Goal: Task Accomplishment & Management: Manage account settings

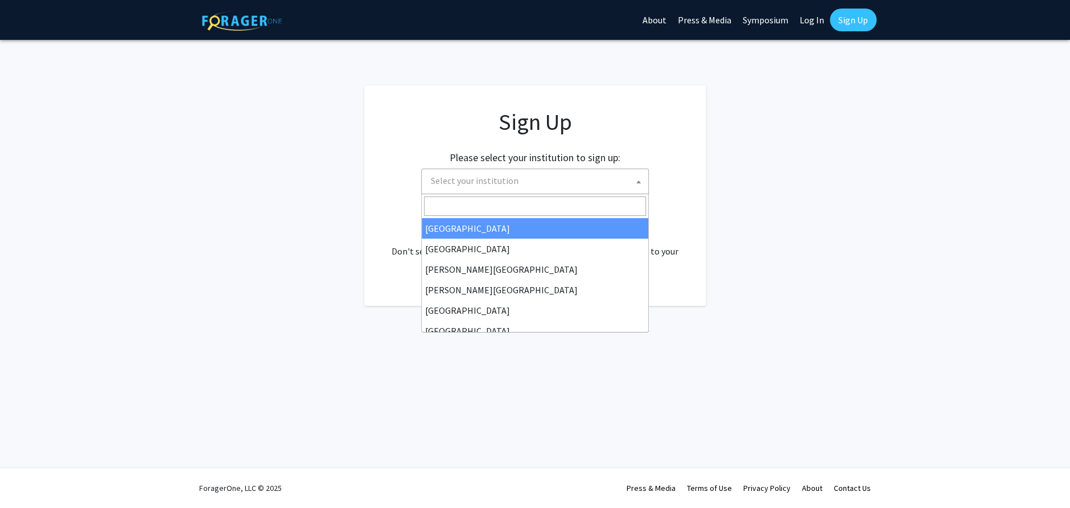
click at [554, 179] on span "Select your institution" at bounding box center [537, 180] width 222 height 23
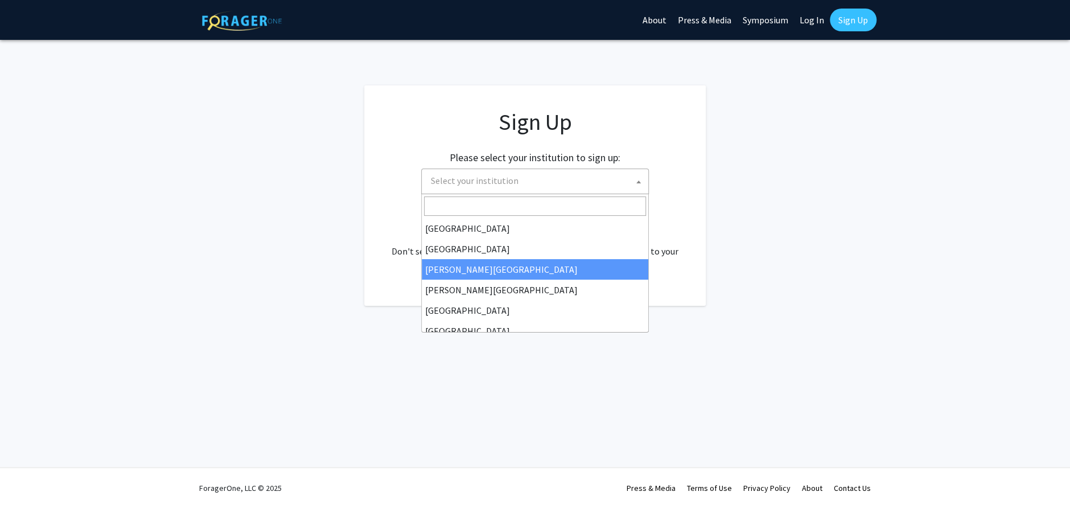
scroll to position [227, 0]
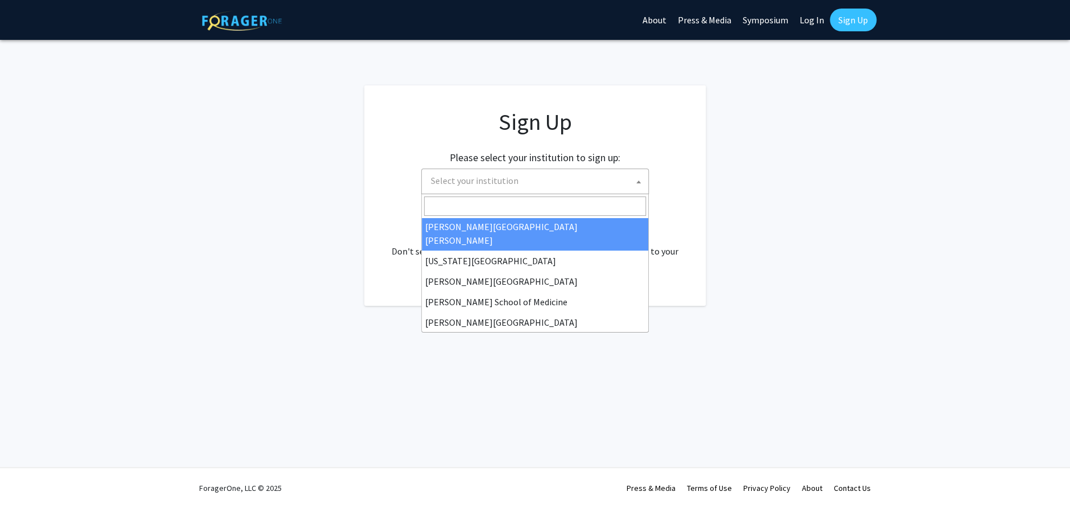
click at [557, 215] on span at bounding box center [535, 206] width 227 height 24
select select "1"
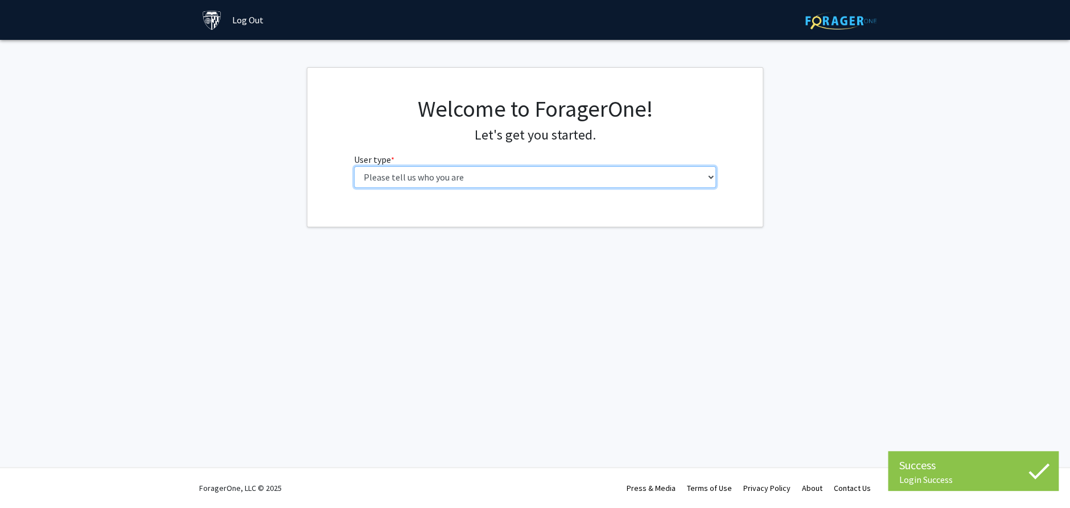
click at [485, 180] on select "Please tell us who you are Undergraduate Student Master's Student Doctoral Cand…" at bounding box center [535, 177] width 363 height 22
select select "2: masters"
click at [354, 166] on select "Please tell us who you are Undergraduate Student Master's Student Doctoral Cand…" at bounding box center [535, 177] width 363 height 22
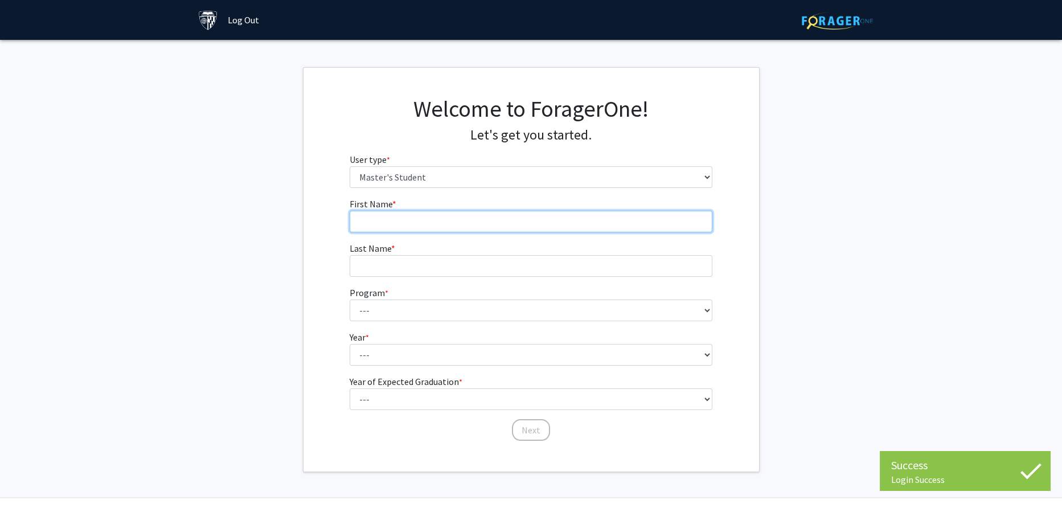
click at [490, 217] on input "First Name * required" at bounding box center [531, 222] width 363 height 22
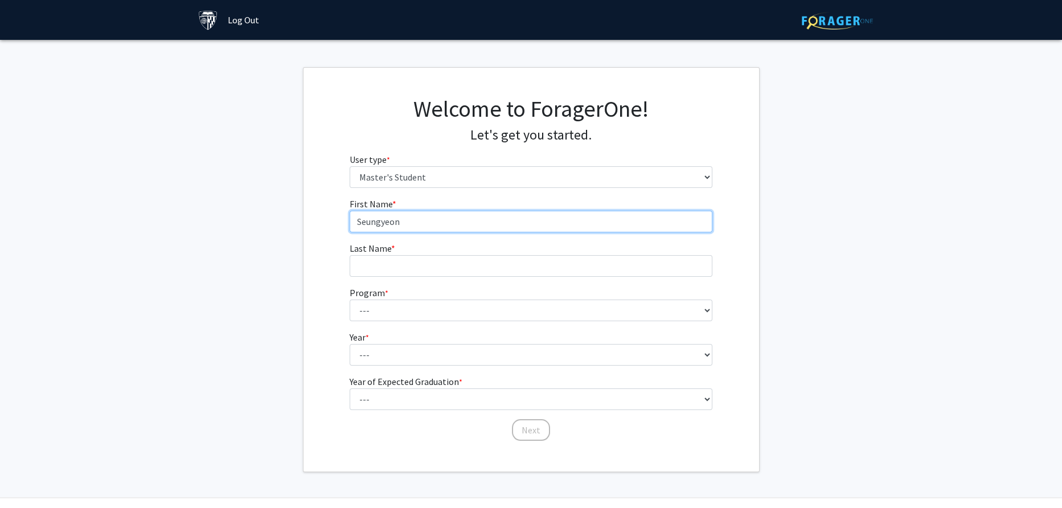
type input "Seungyeon"
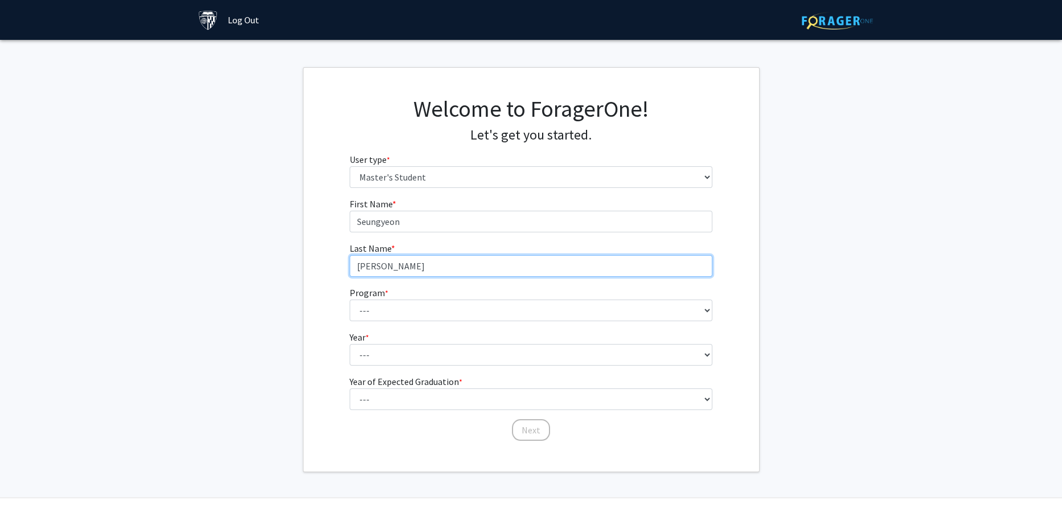
type input "[PERSON_NAME]"
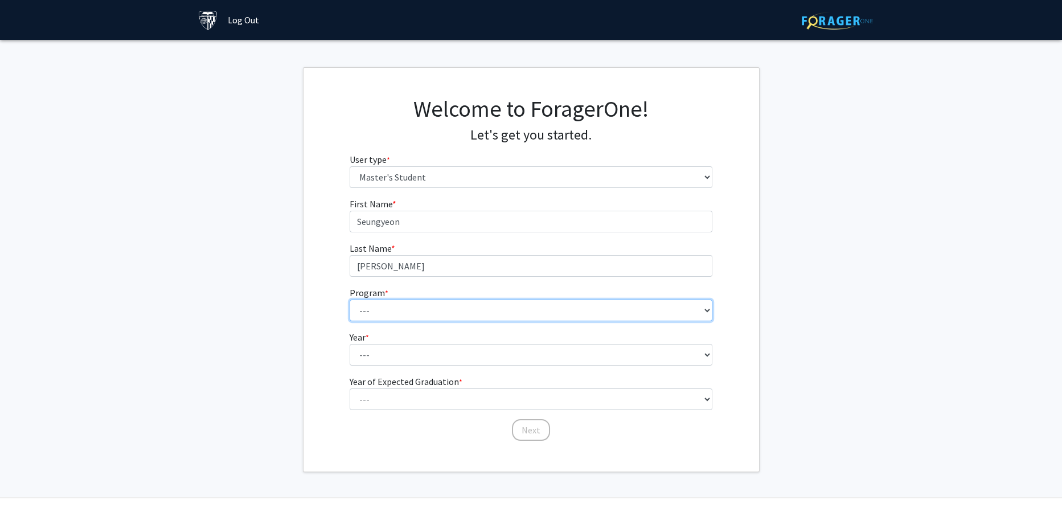
click at [395, 311] on select "--- Anatomy Education Applied and Computational Mathematics Applied Biomedical …" at bounding box center [531, 310] width 363 height 22
drag, startPoint x: 324, startPoint y: 264, endPoint x: 336, endPoint y: 262, distance: 12.1
click at [323, 263] on div "First Name * required [PERSON_NAME] Last Name * required [PERSON_NAME] Program …" at bounding box center [531, 319] width 456 height 245
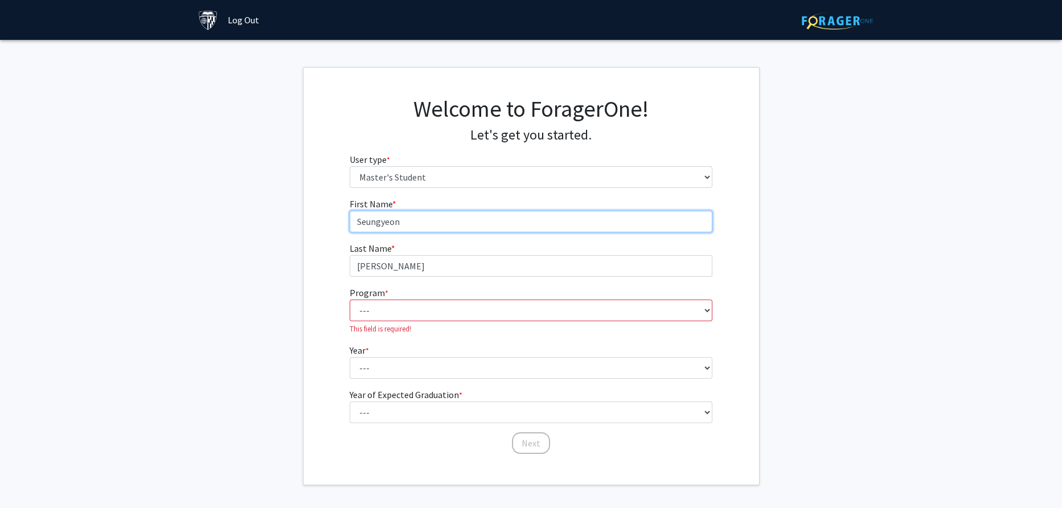
click at [381, 224] on input "Seungyeon" at bounding box center [531, 222] width 363 height 22
type input "[PERSON_NAME]"
click at [393, 319] on select "--- Anatomy Education Applied and Computational Mathematics Applied Biomedical …" at bounding box center [531, 310] width 363 height 22
click at [393, 318] on select "--- Anatomy Education Applied and Computational Mathematics Applied Biomedical …" at bounding box center [531, 310] width 363 height 22
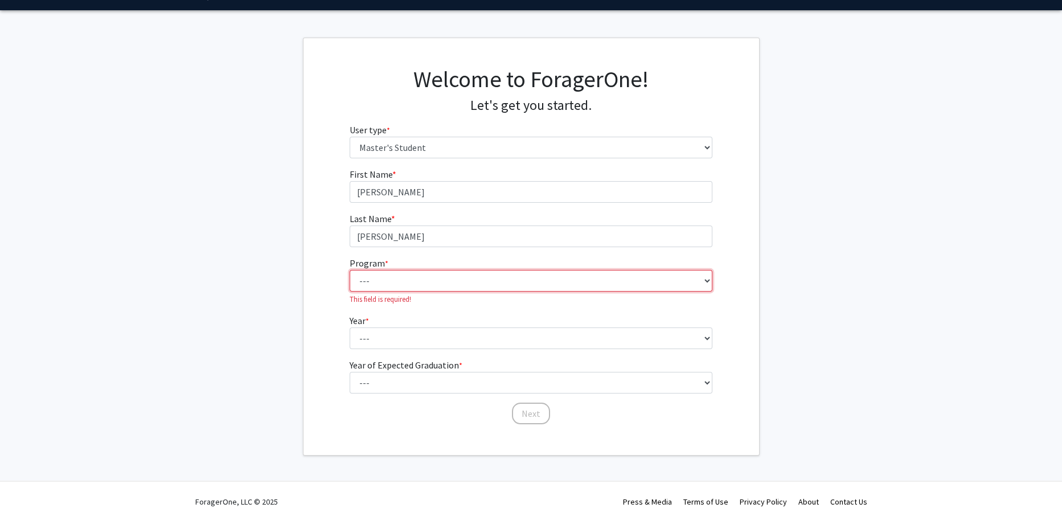
scroll to position [42, 0]
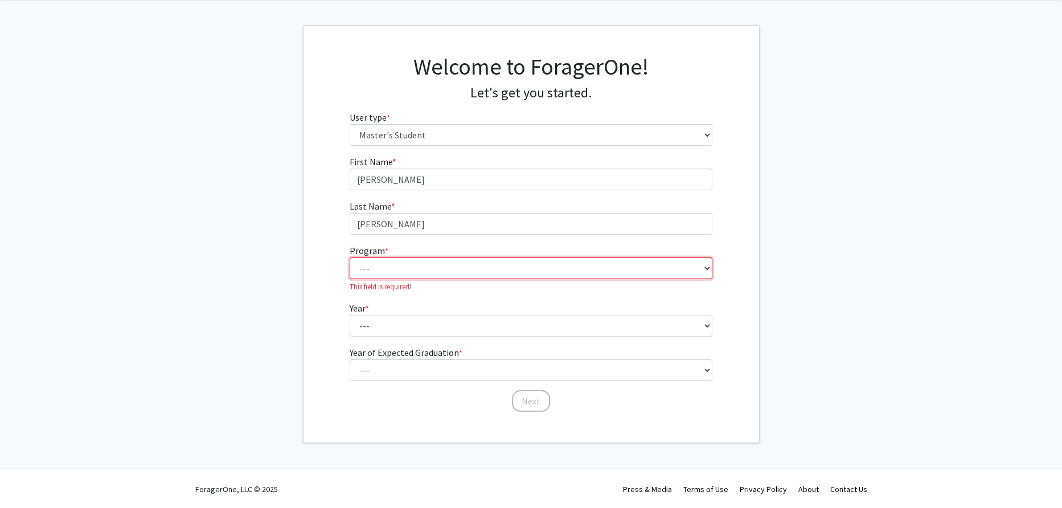
click at [392, 266] on select "--- Anatomy Education Applied and Computational Mathematics Applied Biomedical …" at bounding box center [531, 268] width 363 height 22
select select "106: 101"
click at [350, 270] on select "--- Anatomy Education Applied and Computational Mathematics Applied Biomedical …" at bounding box center [531, 268] width 363 height 22
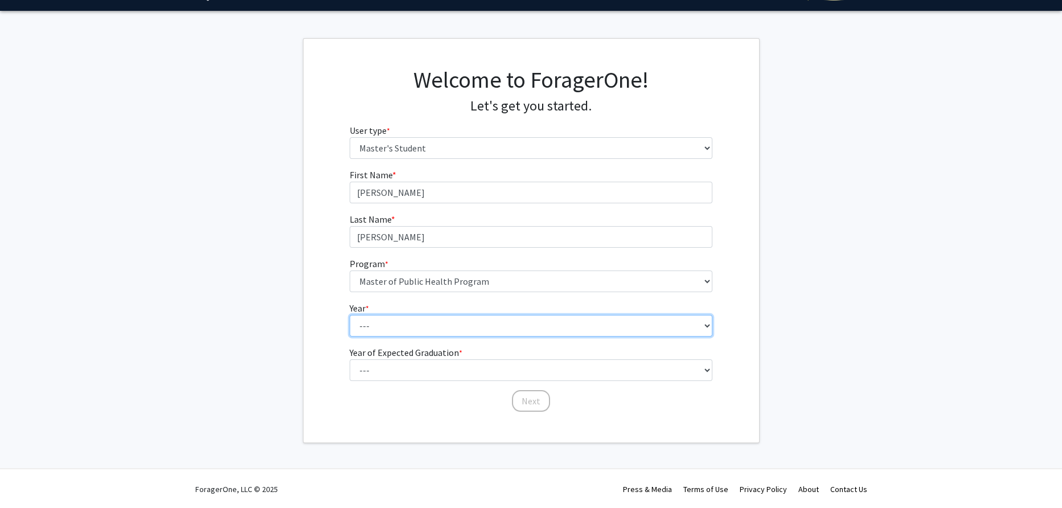
click at [427, 333] on select "--- First Year Second Year" at bounding box center [531, 326] width 363 height 22
select select "2: second_year"
click at [350, 315] on select "--- First Year Second Year" at bounding box center [531, 326] width 363 height 22
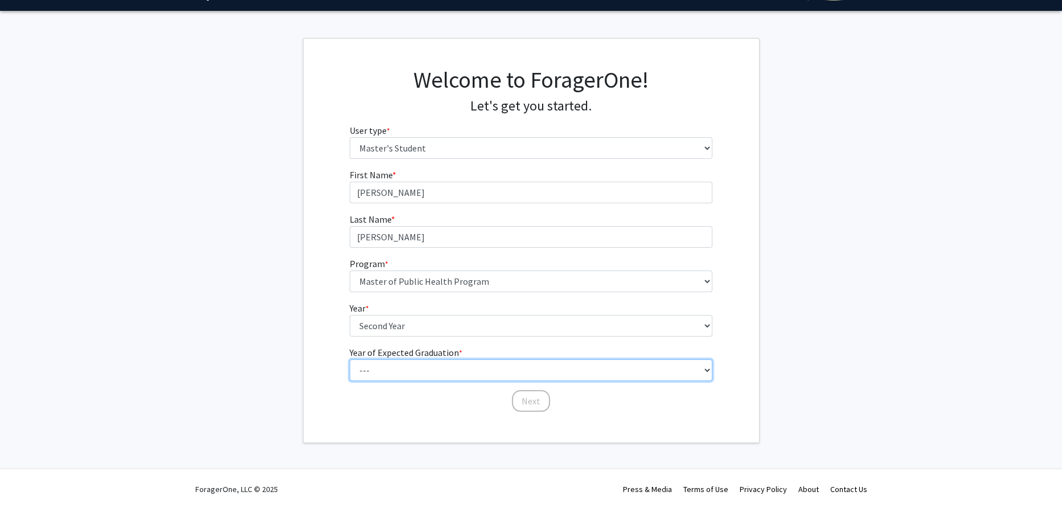
click at [420, 363] on select "--- 2025 2026 2027 2028 2029 2030 2031 2032 2033 2034" at bounding box center [531, 370] width 363 height 22
click at [422, 360] on select "--- 2025 2026 2027 2028 2029 2030 2031 2032 2033 2034" at bounding box center [531, 370] width 363 height 22
click at [421, 375] on select "--- 2025 2026 2027 2028 2029 2030 2031 2032 2033 2034" at bounding box center [531, 370] width 363 height 22
select select "2: 2026"
click at [350, 359] on select "--- 2025 2026 2027 2028 2029 2030 2031 2032 2033 2034" at bounding box center [531, 370] width 363 height 22
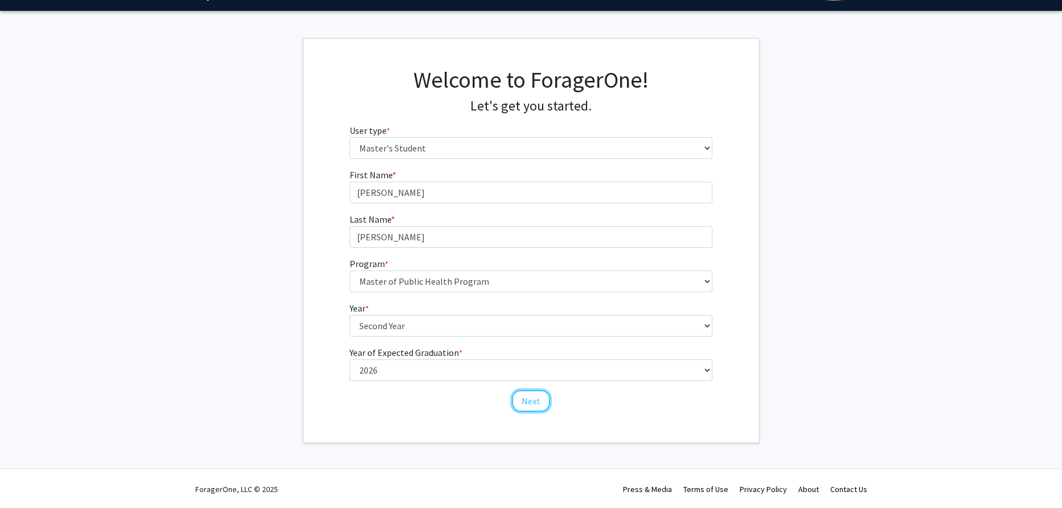
click at [542, 405] on button "Next" at bounding box center [531, 401] width 38 height 22
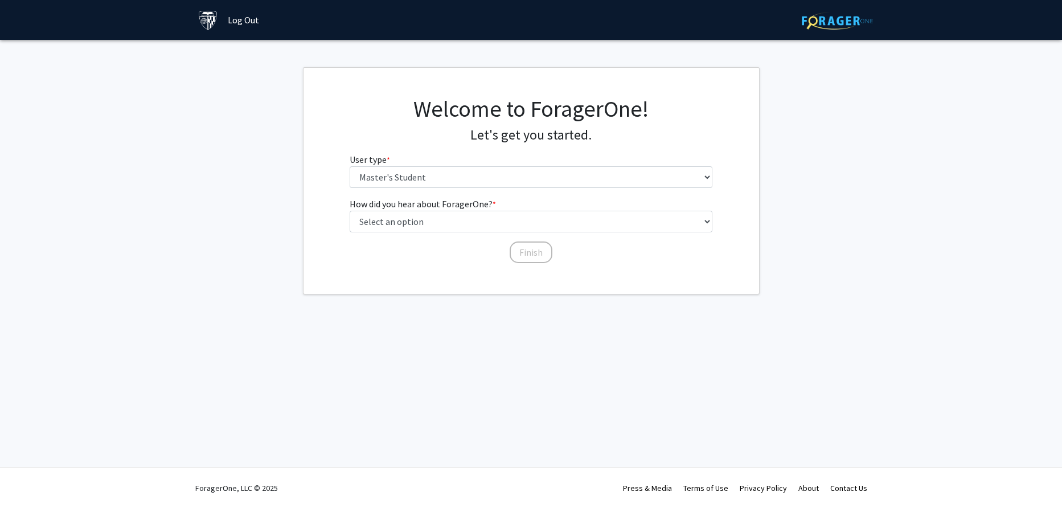
scroll to position [0, 0]
click at [456, 214] on select "Select an option Peer/student recommendation Faculty/staff recommendation Unive…" at bounding box center [535, 222] width 363 height 22
select select "3: university_website"
click at [354, 211] on select "Select an option Peer/student recommendation Faculty/staff recommendation Unive…" at bounding box center [535, 222] width 363 height 22
click at [531, 249] on button "Finish" at bounding box center [535, 252] width 43 height 22
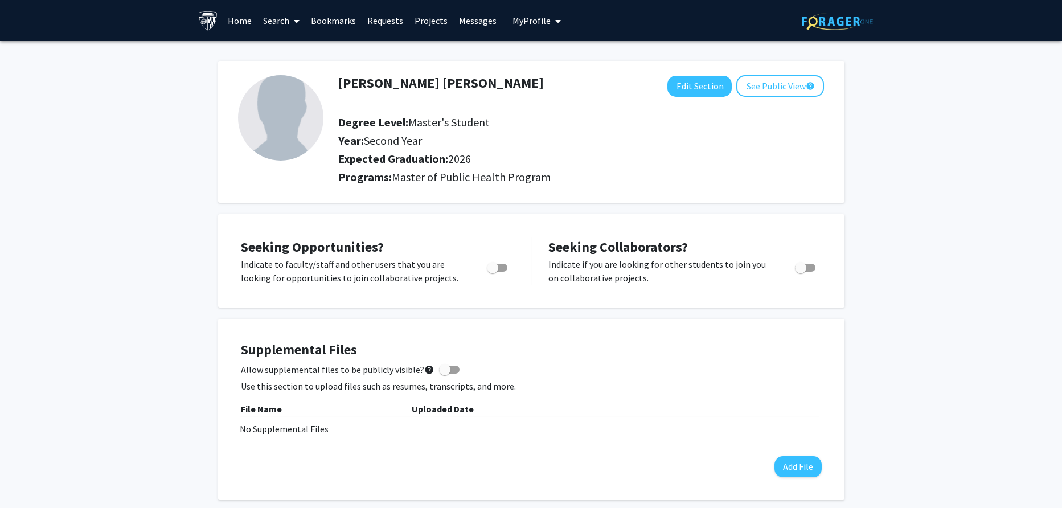
click at [426, 22] on link "Projects" at bounding box center [431, 21] width 44 height 40
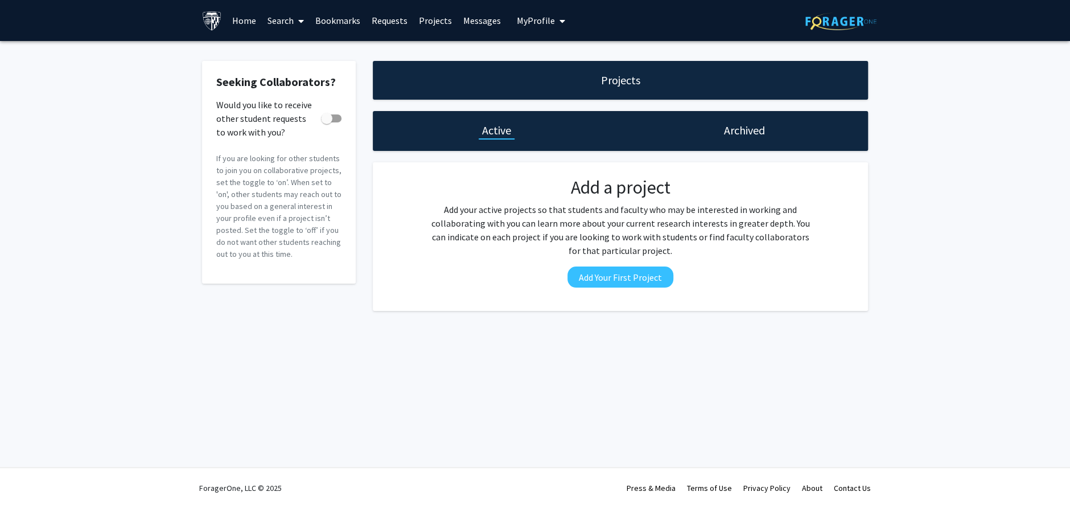
click at [370, 23] on link "Requests" at bounding box center [389, 21] width 47 height 40
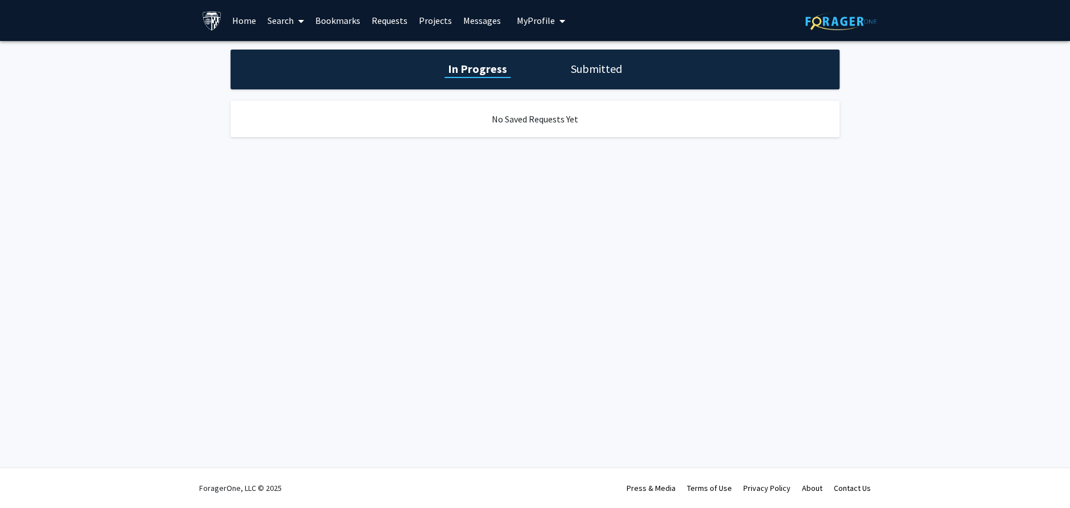
click at [312, 17] on link "Bookmarks" at bounding box center [338, 21] width 56 height 40
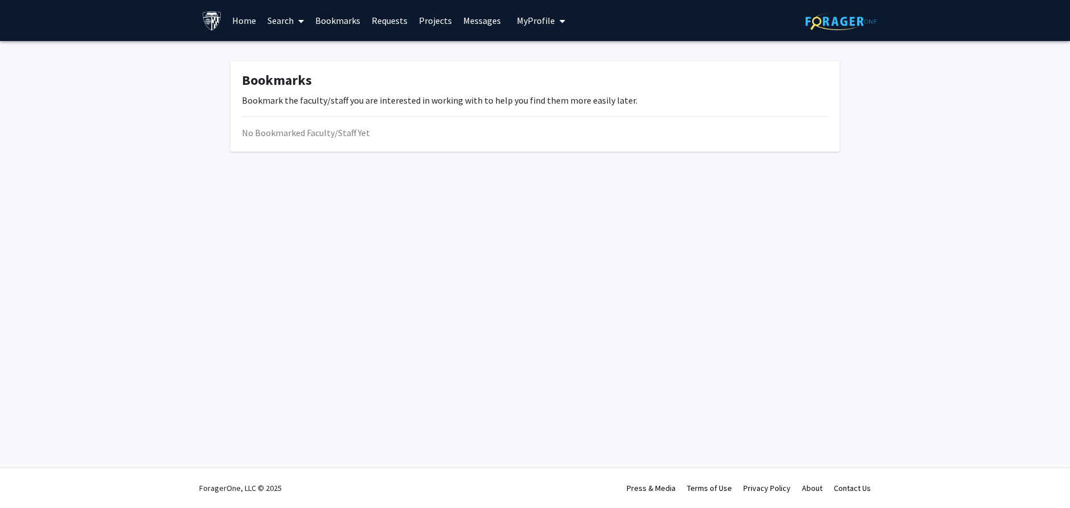
click at [262, 19] on link "Search" at bounding box center [286, 21] width 48 height 40
click at [281, 19] on link "Search" at bounding box center [286, 21] width 48 height 40
click at [282, 20] on link "Search" at bounding box center [286, 21] width 48 height 40
click at [297, 56] on span "Faculty/Staff" at bounding box center [304, 52] width 84 height 23
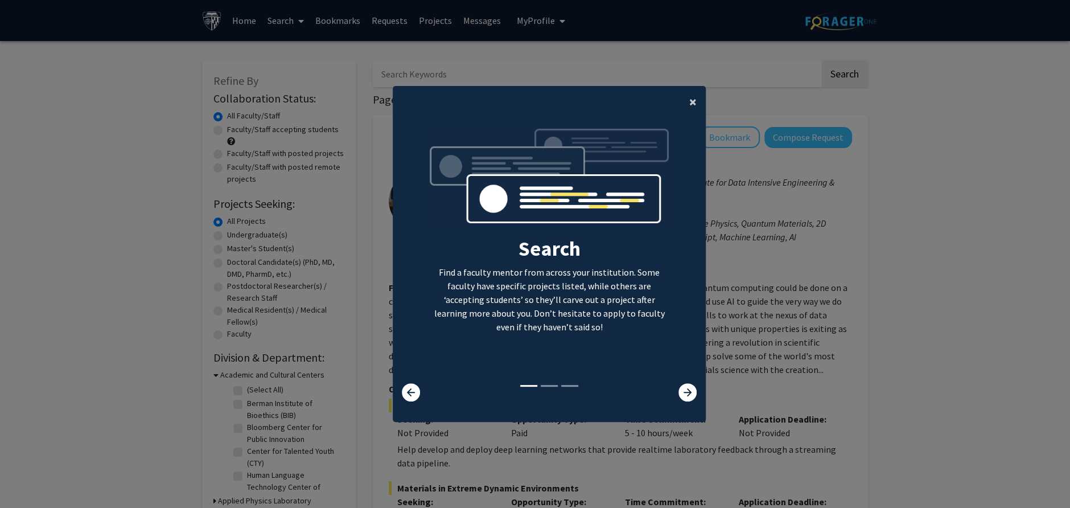
click at [692, 105] on button "×" at bounding box center [693, 102] width 26 height 32
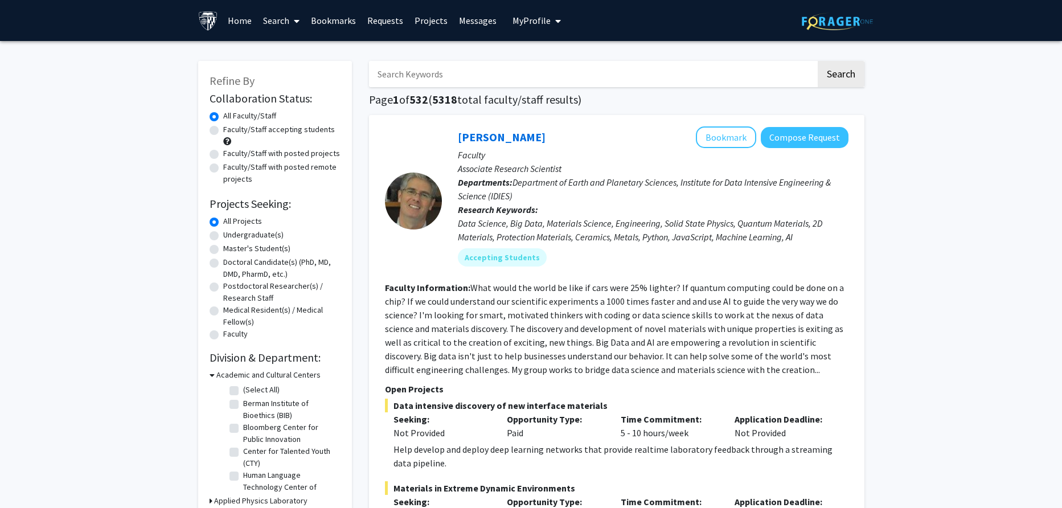
click at [261, 25] on link "Search" at bounding box center [281, 21] width 48 height 40
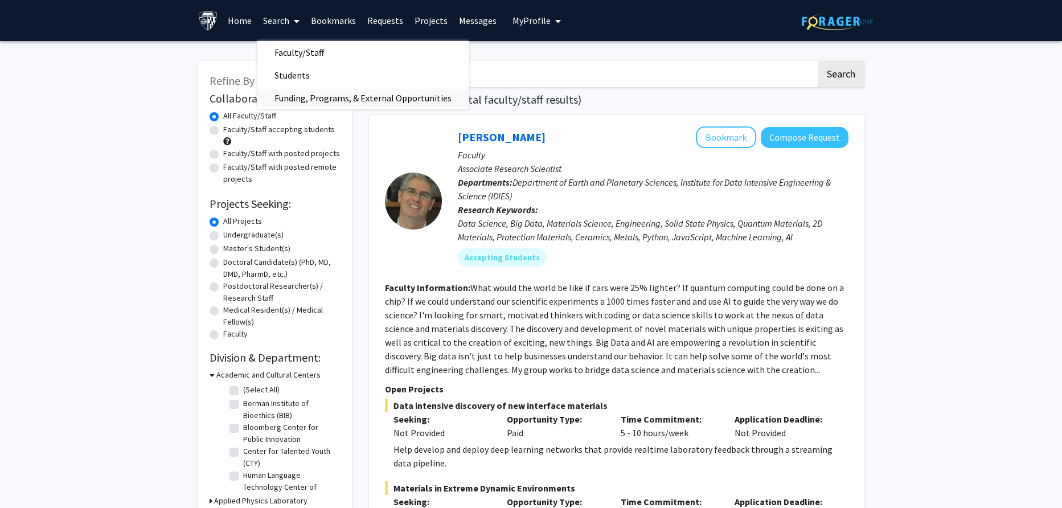
click at [282, 98] on span "Funding, Programs, & External Opportunities" at bounding box center [362, 98] width 211 height 23
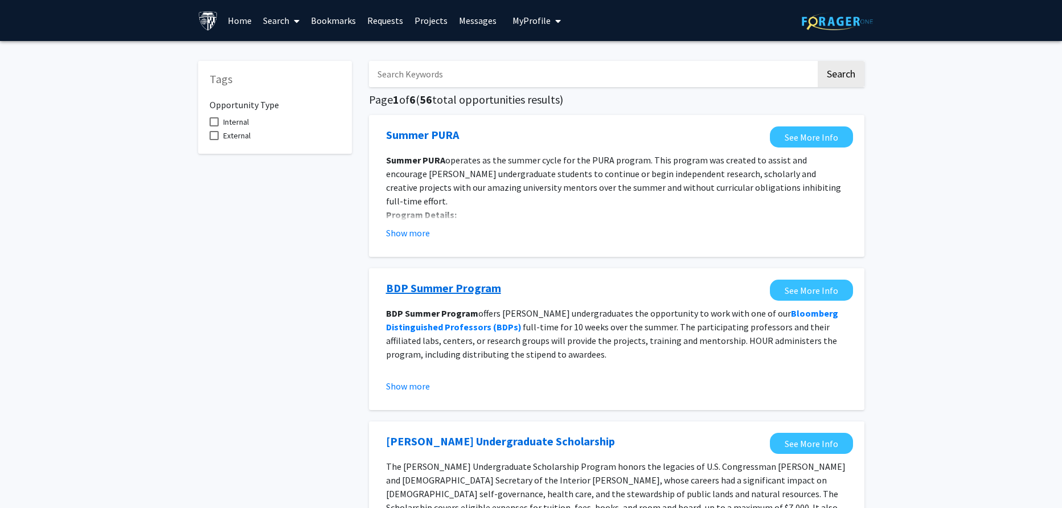
click at [480, 292] on link "BDP Summer Program" at bounding box center [443, 288] width 115 height 17
click at [296, 17] on icon at bounding box center [297, 21] width 6 height 9
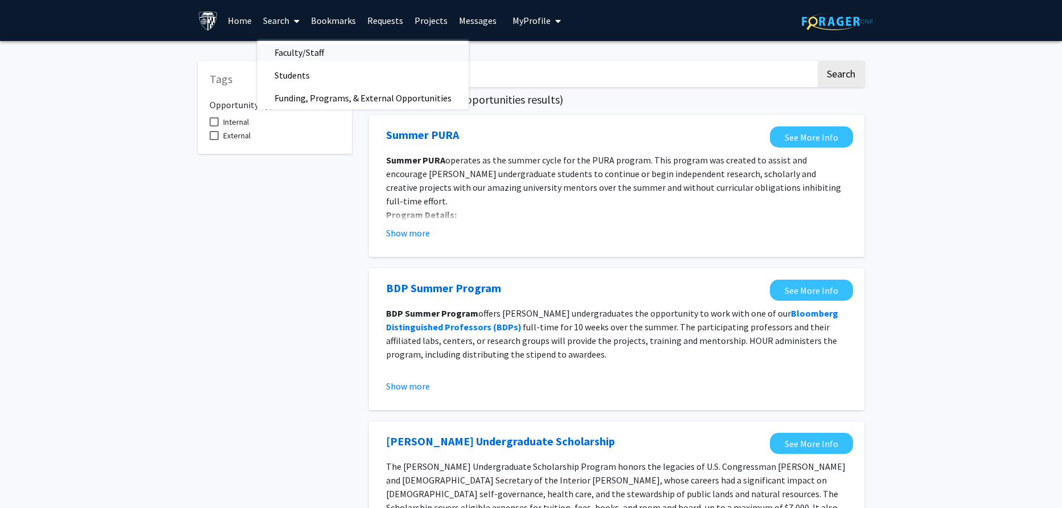
click at [299, 55] on span "Faculty/Staff" at bounding box center [299, 52] width 84 height 23
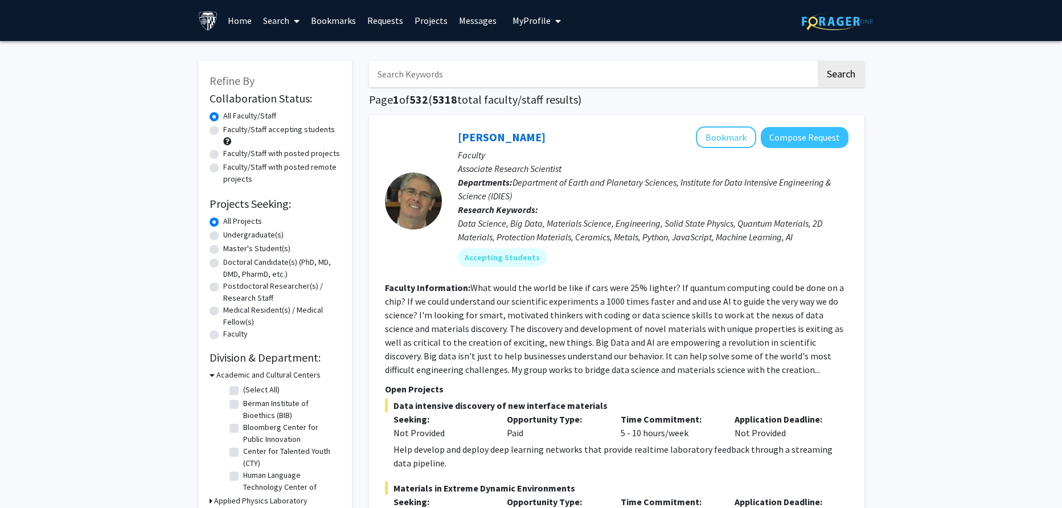
click at [272, 249] on label "Master's Student(s)" at bounding box center [256, 249] width 67 height 12
click at [231, 249] on input "Master's Student(s)" at bounding box center [226, 246] width 7 height 7
radio input "true"
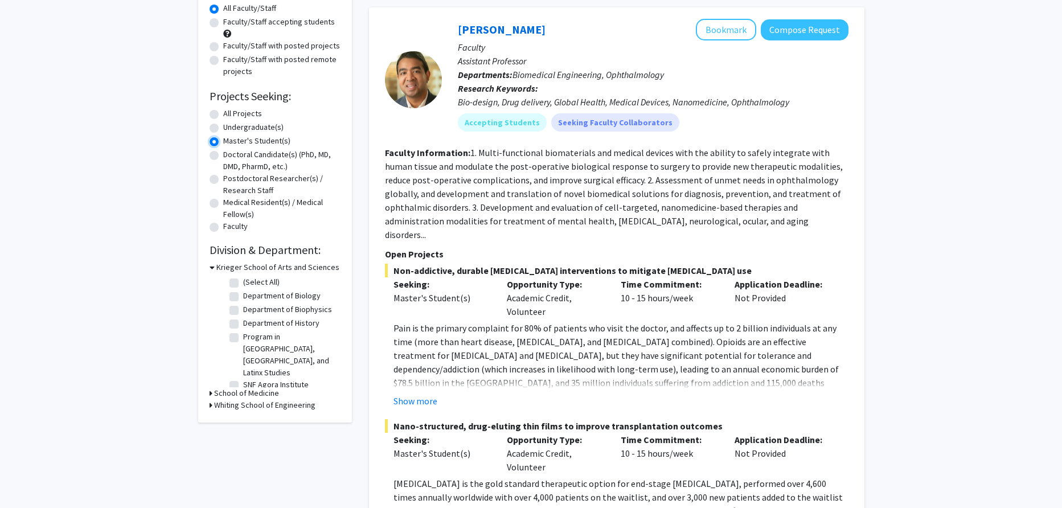
scroll to position [114, 0]
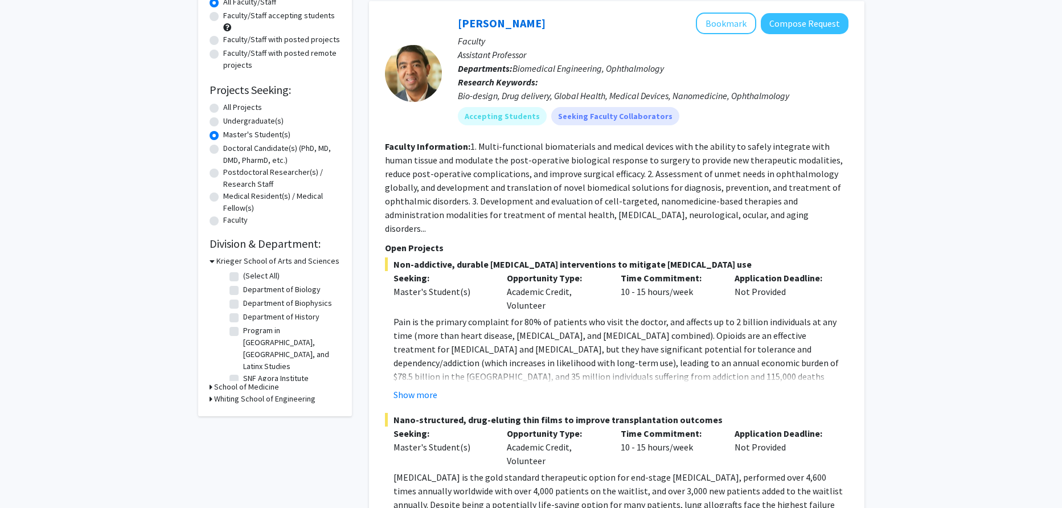
click at [216, 381] on h3 "School of Medicine" at bounding box center [246, 387] width 65 height 12
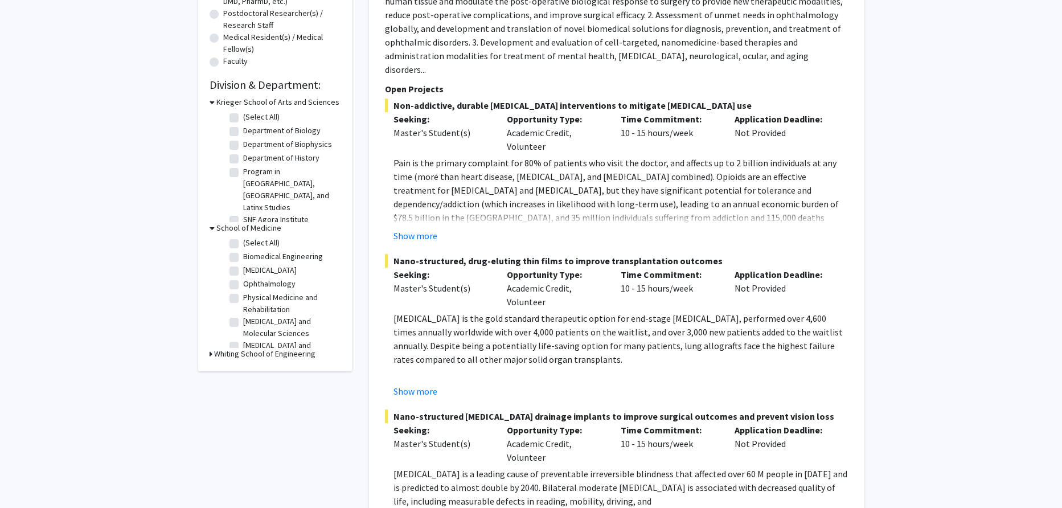
scroll to position [284, 0]
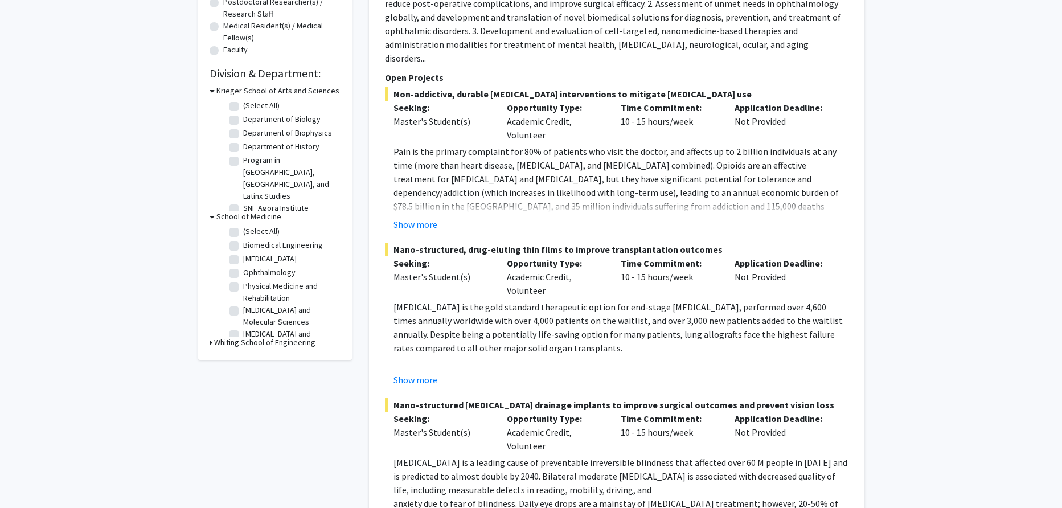
click at [211, 340] on icon at bounding box center [211, 343] width 3 height 12
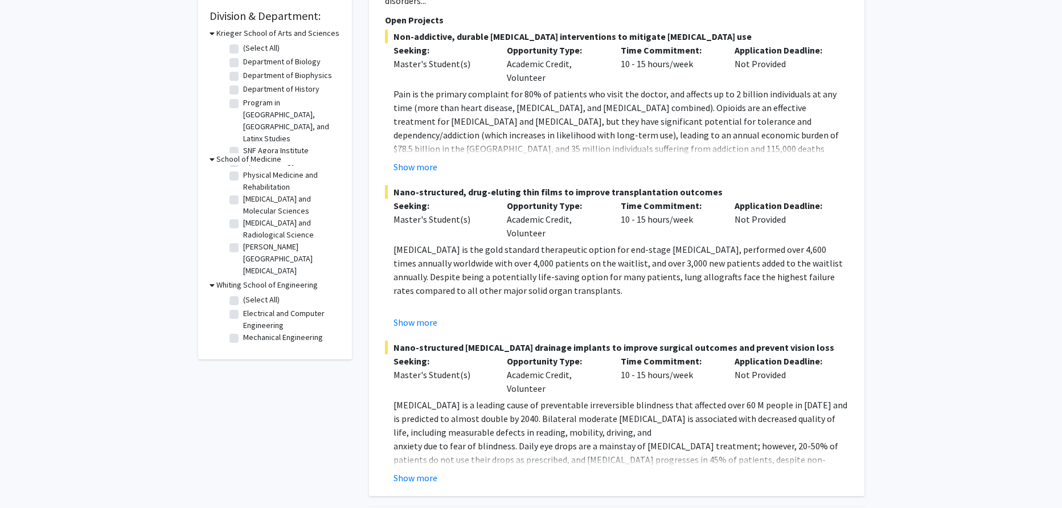
scroll to position [0, 0]
click at [265, 169] on label "(Select All)" at bounding box center [261, 174] width 36 height 12
click at [251, 169] on input "(Select All)" at bounding box center [246, 171] width 7 height 7
checkbox input "true"
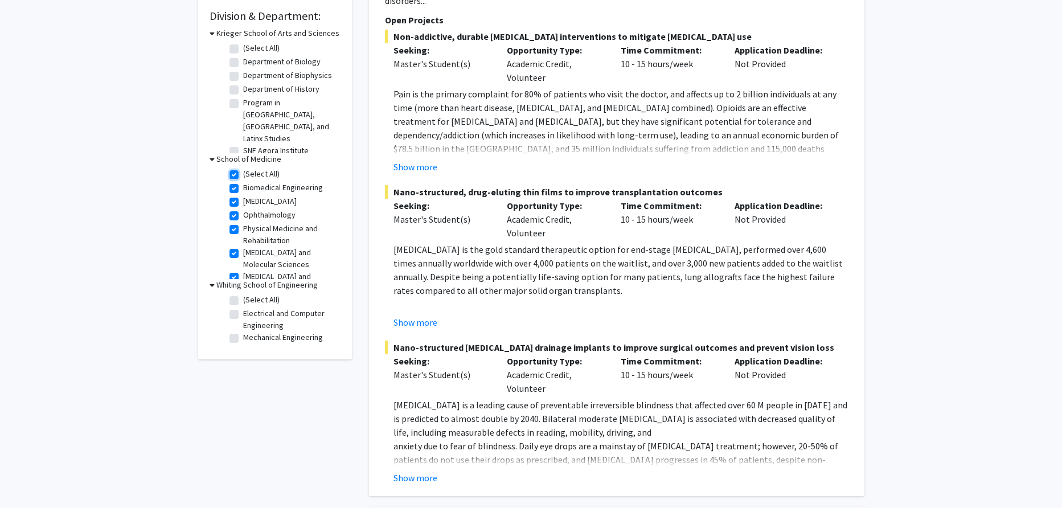
checkbox input "true"
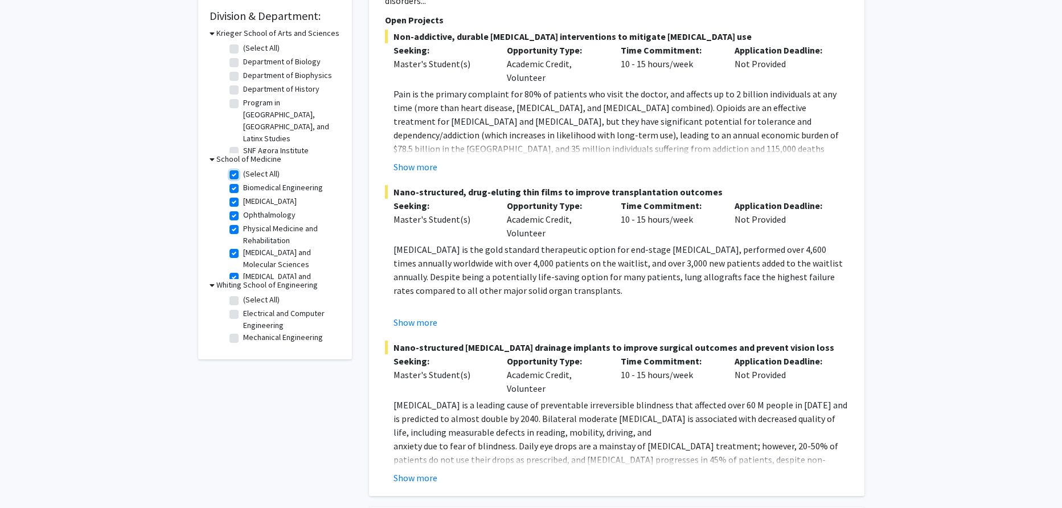
checkbox input "true"
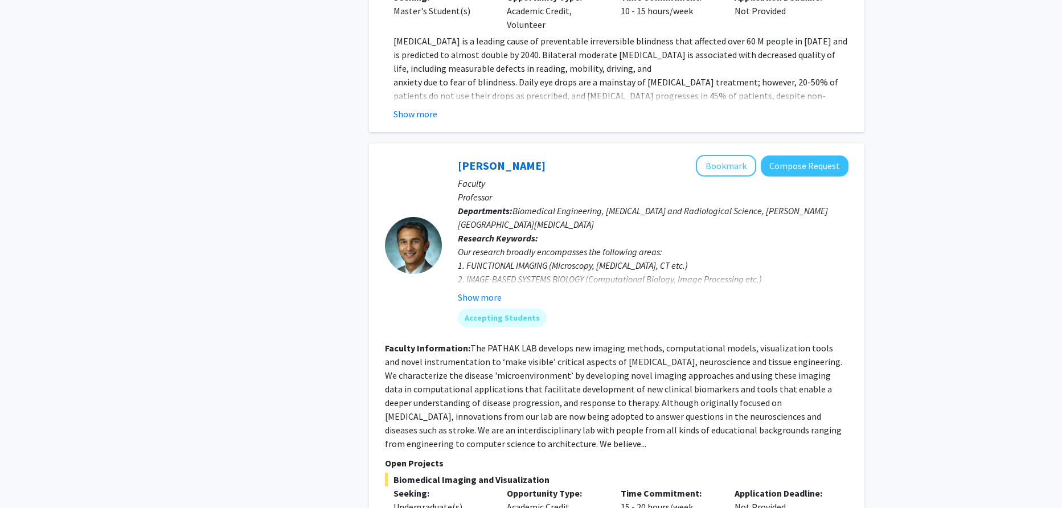
scroll to position [848, 0]
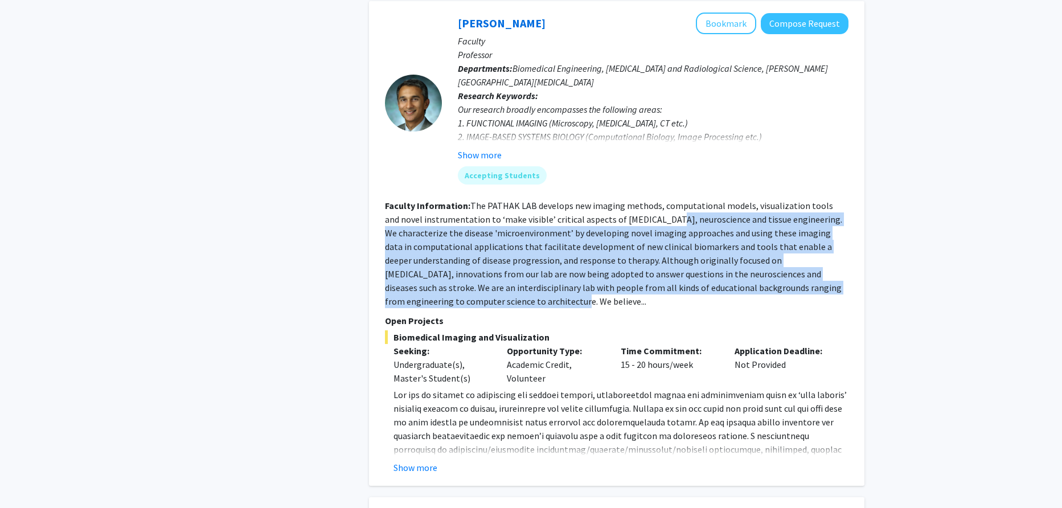
drag, startPoint x: 670, startPoint y: 288, endPoint x: 649, endPoint y: 210, distance: 80.1
click at [649, 210] on section "Faculty Information: The PATHAK LAB develops new imaging methods, computational…" at bounding box center [616, 253] width 463 height 109
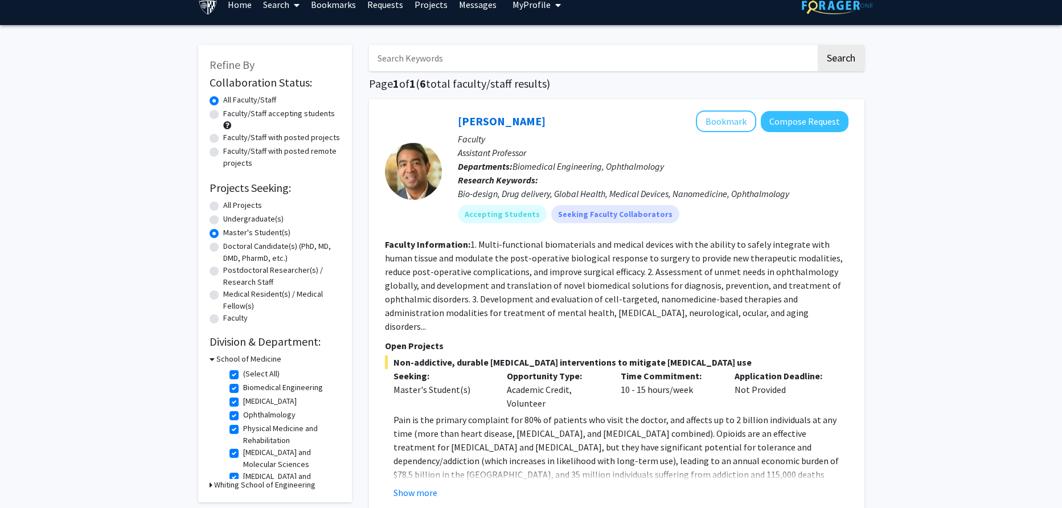
scroll to position [0, 0]
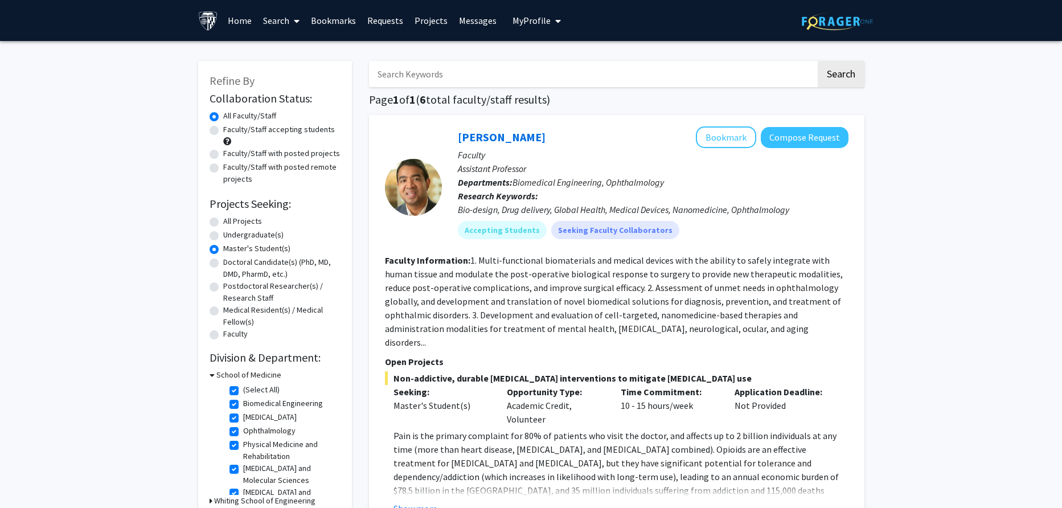
click at [231, 223] on label "All Projects" at bounding box center [242, 221] width 39 height 12
click at [231, 223] on input "All Projects" at bounding box center [226, 218] width 7 height 7
radio input "true"
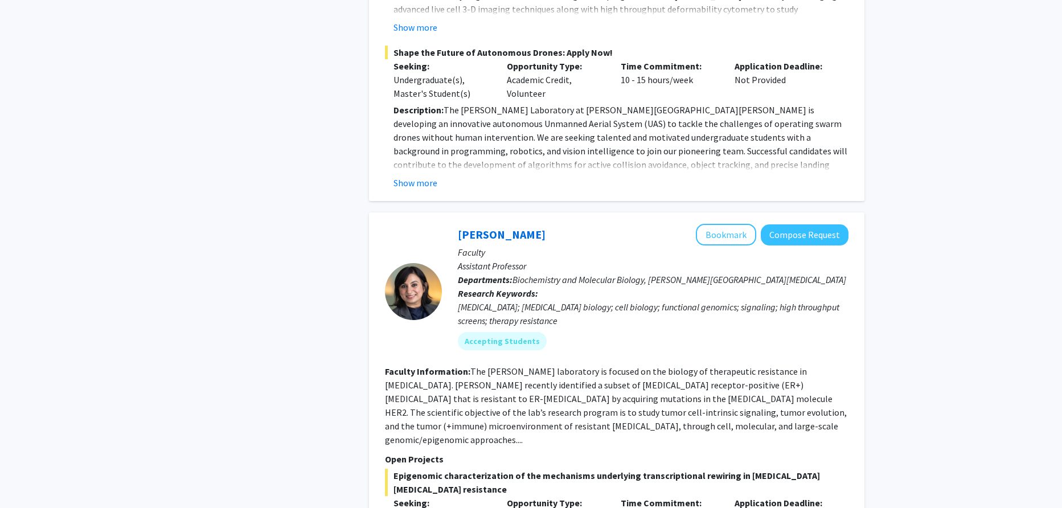
scroll to position [2391, 0]
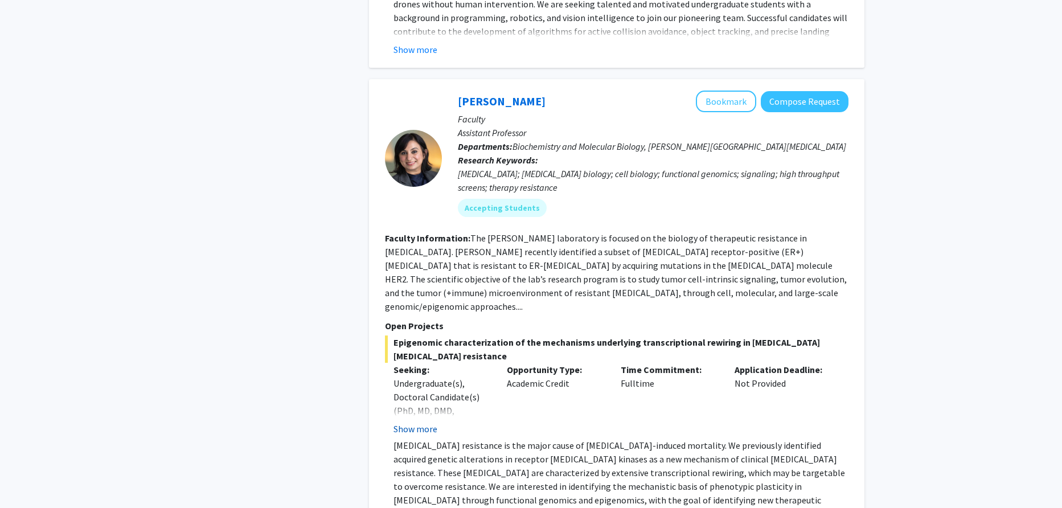
click at [423, 422] on button "Show more" at bounding box center [415, 429] width 44 height 14
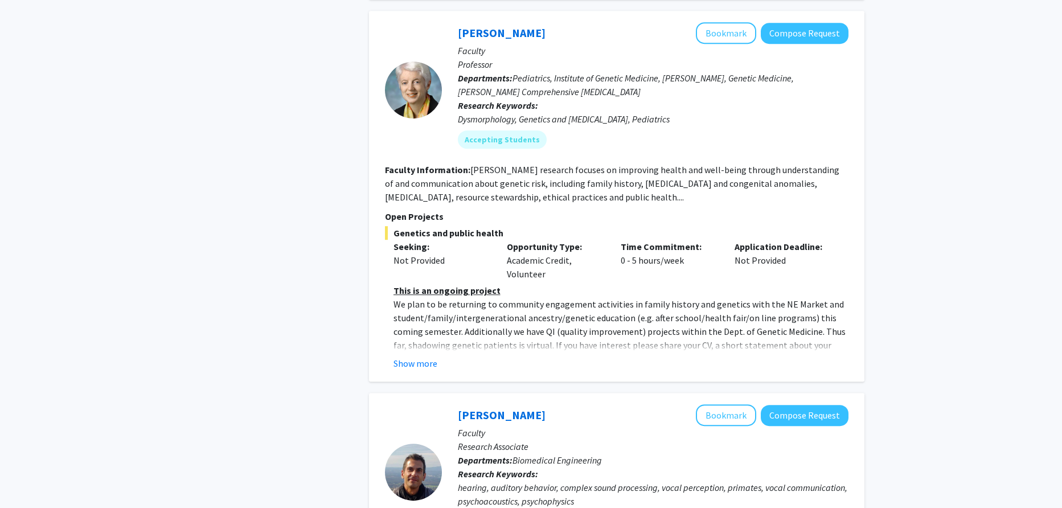
scroll to position [3416, 0]
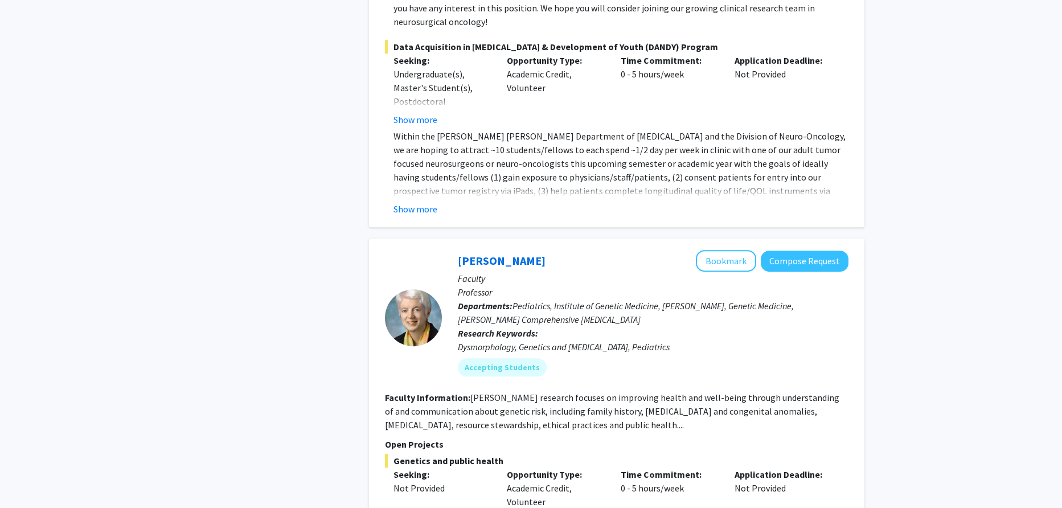
drag, startPoint x: 1061, startPoint y: 332, endPoint x: 1052, endPoint y: 149, distance: 183.6
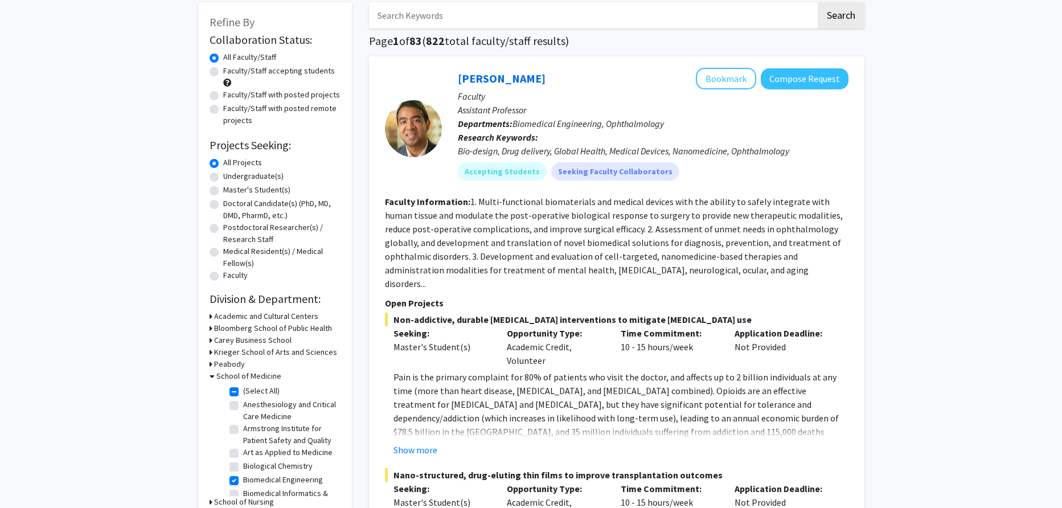
scroll to position [0, 0]
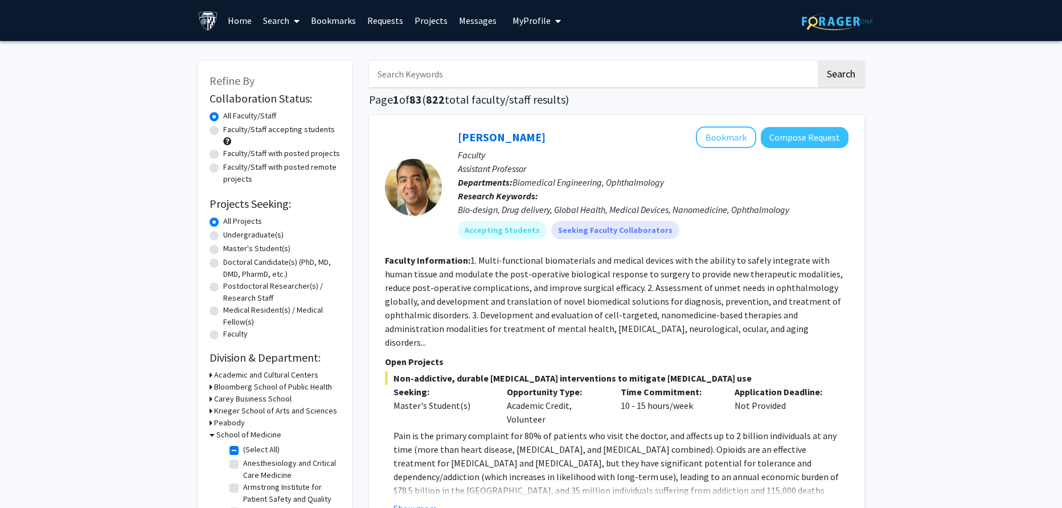
click at [631, 65] on input "Search Keywords" at bounding box center [592, 74] width 447 height 26
type input "infectious"
click at [818, 61] on button "Search" at bounding box center [841, 74] width 47 height 26
checkbox input "false"
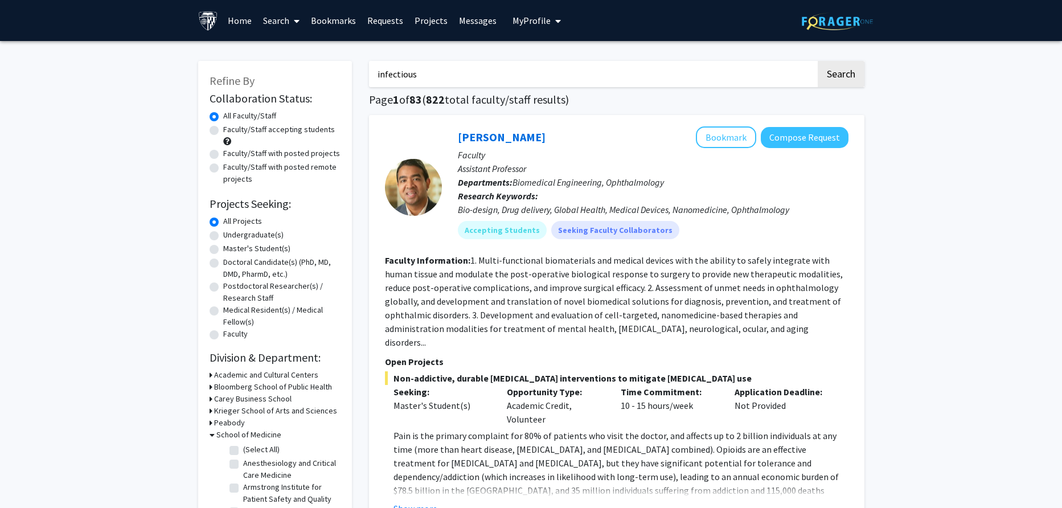
checkbox input "false"
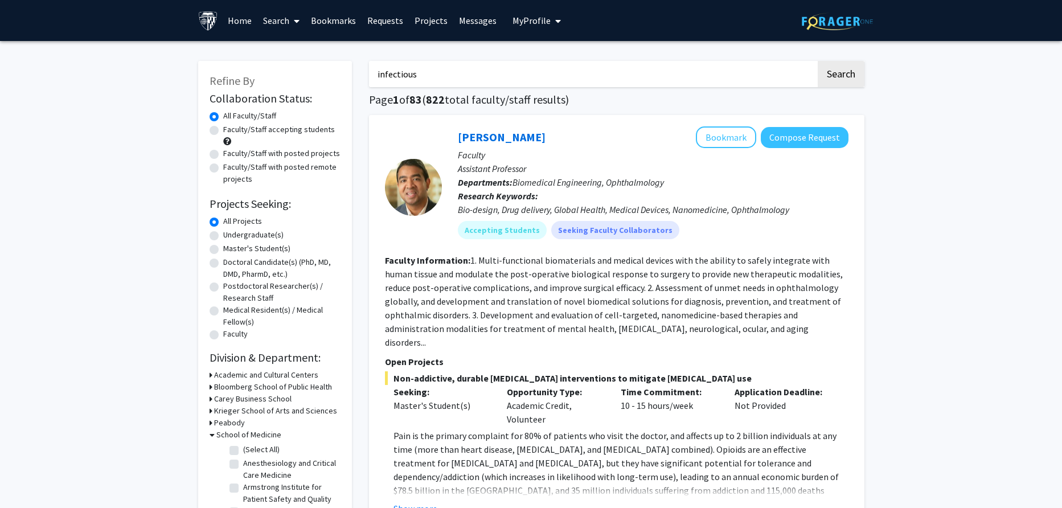
checkbox input "false"
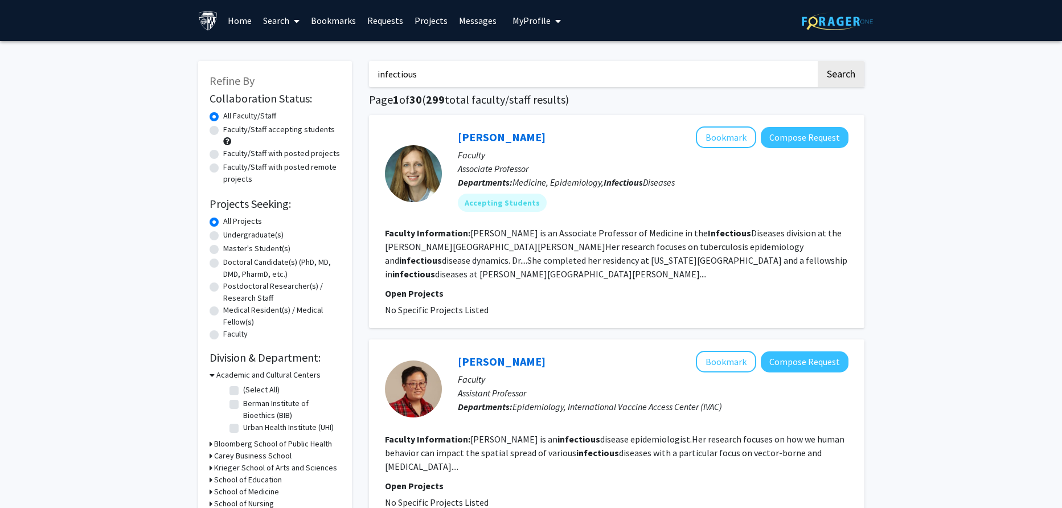
drag, startPoint x: 486, startPoint y: 307, endPoint x: 422, endPoint y: 240, distance: 92.6
click at [422, 240] on fg-search-faculty "Emily Kendall Bookmark Compose Request Faculty Associate Professor Departments:…" at bounding box center [616, 221] width 463 height 190
click at [539, 278] on section "Faculty Information: Emily Kendall is an Associate Professor of Medicine in the…" at bounding box center [616, 253] width 463 height 55
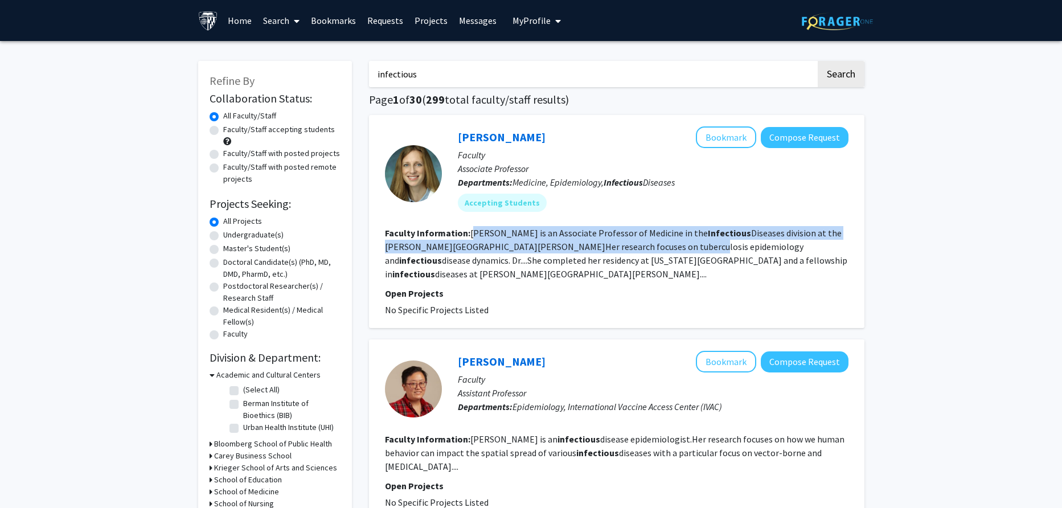
drag, startPoint x: 474, startPoint y: 236, endPoint x: 646, endPoint y: 245, distance: 172.2
click at [646, 245] on fg-read-more "Emily Kendall is an Associate Professor of Medicine in the Infectious Diseases …" at bounding box center [616, 253] width 462 height 52
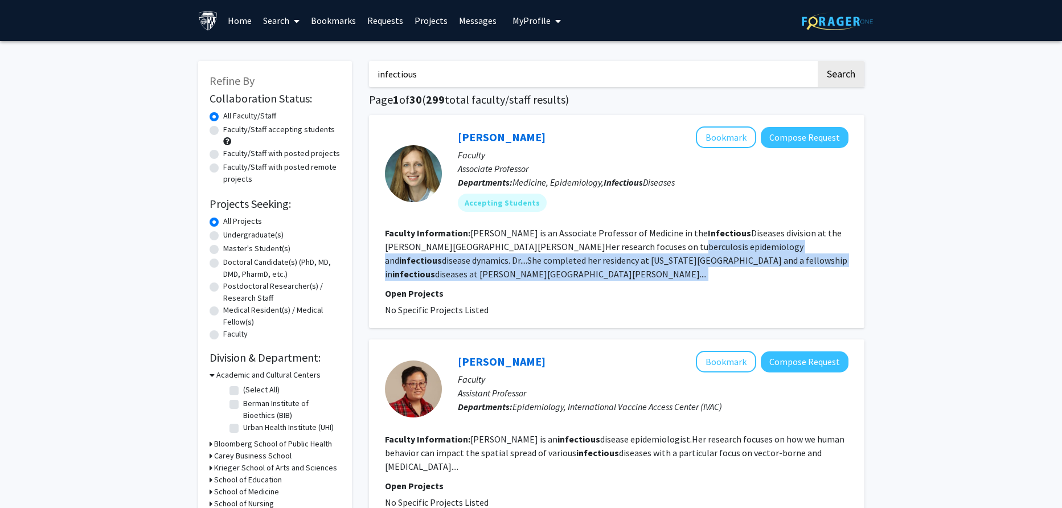
drag, startPoint x: 647, startPoint y: 247, endPoint x: 700, endPoint y: 270, distance: 58.4
click at [700, 270] on section "Faculty Information: Emily Kendall is an Associate Professor of Medicine in the…" at bounding box center [616, 253] width 463 height 55
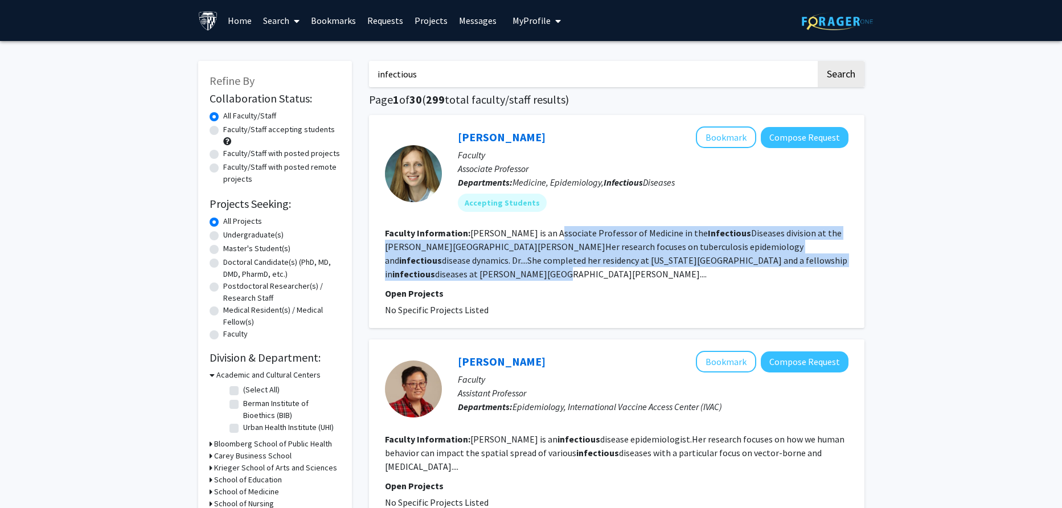
drag, startPoint x: 694, startPoint y: 267, endPoint x: 548, endPoint y: 227, distance: 150.7
click at [548, 227] on section "Faculty Information: Emily Kendall is an Associate Professor of Medicine in the…" at bounding box center [616, 253] width 463 height 55
click at [548, 227] on fg-read-more "Emily Kendall is an Associate Professor of Medicine in the Infectious Diseases …" at bounding box center [616, 253] width 462 height 52
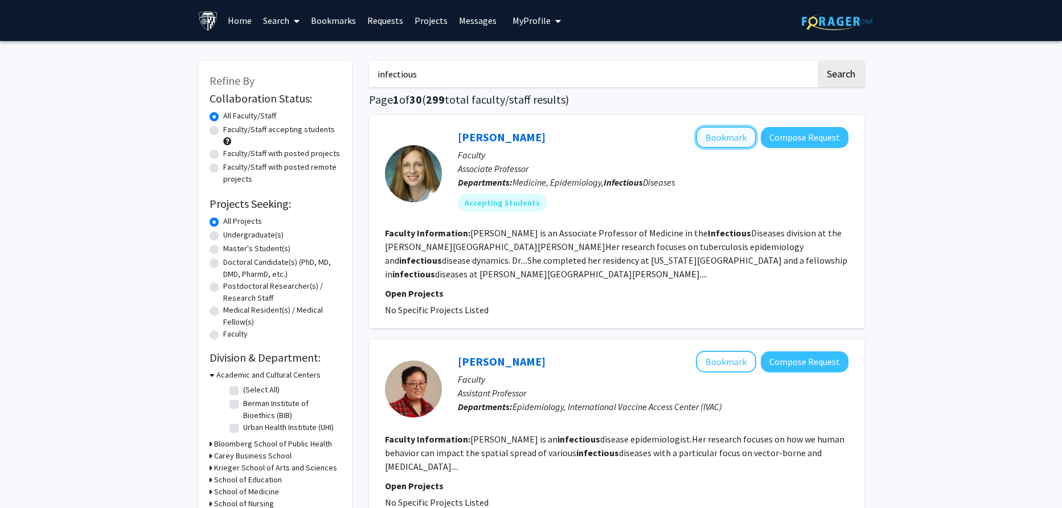
click at [738, 136] on button "Bookmark" at bounding box center [726, 137] width 60 height 22
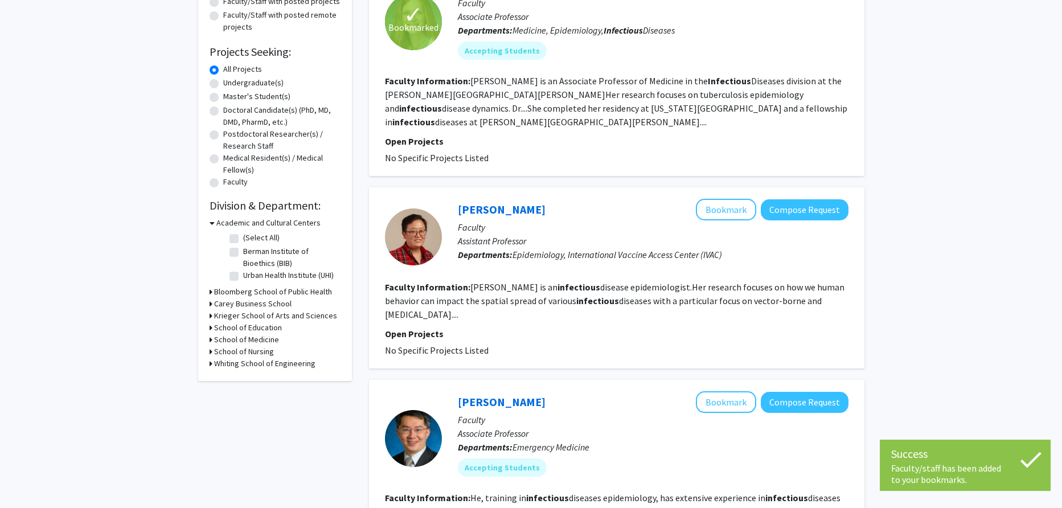
scroll to position [171, 0]
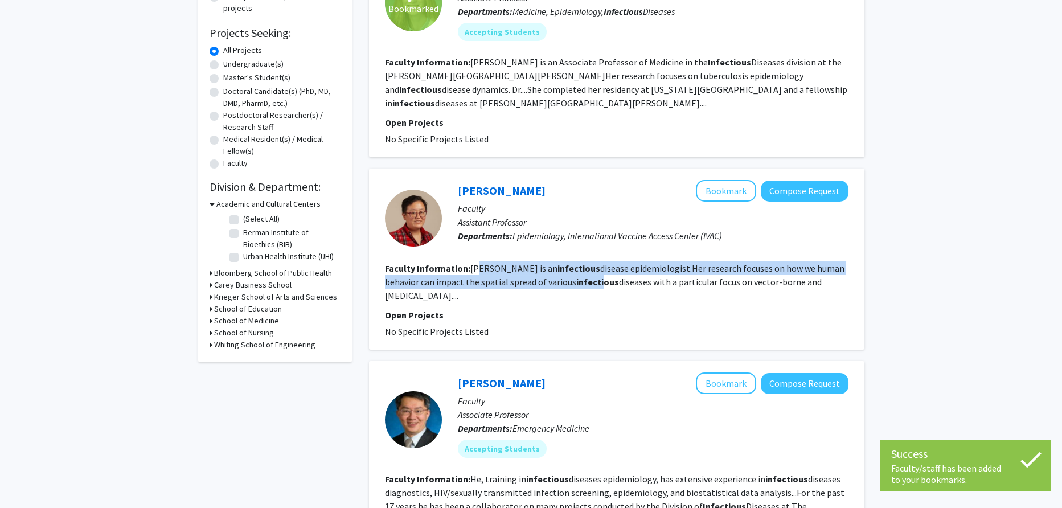
drag, startPoint x: 482, startPoint y: 273, endPoint x: 598, endPoint y: 279, distance: 116.9
click at [598, 279] on section "Faculty Information: Amy Wesolowski is an infectious disease epidemiologist.Her…" at bounding box center [616, 281] width 463 height 41
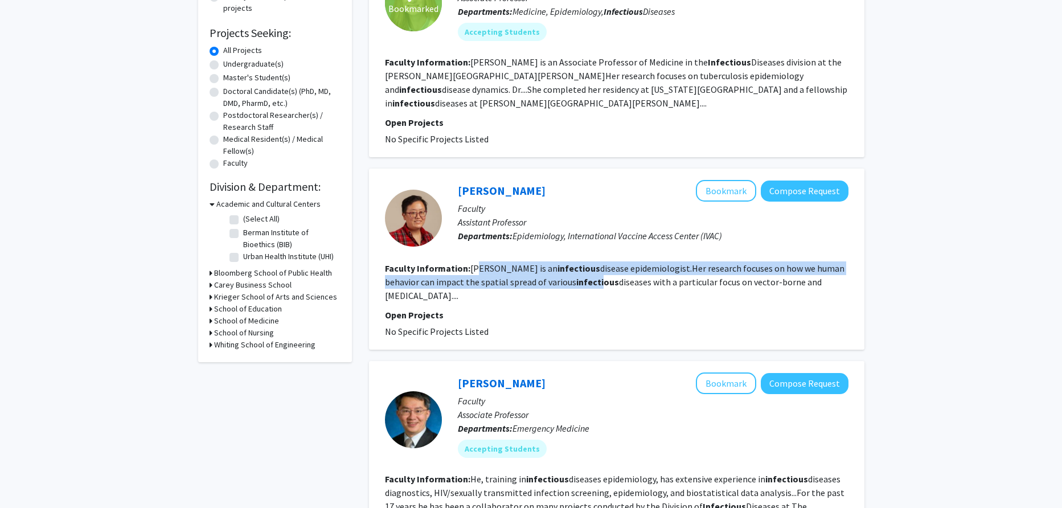
click at [598, 279] on b "infectious" at bounding box center [597, 281] width 43 height 11
drag, startPoint x: 711, startPoint y: 265, endPoint x: 735, endPoint y: 289, distance: 33.8
click at [735, 289] on section "Faculty Information: Amy Wesolowski is an infectious disease epidemiologist.Her…" at bounding box center [616, 281] width 463 height 41
drag, startPoint x: 702, startPoint y: 295, endPoint x: 698, endPoint y: 256, distance: 39.6
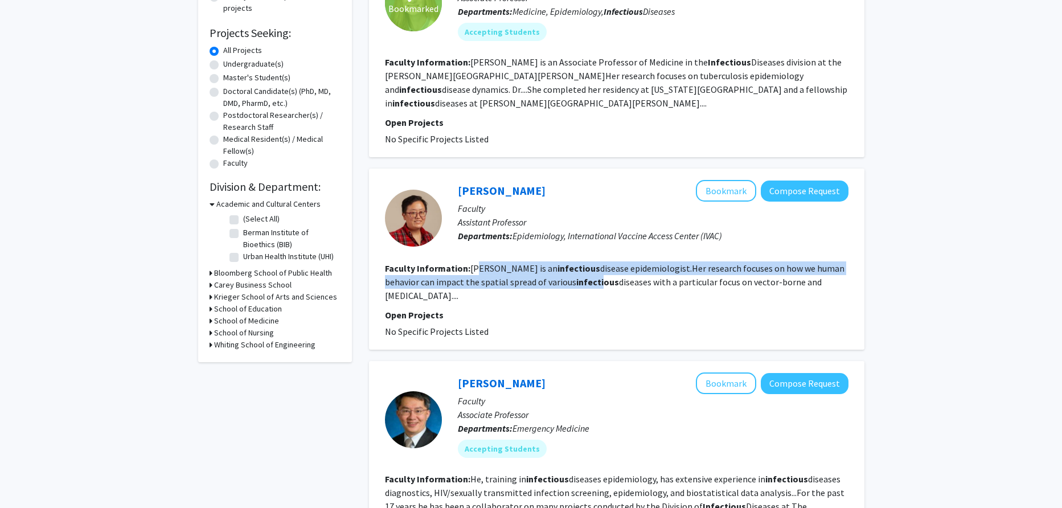
click at [698, 256] on fg-search-faculty "Amy Wesolowski Bookmark Compose Request Faculty Assistant Professor Departments…" at bounding box center [616, 259] width 463 height 158
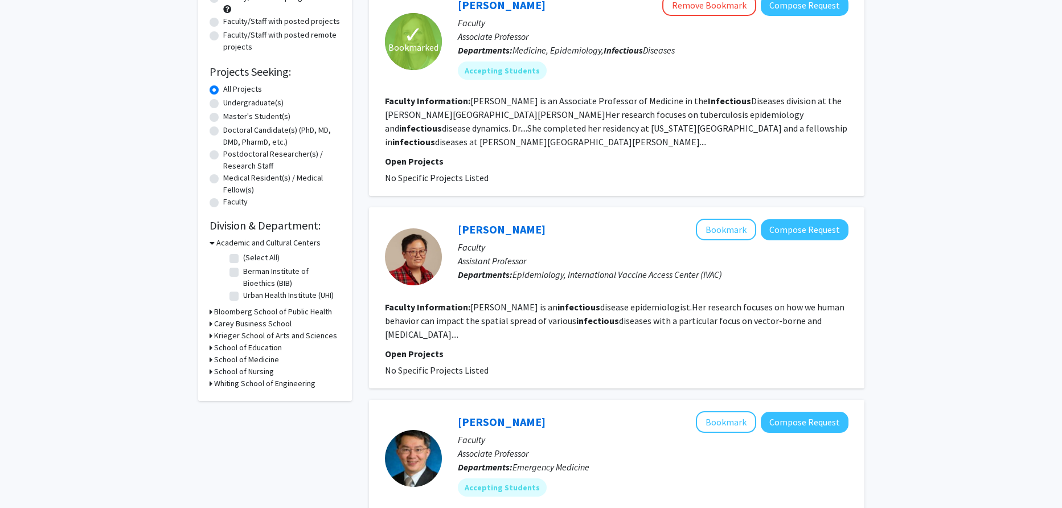
scroll to position [114, 0]
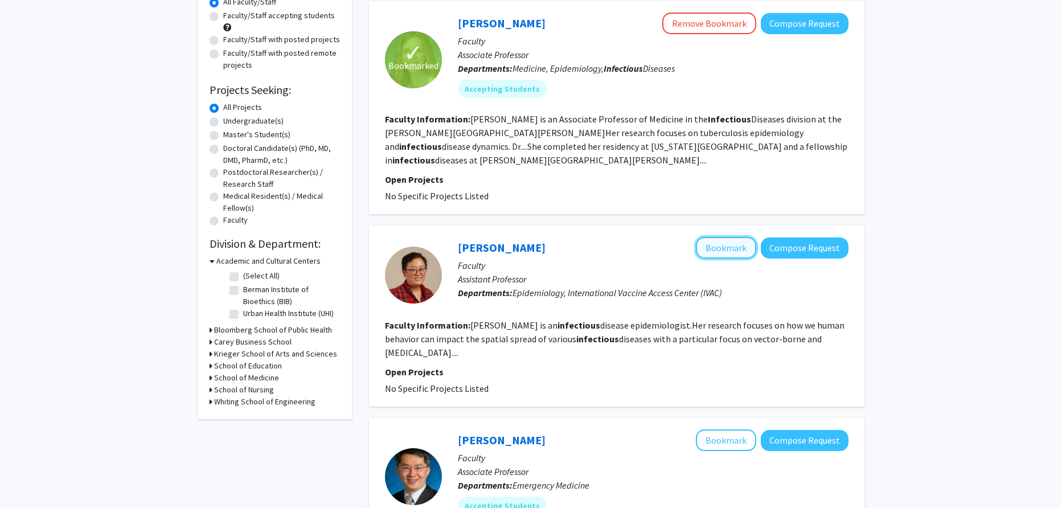
click at [705, 245] on button "Bookmark" at bounding box center [726, 248] width 60 height 22
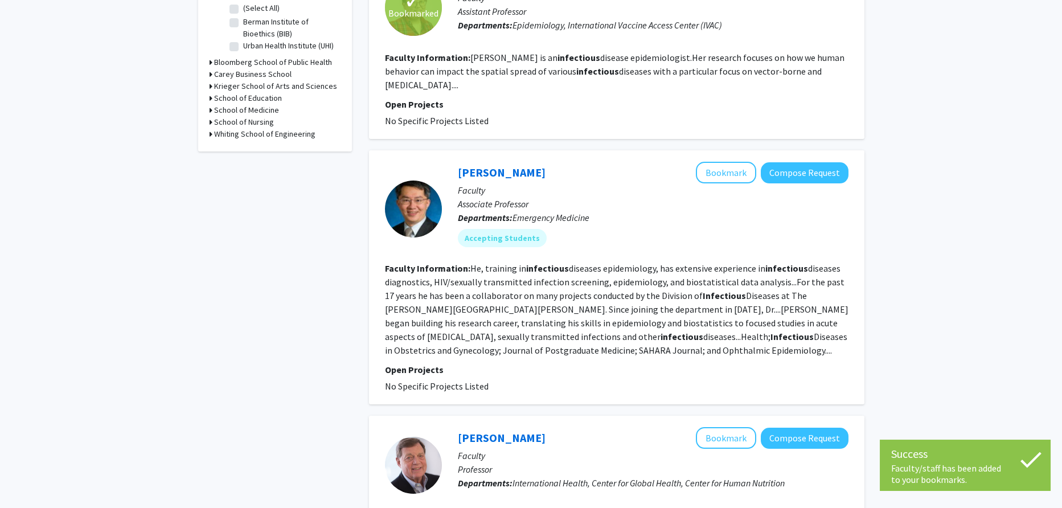
scroll to position [455, 0]
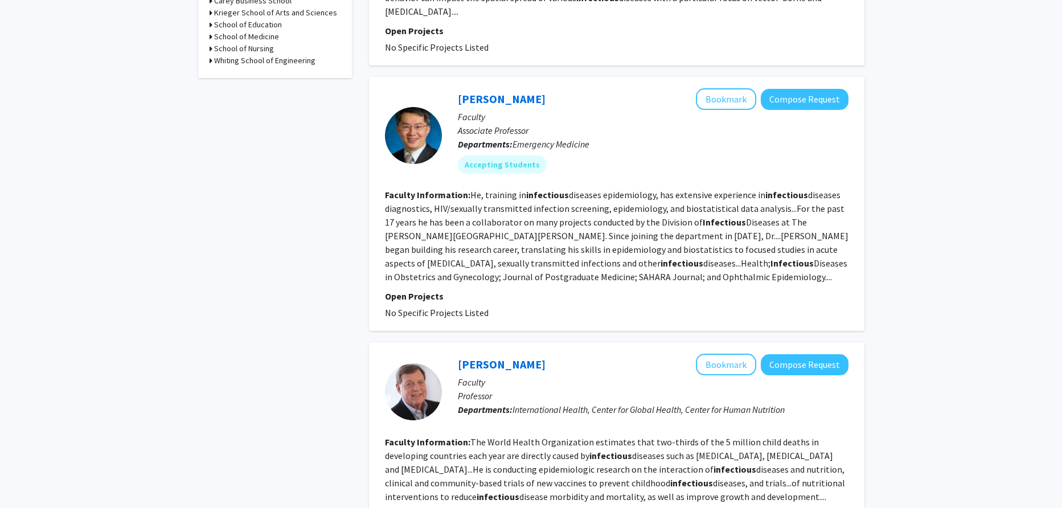
drag, startPoint x: 494, startPoint y: 313, endPoint x: 486, endPoint y: 247, distance: 66.5
click at [486, 247] on fg-search-faculty "Yu-Hsiang Hsieh Bookmark Compose Request Faculty Associate Professor Department…" at bounding box center [616, 203] width 463 height 231
click at [486, 247] on fg-read-more "He, training in infectious diseases epidemiology, has extensive experience in i…" at bounding box center [616, 235] width 463 height 93
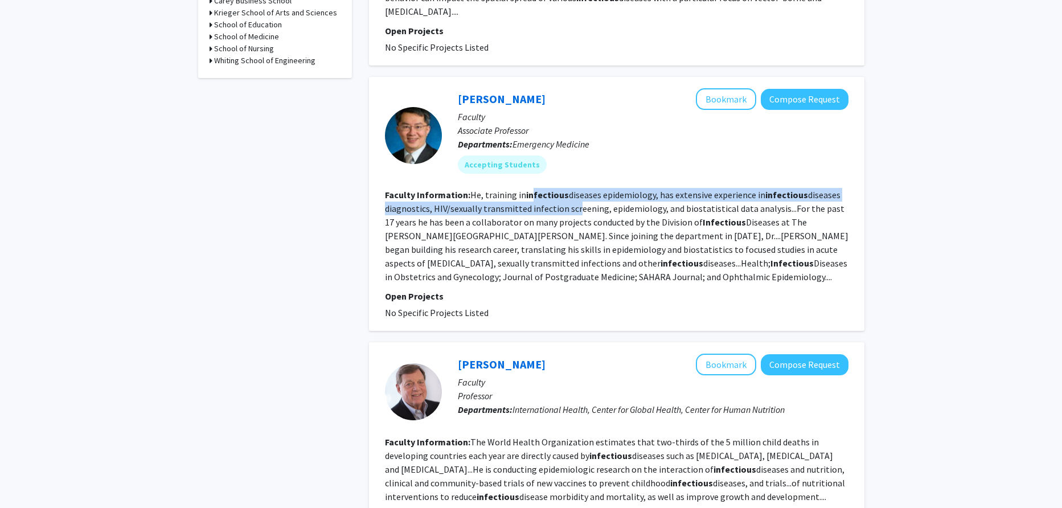
drag, startPoint x: 529, startPoint y: 190, endPoint x: 571, endPoint y: 212, distance: 47.6
click at [571, 212] on section "Faculty Information: He, training in infectious diseases epidemiology, has exte…" at bounding box center [616, 236] width 463 height 96
drag, startPoint x: 499, startPoint y: 190, endPoint x: 768, endPoint y: 208, distance: 269.3
click at [768, 208] on fg-read-more "He, training in infectious diseases epidemiology, has extensive experience in i…" at bounding box center [616, 235] width 463 height 93
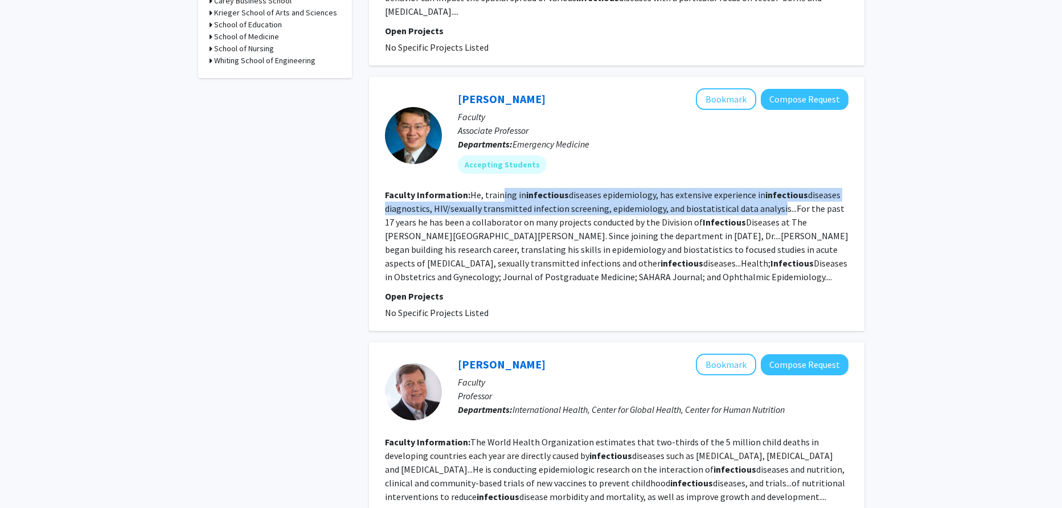
click at [769, 208] on fg-read-more "He, training in infectious diseases epidemiology, has extensive experience in i…" at bounding box center [616, 235] width 463 height 93
drag, startPoint x: 781, startPoint y: 207, endPoint x: 674, endPoint y: 267, distance: 122.4
click at [674, 267] on section "Faculty Information: He, training in infectious diseases epidemiology, has exte…" at bounding box center [616, 236] width 463 height 96
click at [674, 268] on section "Faculty Information: He, training in infectious diseases epidemiology, has exte…" at bounding box center [616, 236] width 463 height 96
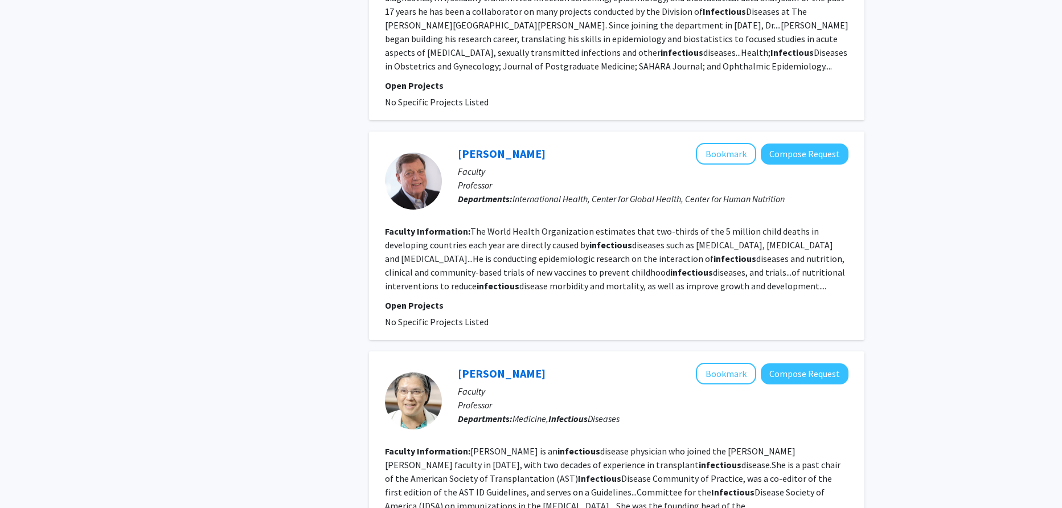
scroll to position [683, 0]
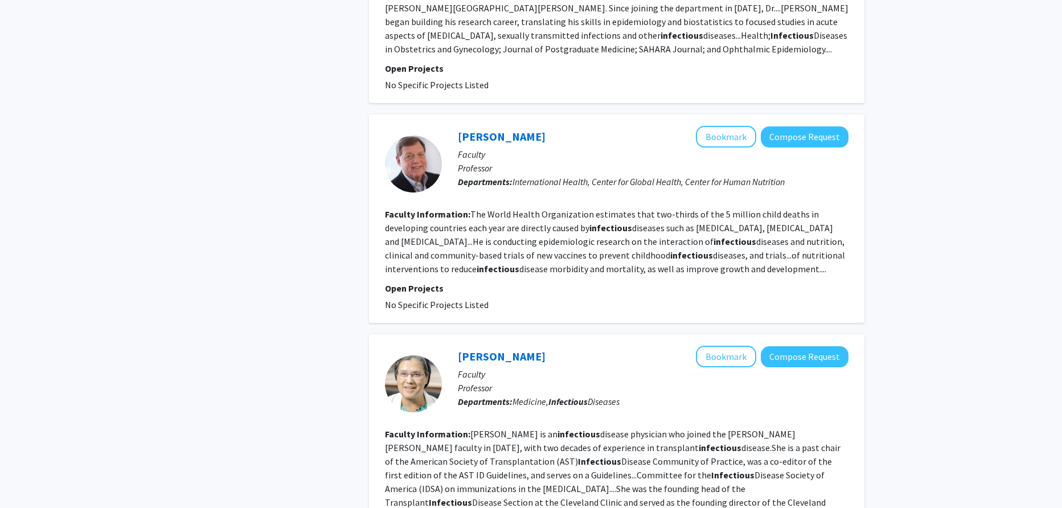
drag, startPoint x: 488, startPoint y: 214, endPoint x: 797, endPoint y: 262, distance: 313.0
click at [797, 262] on section "Faculty Information: The World Health Organization estimates that two-thirds of…" at bounding box center [616, 241] width 463 height 68
drag, startPoint x: 795, startPoint y: 262, endPoint x: 769, endPoint y: 218, distance: 51.9
click at [769, 218] on section "Faculty Information: The World Health Organization estimates that two-thirds of…" at bounding box center [616, 241] width 463 height 68
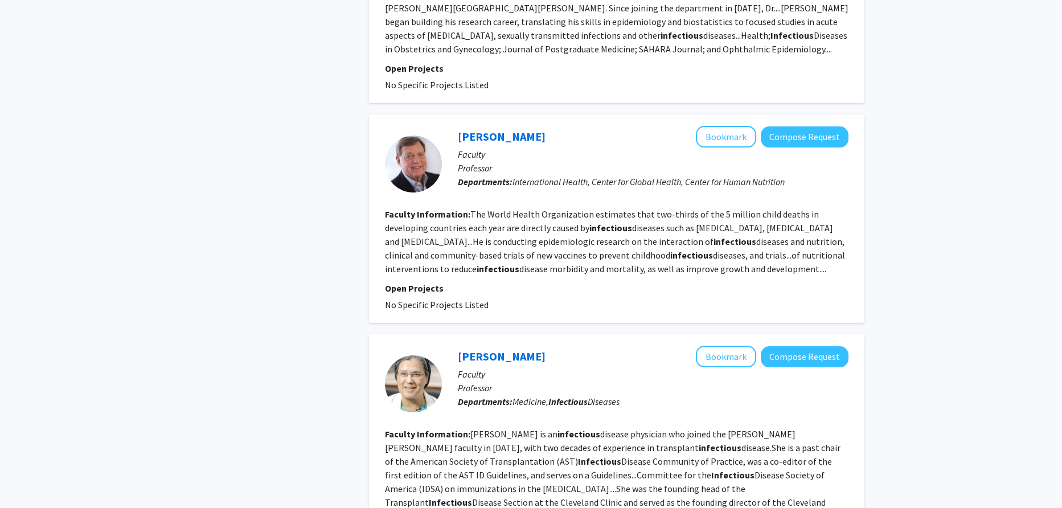
click at [769, 218] on fg-read-more "The World Health Organization estimates that two-thirds of the 5 million child …" at bounding box center [615, 241] width 460 height 66
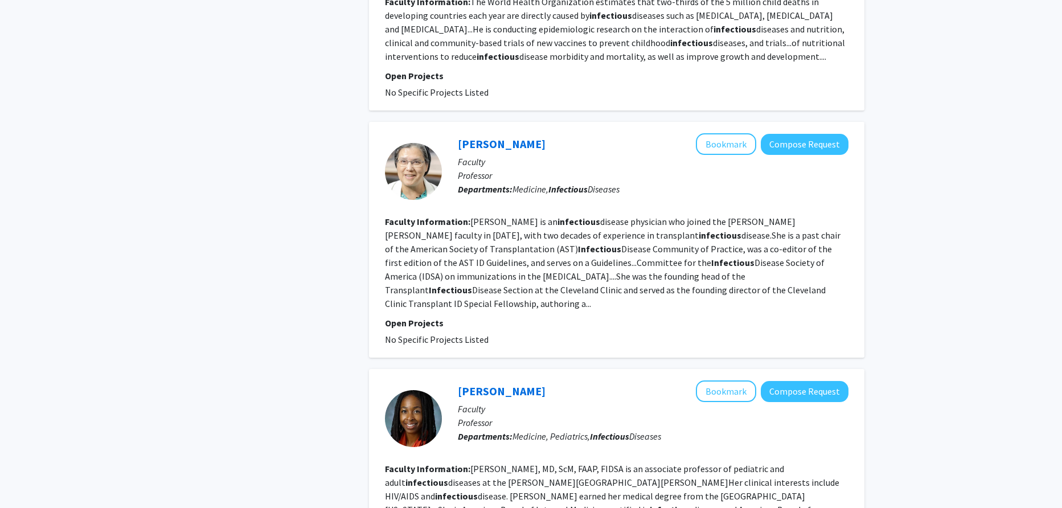
scroll to position [910, 0]
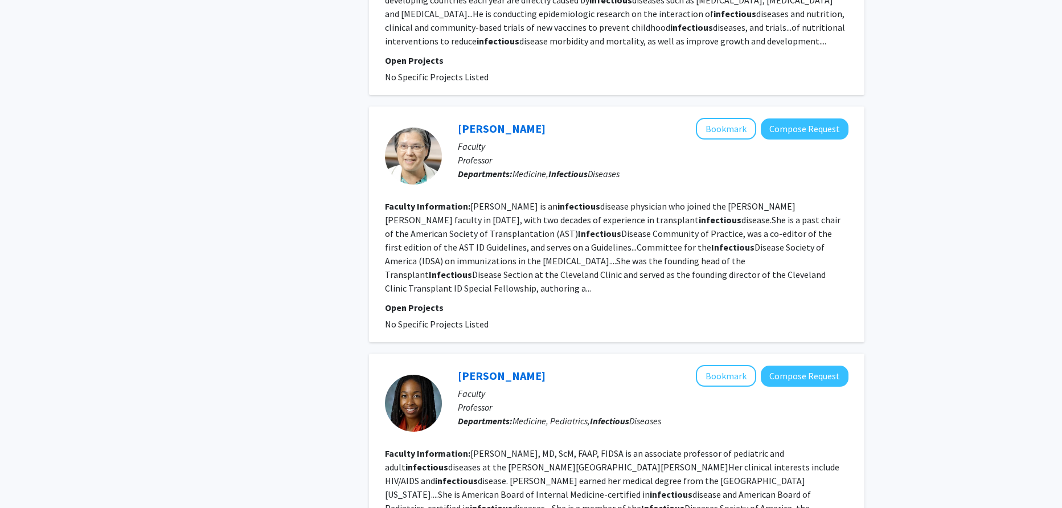
drag, startPoint x: 514, startPoint y: 308, endPoint x: 520, endPoint y: 256, distance: 52.8
click at [520, 256] on fg-search-faculty "Robin Avery Bookmark Compose Request Faculty Professor Departments: Medicine, I…" at bounding box center [616, 224] width 463 height 213
click at [520, 256] on fg-read-more "Robin Avery is an infectious disease physician who joined the Johns Hopkins fac…" at bounding box center [613, 246] width 456 height 93
drag, startPoint x: 517, startPoint y: 219, endPoint x: 657, endPoint y: 219, distance: 139.5
click at [656, 219] on fg-read-more "Robin Avery is an infectious disease physician who joined the Johns Hopkins fac…" at bounding box center [613, 246] width 456 height 93
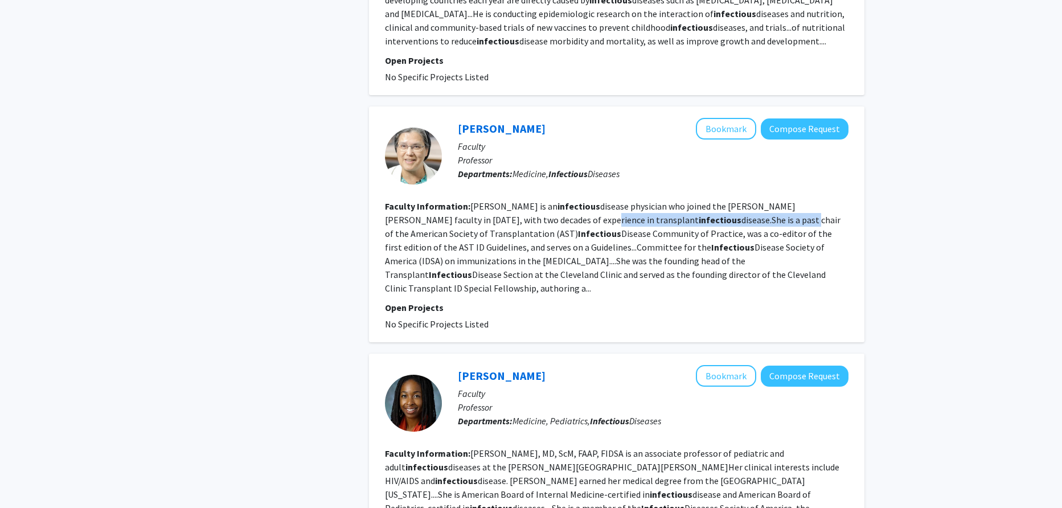
click at [657, 219] on fg-read-more "Robin Avery is an infectious disease physician who joined the Johns Hopkins fac…" at bounding box center [613, 246] width 456 height 93
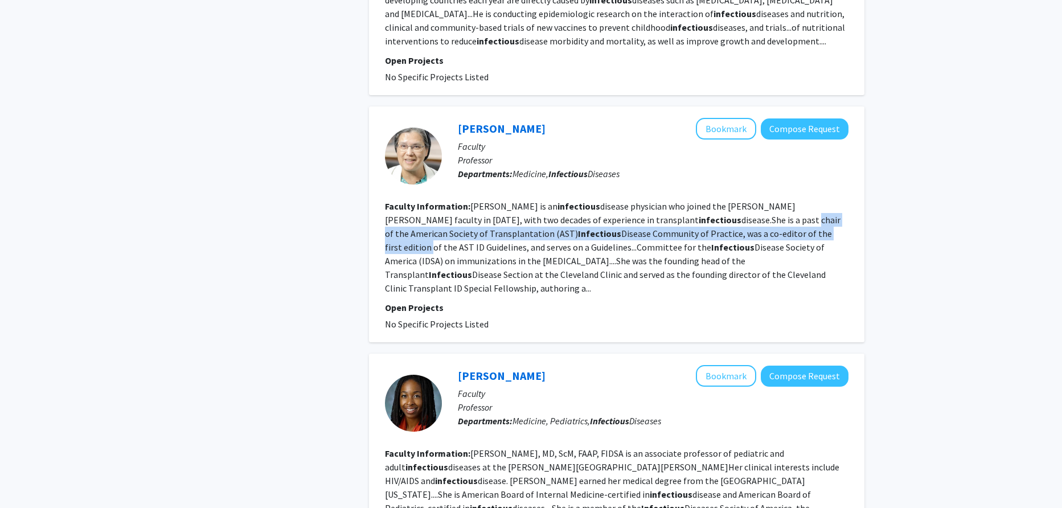
drag, startPoint x: 657, startPoint y: 219, endPoint x: 690, endPoint y: 232, distance: 35.5
click at [690, 232] on fg-read-more "Robin Avery is an infectious disease physician who joined the Johns Hopkins fac…" at bounding box center [613, 246] width 456 height 93
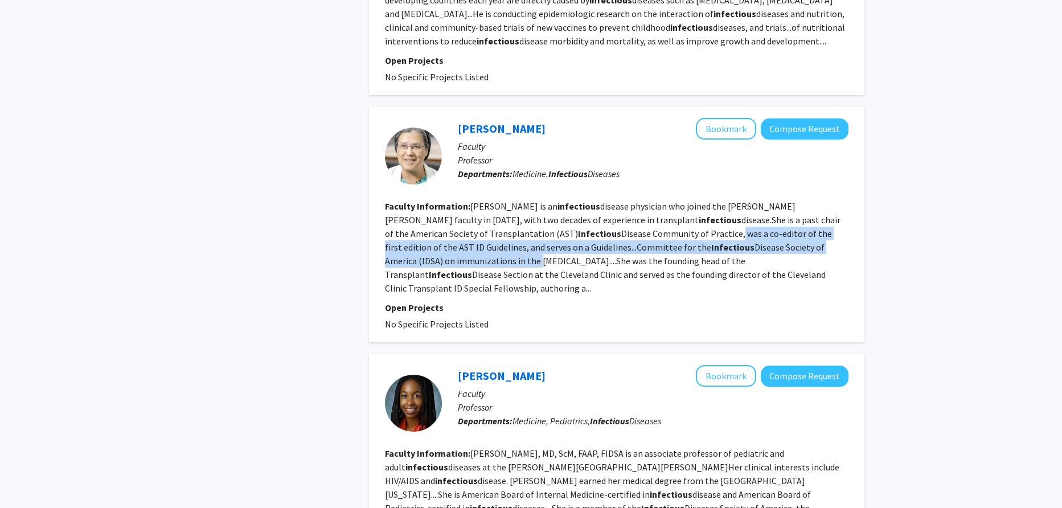
drag, startPoint x: 565, startPoint y: 231, endPoint x: 811, endPoint y: 241, distance: 246.2
click at [811, 241] on section "Faculty Information: Robin Avery is an infectious disease physician who joined …" at bounding box center [616, 247] width 463 height 96
click at [811, 242] on section "Faculty Information: Robin Avery is an infectious disease physician who joined …" at bounding box center [616, 247] width 463 height 96
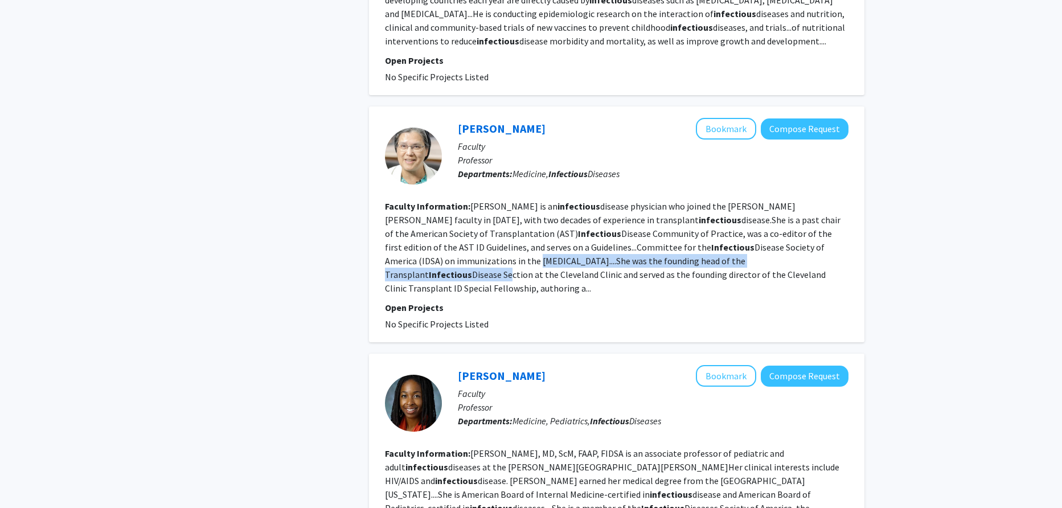
drag, startPoint x: 801, startPoint y: 242, endPoint x: 745, endPoint y: 258, distance: 57.5
click at [745, 258] on section "Faculty Information: Robin Avery is an infectious disease physician who joined …" at bounding box center [616, 247] width 463 height 96
click at [748, 259] on fg-read-more "Robin Avery is an infectious disease physician who joined the Johns Hopkins fac…" at bounding box center [613, 246] width 456 height 93
click at [565, 257] on fg-read-more "Robin Avery is an infectious disease physician who joined the Johns Hopkins fac…" at bounding box center [613, 246] width 456 height 93
drag, startPoint x: 494, startPoint y: 256, endPoint x: 813, endPoint y: 265, distance: 318.4
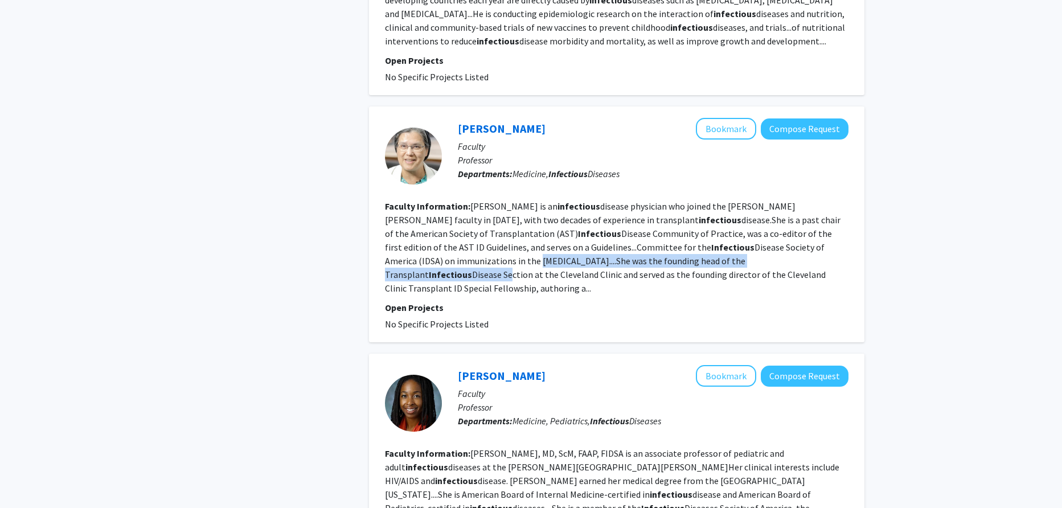
click at [813, 265] on section "Faculty Information: Robin Avery is an infectious disease physician who joined …" at bounding box center [616, 247] width 463 height 96
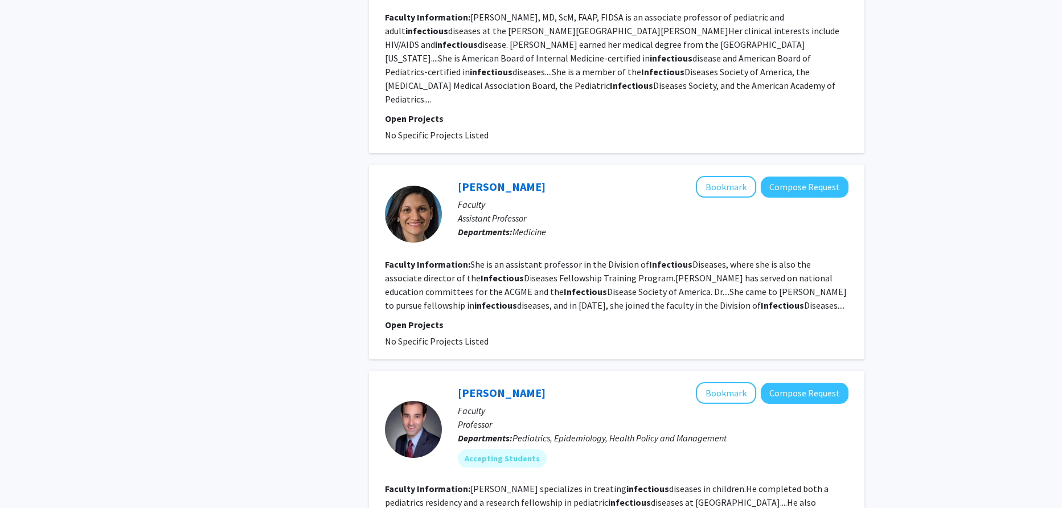
scroll to position [1366, 0]
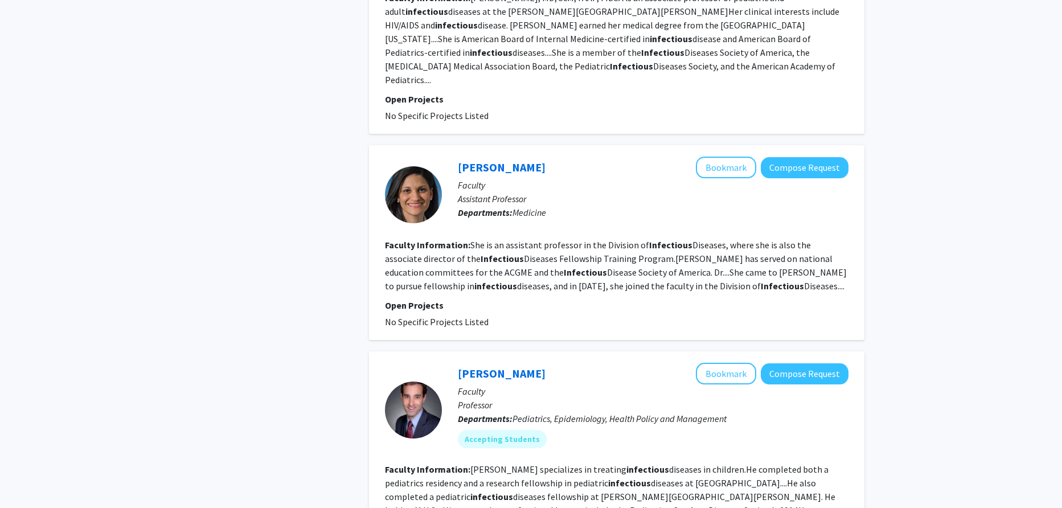
drag, startPoint x: 485, startPoint y: 212, endPoint x: 764, endPoint y: 260, distance: 282.5
click at [764, 260] on section "Faculty Information: She is an assistant professor in the Division of Infectiou…" at bounding box center [616, 265] width 463 height 55
click at [765, 261] on fg-search-faculty "Natasha Chida Bookmark Compose Request Faculty Assistant Professor Departments:…" at bounding box center [616, 243] width 463 height 172
drag, startPoint x: 762, startPoint y: 259, endPoint x: 750, endPoint y: 211, distance: 49.3
click at [750, 238] on section "Faculty Information: She is an assistant professor in the Division of Infectiou…" at bounding box center [616, 265] width 463 height 55
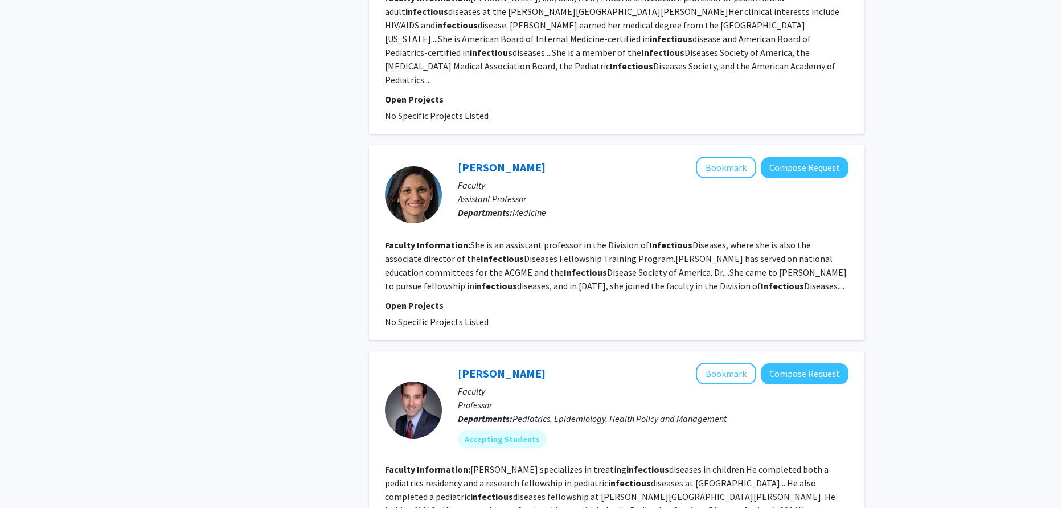
click at [750, 239] on fg-read-more "She is an assistant professor in the Division of Infectious Diseases, where she…" at bounding box center [616, 265] width 462 height 52
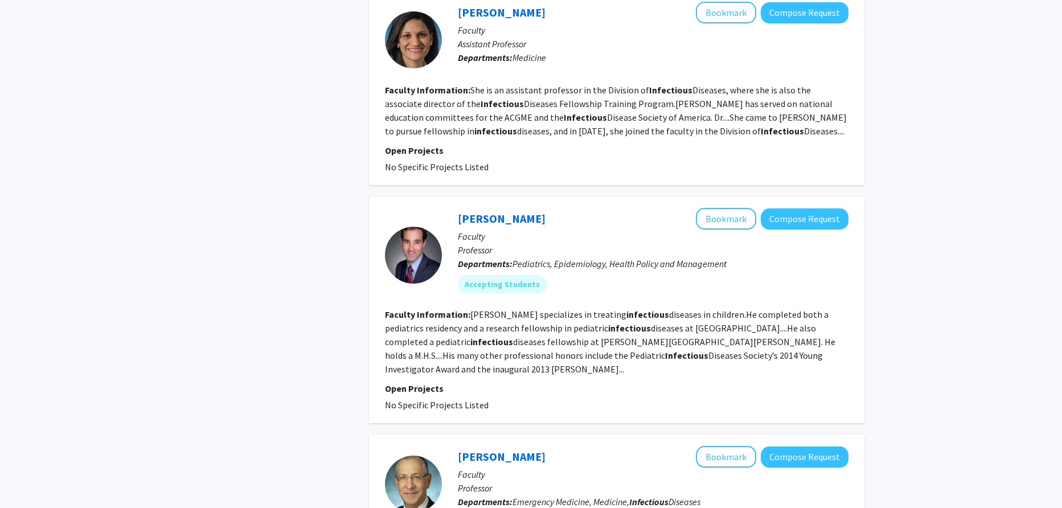
scroll to position [1594, 0]
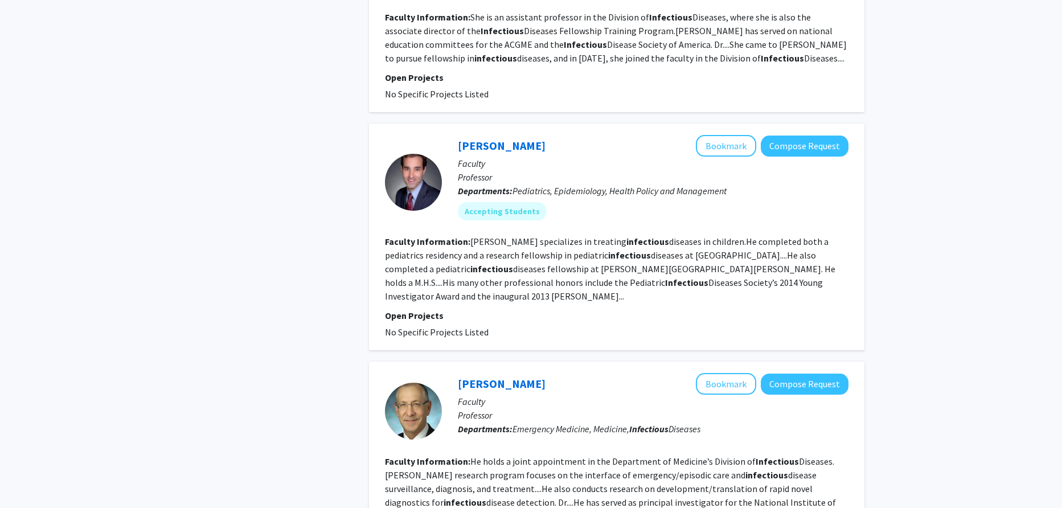
click at [675, 264] on section "Faculty Information: Milstone specializes in treating infectious diseases in ch…" at bounding box center [616, 269] width 463 height 68
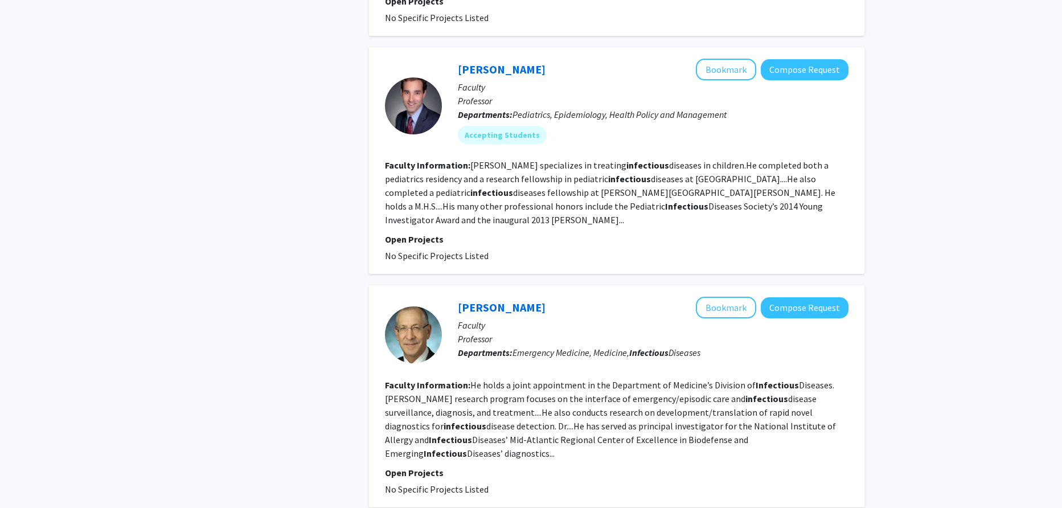
scroll to position [1651, 0]
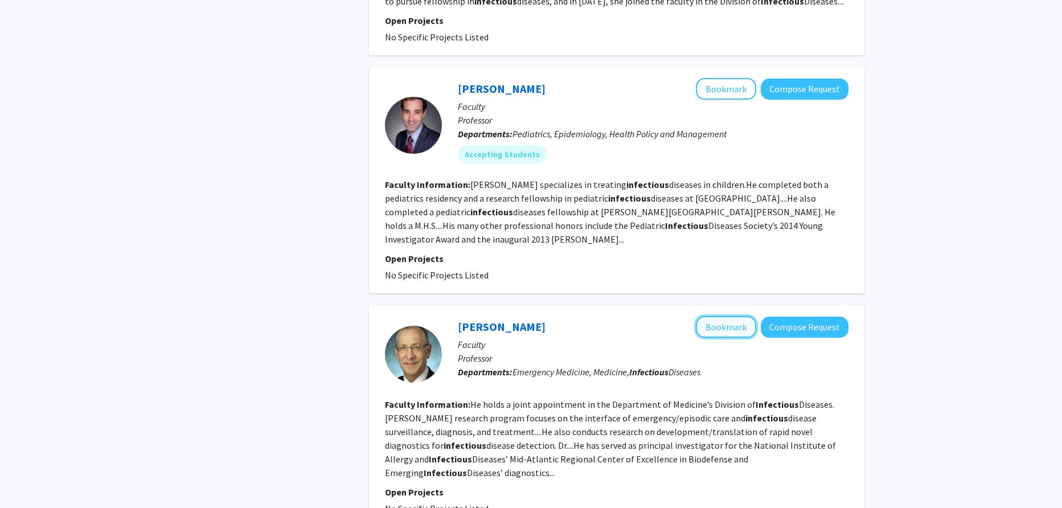
click at [725, 316] on button "Bookmark" at bounding box center [726, 327] width 60 height 22
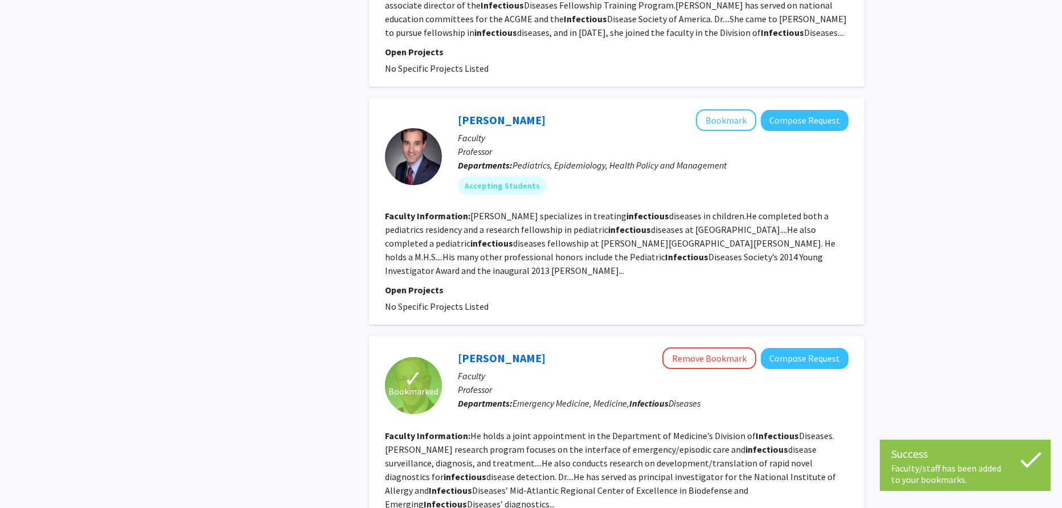
scroll to position [1594, 0]
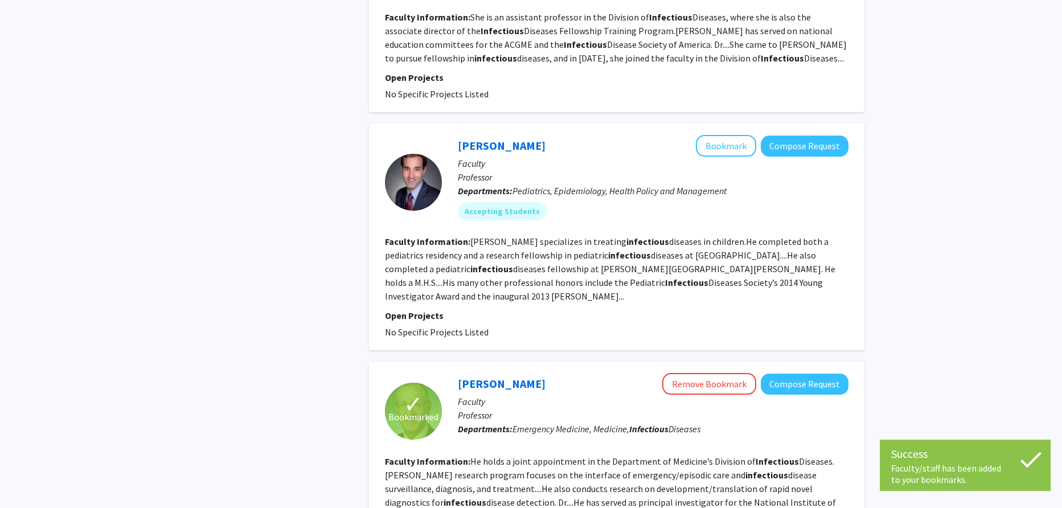
click at [660, 271] on fg-search-faculty "Aaron Milstone Bookmark Compose Request Faculty Professor Departments: Pediatri…" at bounding box center [616, 237] width 463 height 204
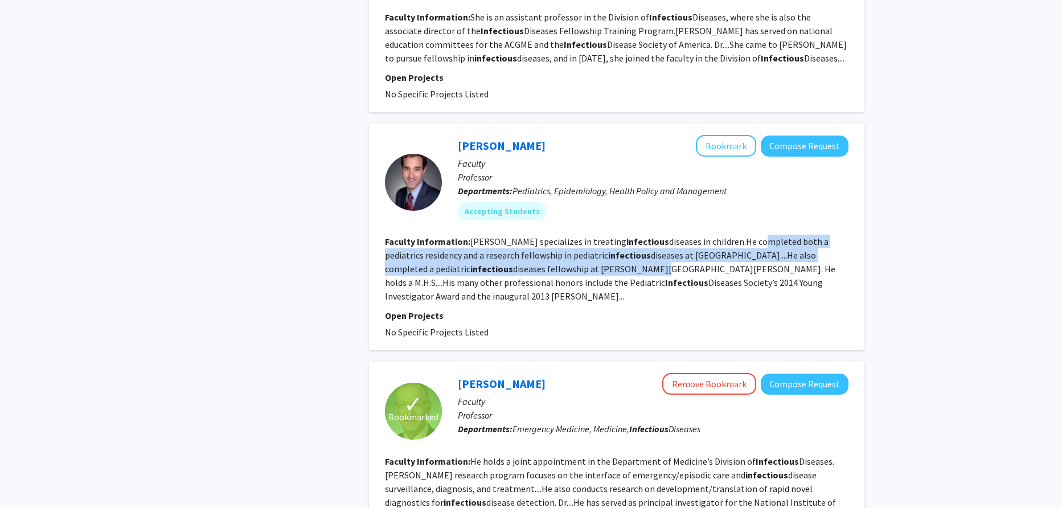
drag, startPoint x: 721, startPoint y: 205, endPoint x: 651, endPoint y: 234, distance: 75.8
click at [651, 236] on fg-read-more "Milstone specializes in treating infectious diseases in children.He completed b…" at bounding box center [610, 269] width 450 height 66
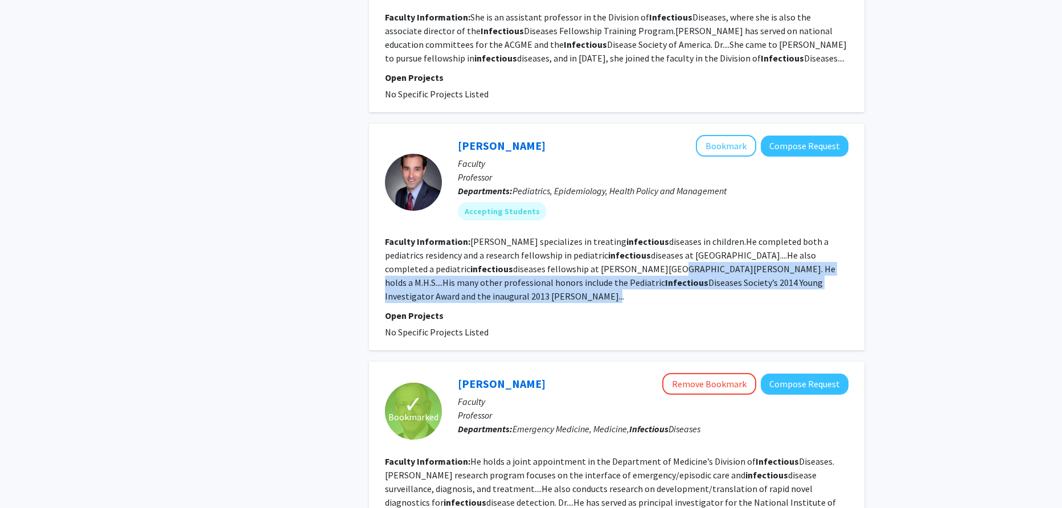
drag, startPoint x: 663, startPoint y: 236, endPoint x: 764, endPoint y: 259, distance: 103.5
click at [764, 259] on section "Faculty Information: Milstone specializes in treating infectious diseases in ch…" at bounding box center [616, 269] width 463 height 68
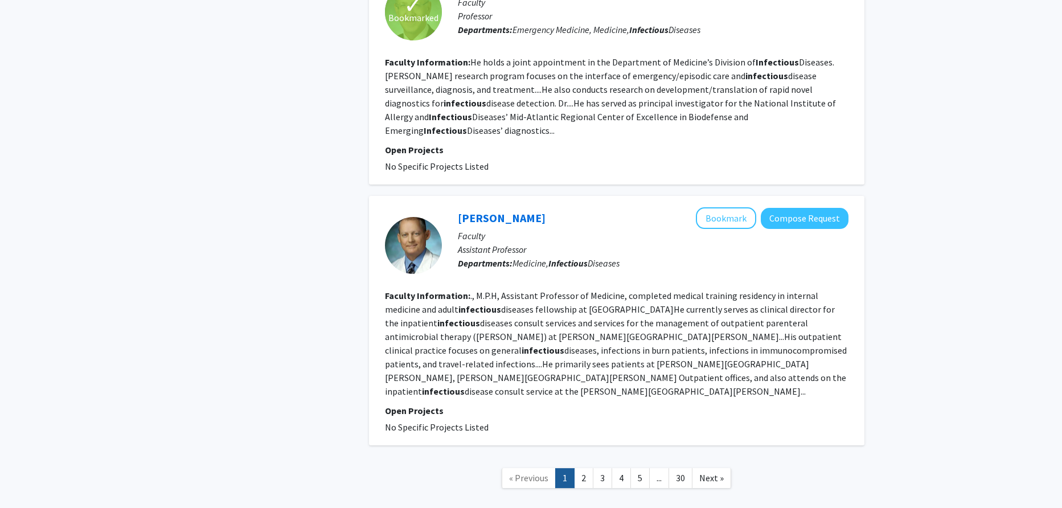
scroll to position [2009, 0]
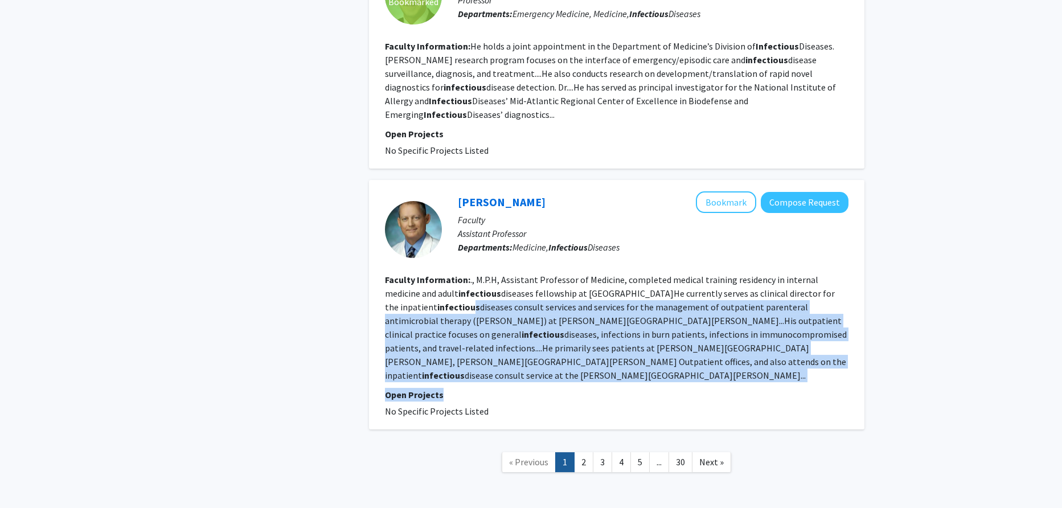
drag, startPoint x: 562, startPoint y: 339, endPoint x: 514, endPoint y: 273, distance: 81.9
click at [514, 273] on fg-search-faculty "Bill Wright Bookmark Compose Request Faculty Assistant Professor Departments: M…" at bounding box center [616, 304] width 463 height 227
click at [480, 301] on b "infectious" at bounding box center [458, 306] width 43 height 11
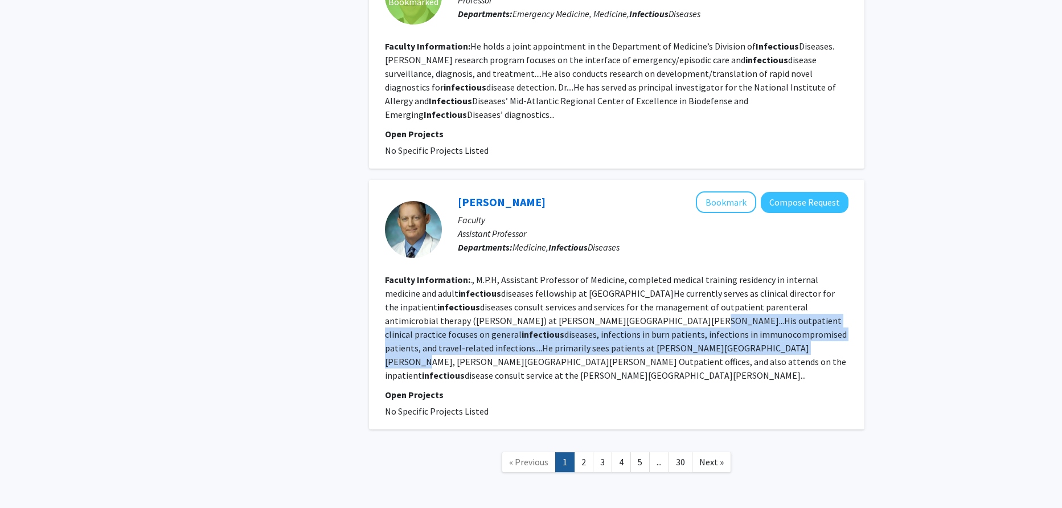
drag, startPoint x: 667, startPoint y: 290, endPoint x: 633, endPoint y: 309, distance: 39.0
click at [633, 309] on fg-read-more "., M.P.H, Assistant Professor of Medicine, completed medical training residency…" at bounding box center [616, 327] width 462 height 107
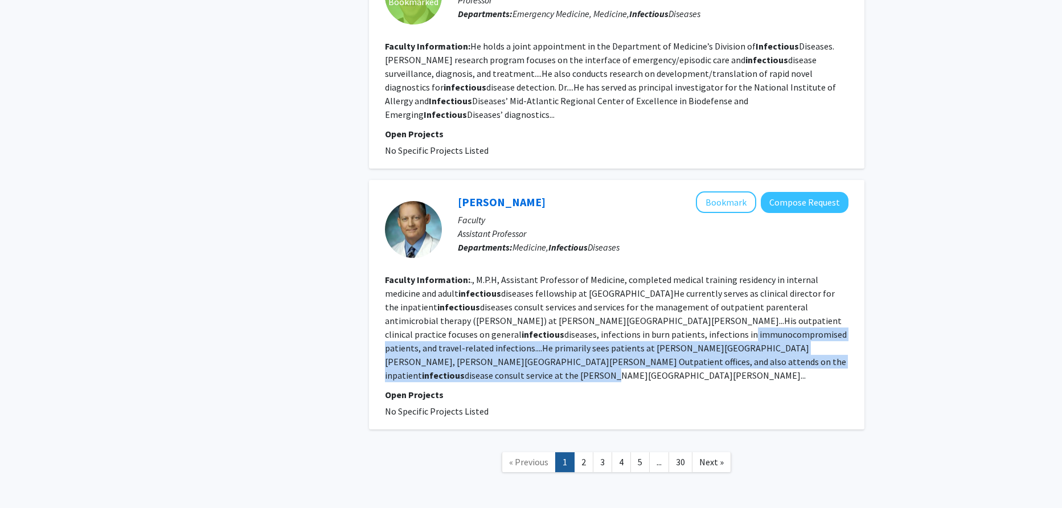
drag, startPoint x: 568, startPoint y: 298, endPoint x: 630, endPoint y: 325, distance: 67.6
click at [630, 324] on fg-read-more "., M.P.H, Assistant Professor of Medicine, completed medical training residency…" at bounding box center [616, 327] width 462 height 107
click at [630, 325] on fg-read-more "., M.P.H, Assistant Professor of Medicine, completed medical training residency…" at bounding box center [616, 327] width 462 height 107
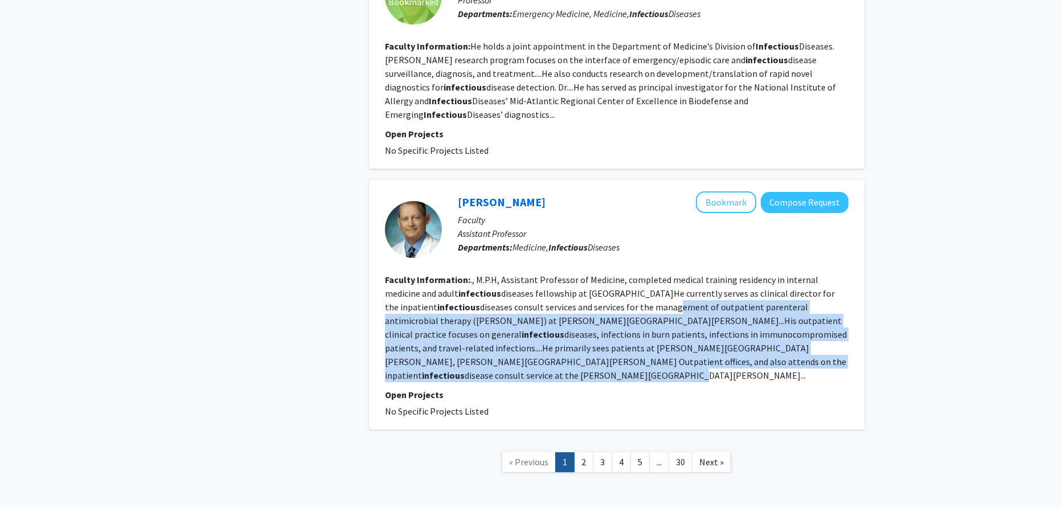
drag, startPoint x: 709, startPoint y: 335, endPoint x: 715, endPoint y: 279, distance: 56.0
click at [715, 279] on fg-search-faculty "Bill Wright Bookmark Compose Request Faculty Assistant Professor Departments: M…" at bounding box center [616, 304] width 463 height 227
click at [715, 279] on section "Faculty Information: ., M.P.H, Assistant Professor of Medicine, completed medic…" at bounding box center [616, 327] width 463 height 109
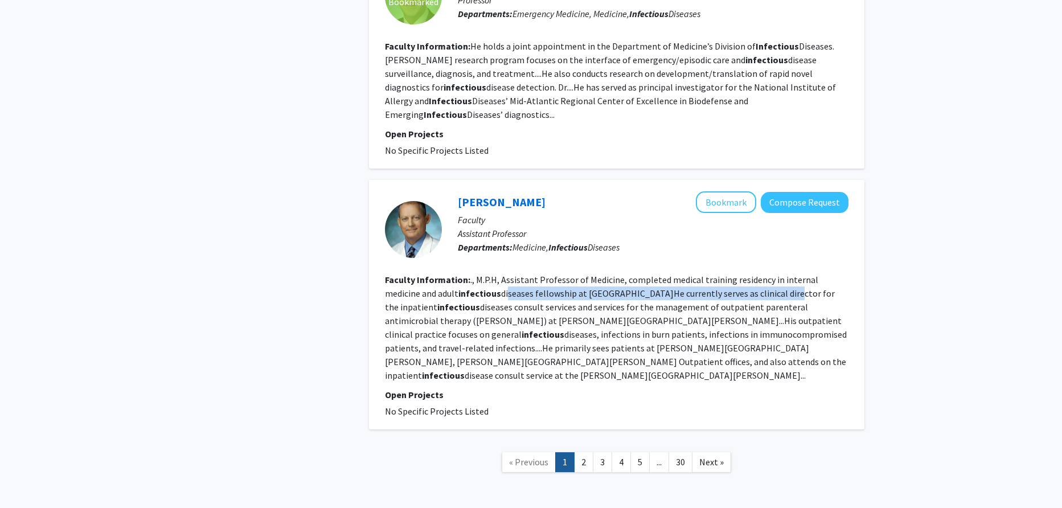
drag, startPoint x: 468, startPoint y: 253, endPoint x: 749, endPoint y: 263, distance: 280.9
click at [749, 274] on fg-read-more "., M.P.H, Assistant Professor of Medicine, completed medical training residency…" at bounding box center [616, 327] width 462 height 107
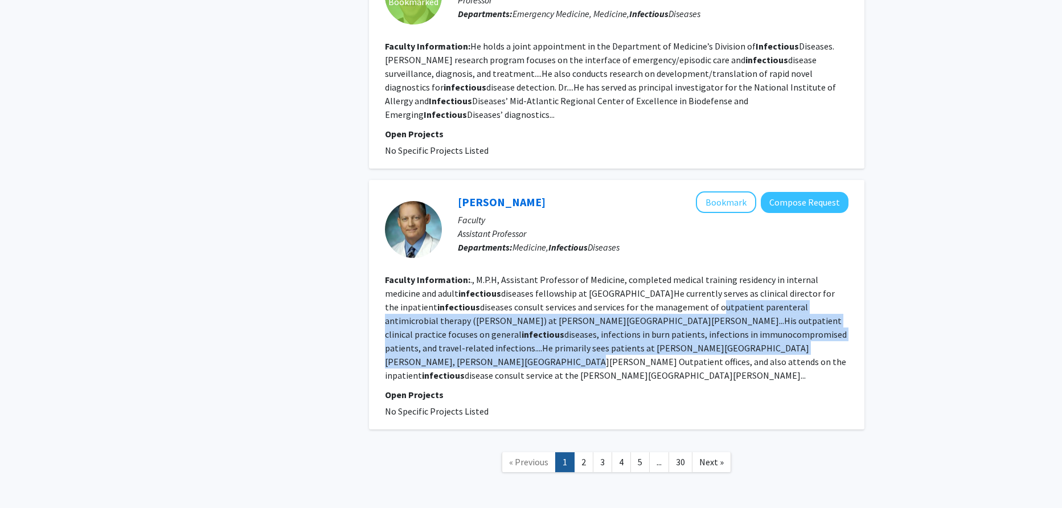
drag, startPoint x: 754, startPoint y: 273, endPoint x: 770, endPoint y: 321, distance: 51.0
click at [770, 321] on section "Faculty Information: ., M.P.H, Assistant Professor of Medicine, completed medic…" at bounding box center [616, 327] width 463 height 109
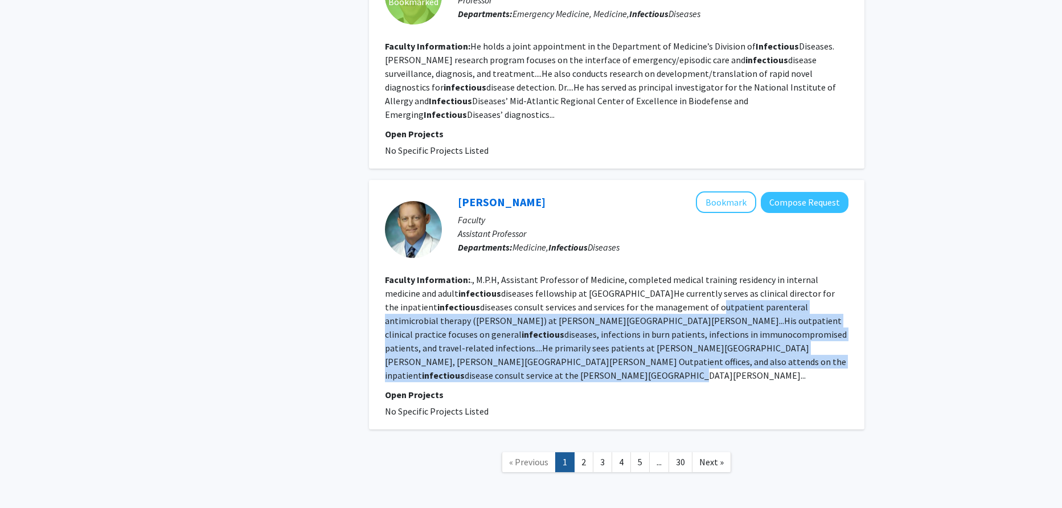
click at [770, 321] on section "Faculty Information: ., M.P.H, Assistant Professor of Medicine, completed medic…" at bounding box center [616, 327] width 463 height 109
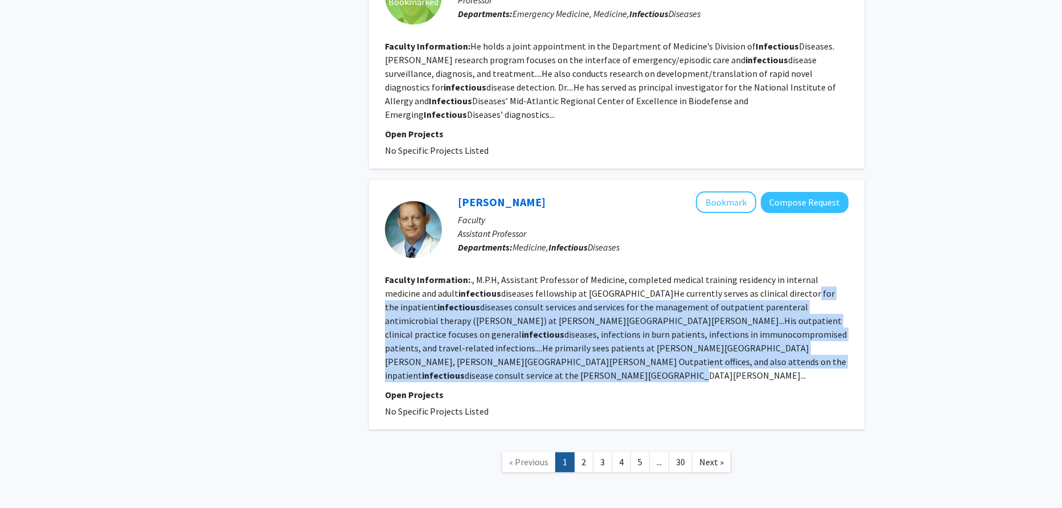
drag, startPoint x: 770, startPoint y: 321, endPoint x: 765, endPoint y: 253, distance: 68.0
click at [765, 273] on section "Faculty Information: ., M.P.H, Assistant Professor of Medicine, completed medic…" at bounding box center [616, 327] width 463 height 109
click at [765, 274] on fg-read-more "., M.P.H, Assistant Professor of Medicine, completed medical training residency…" at bounding box center [616, 327] width 462 height 107
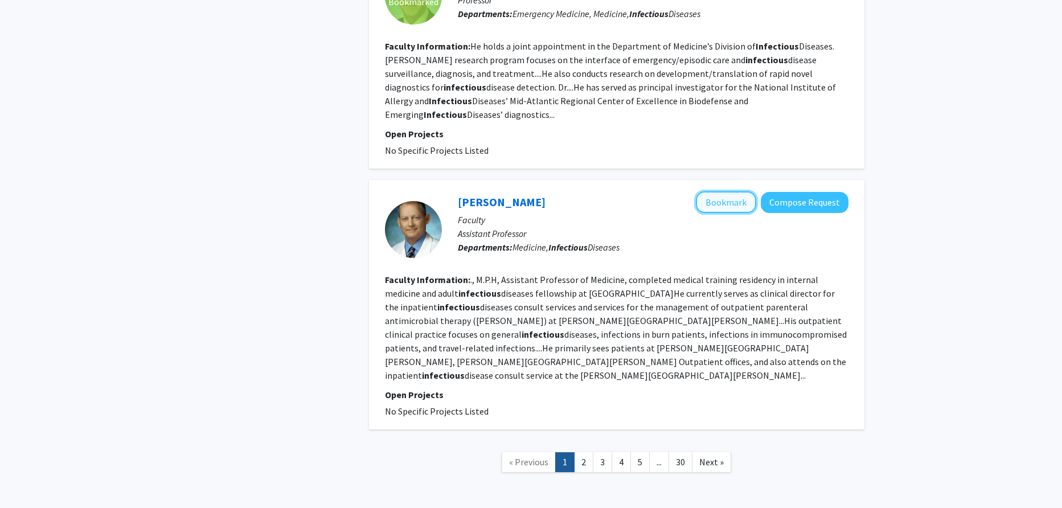
click at [721, 191] on button "Bookmark" at bounding box center [726, 202] width 60 height 22
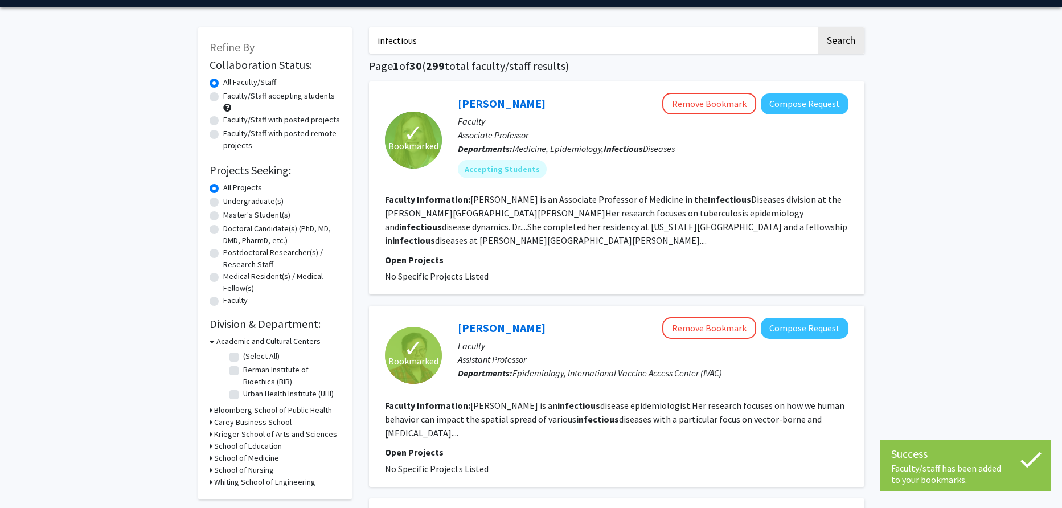
scroll to position [0, 0]
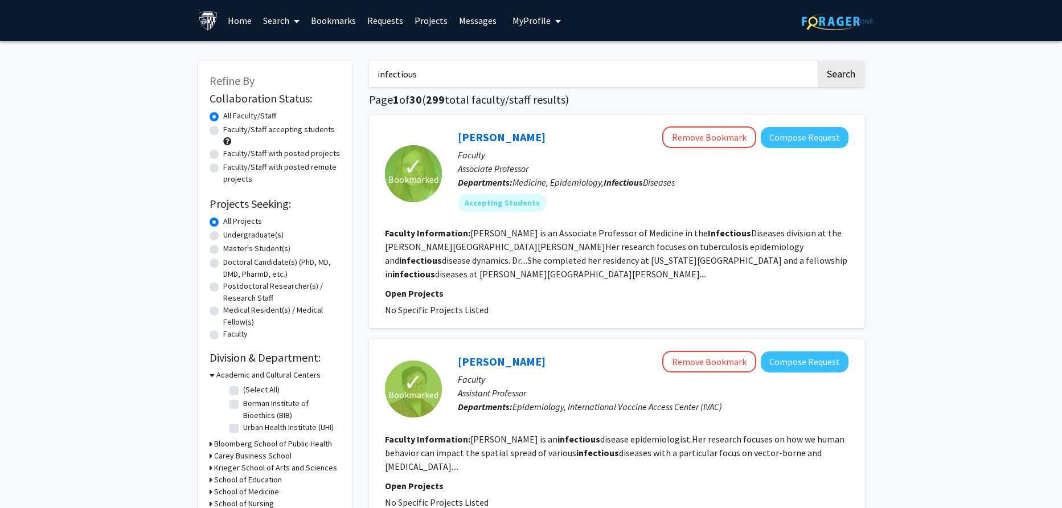
click at [223, 129] on label "Faculty/Staff accepting students" at bounding box center [279, 130] width 112 height 12
click at [223, 129] on input "Faculty/Staff accepting students" at bounding box center [226, 127] width 7 height 7
radio input "true"
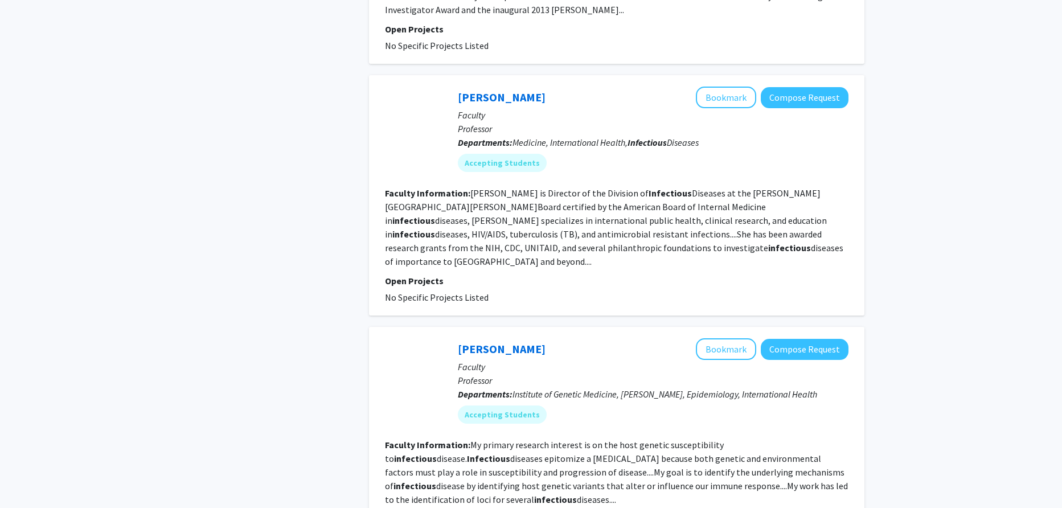
scroll to position [797, 0]
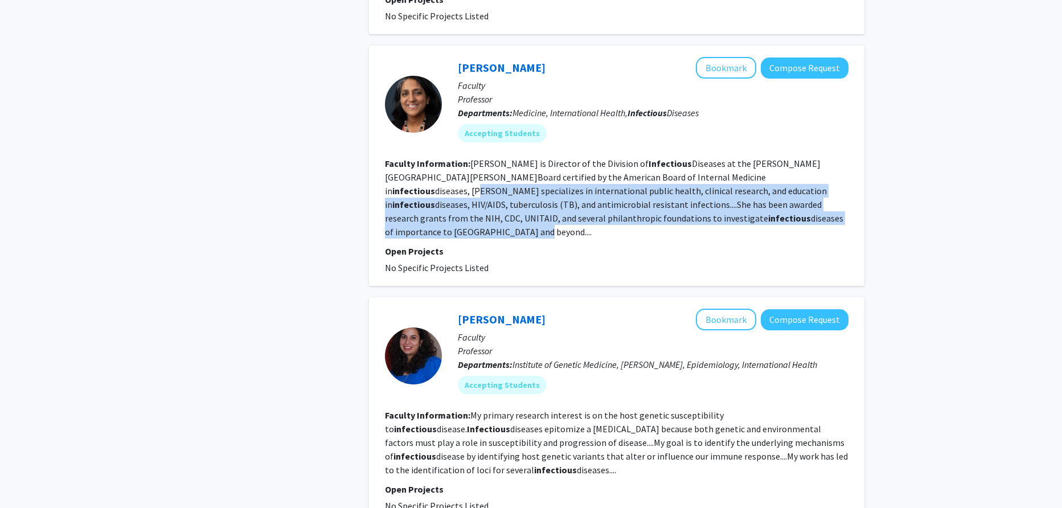
drag, startPoint x: 736, startPoint y: 173, endPoint x: 767, endPoint y: 216, distance: 53.1
click at [767, 216] on section "Faculty Information: Gupta is Director of the Division of Infectious Diseases a…" at bounding box center [616, 198] width 463 height 82
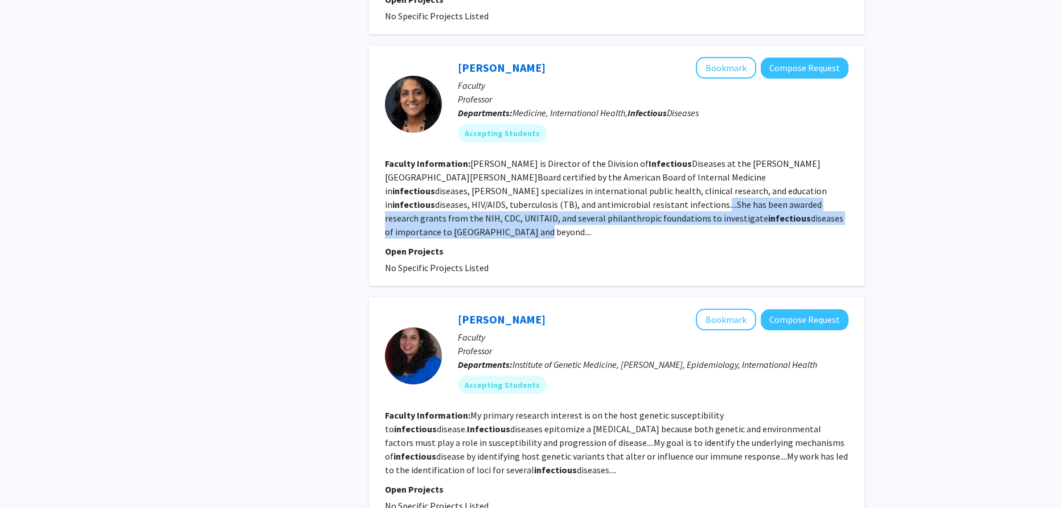
drag, startPoint x: 763, startPoint y: 214, endPoint x: 508, endPoint y: 205, distance: 254.7
click at [508, 205] on section "Faculty Information: Gupta is Director of the Division of Infectious Diseases a…" at bounding box center [616, 198] width 463 height 82
click at [508, 205] on fg-read-more "Gupta is Director of the Division of Infectious Diseases at the Johns Hopkins S…" at bounding box center [614, 198] width 458 height 80
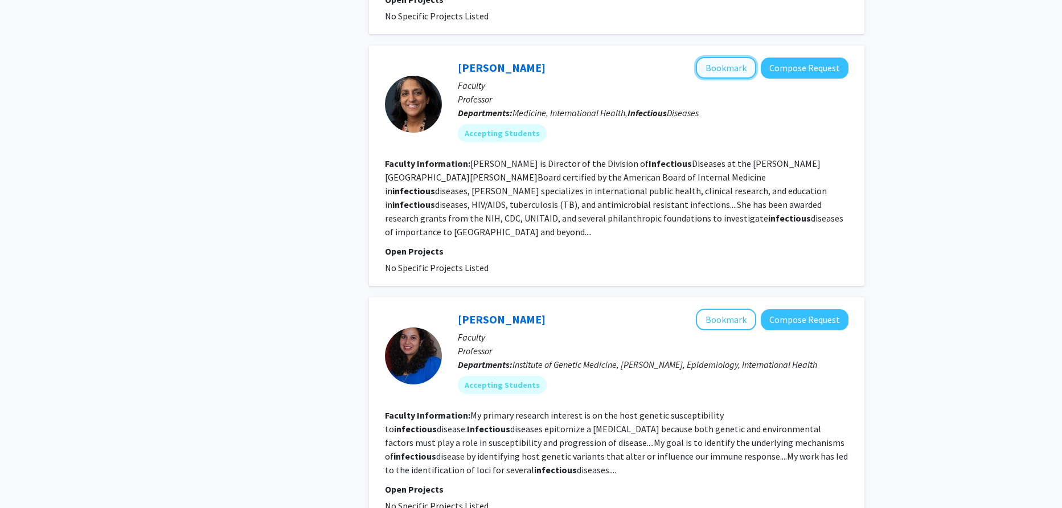
click at [709, 69] on button "Bookmark" at bounding box center [726, 68] width 60 height 22
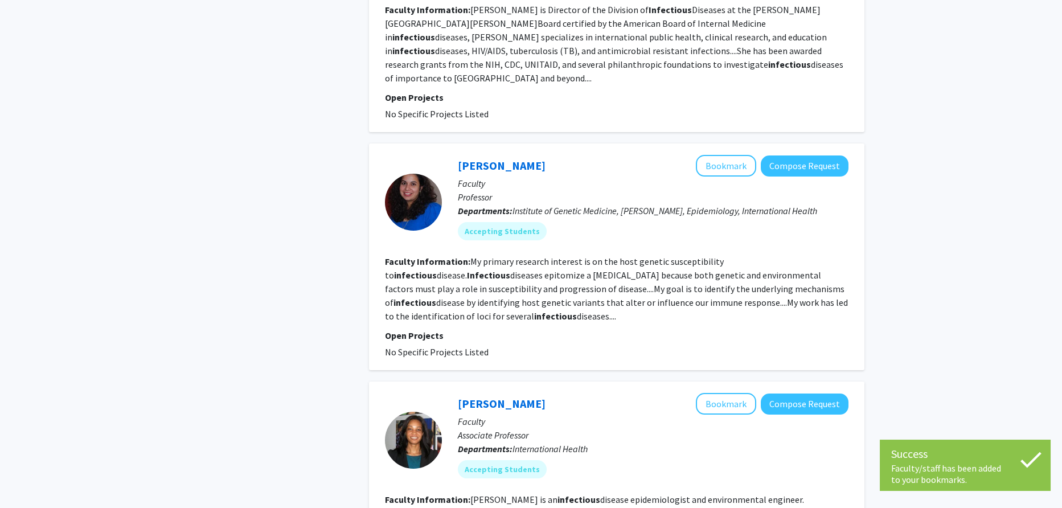
scroll to position [967, 0]
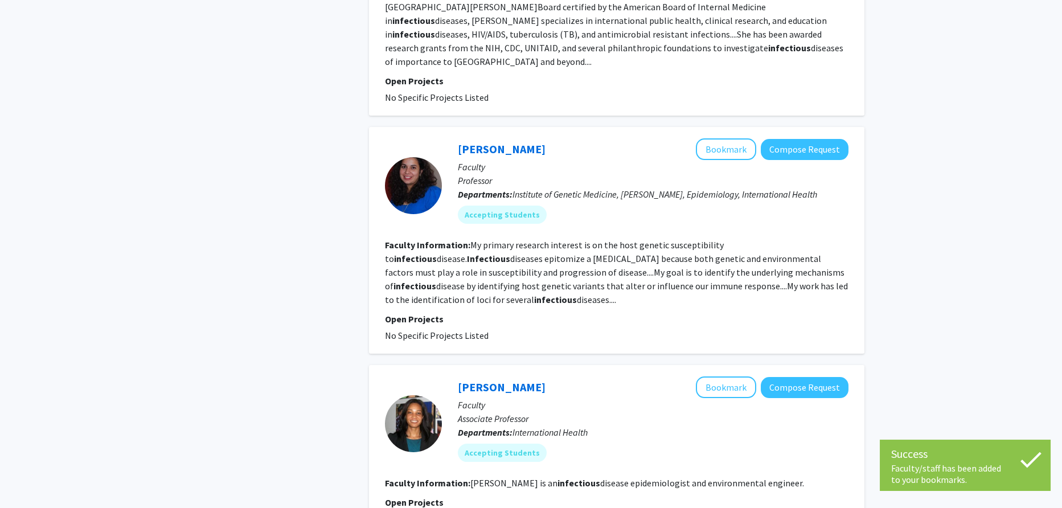
drag, startPoint x: 617, startPoint y: 276, endPoint x: 585, endPoint y: 262, distance: 34.4
click at [585, 262] on section "Faculty Information: My primary research interest is on the host genetic suscep…" at bounding box center [616, 272] width 463 height 68
click at [585, 262] on fg-read-more "My primary research interest is on the host genetic susceptibility to infectiou…" at bounding box center [616, 272] width 463 height 66
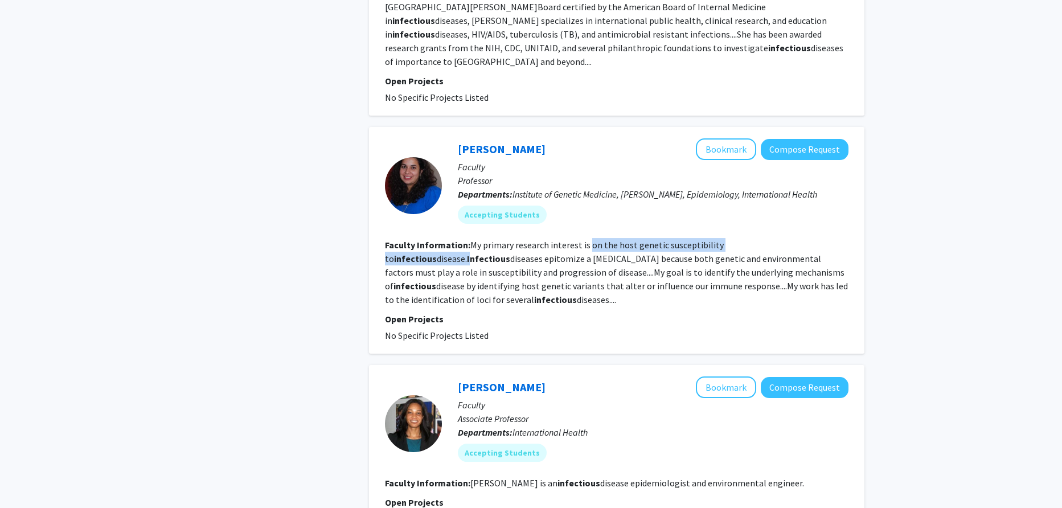
drag, startPoint x: 587, startPoint y: 228, endPoint x: 800, endPoint y: 225, distance: 213.0
click at [800, 239] on fg-read-more "My primary research interest is on the host genetic susceptibility to infectiou…" at bounding box center [616, 272] width 463 height 66
click at [510, 253] on b "Infectious" at bounding box center [488, 258] width 43 height 11
drag, startPoint x: 803, startPoint y: 225, endPoint x: 622, endPoint y: 284, distance: 190.2
click at [622, 284] on section "Faculty Information: My primary research interest is on the host genetic suscep…" at bounding box center [616, 272] width 463 height 68
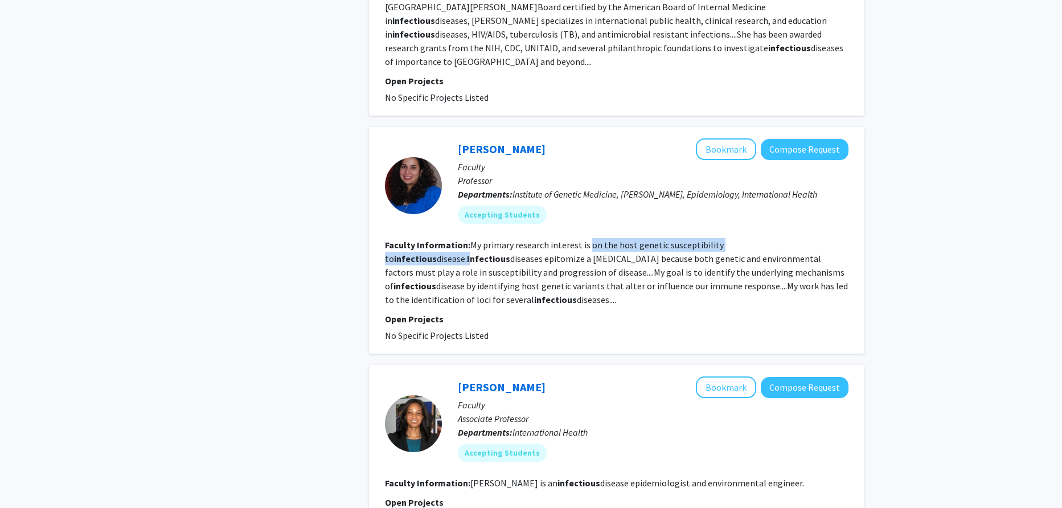
click at [622, 284] on section "Faculty Information: My primary research interest is on the host genetic suscep…" at bounding box center [616, 272] width 463 height 68
drag, startPoint x: 622, startPoint y: 284, endPoint x: 628, endPoint y: 240, distance: 44.3
click at [628, 240] on section "Faculty Information: My primary research interest is on the host genetic suscep…" at bounding box center [616, 272] width 463 height 68
click at [628, 240] on fg-read-more "My primary research interest is on the host genetic susceptibility to infectiou…" at bounding box center [616, 272] width 463 height 66
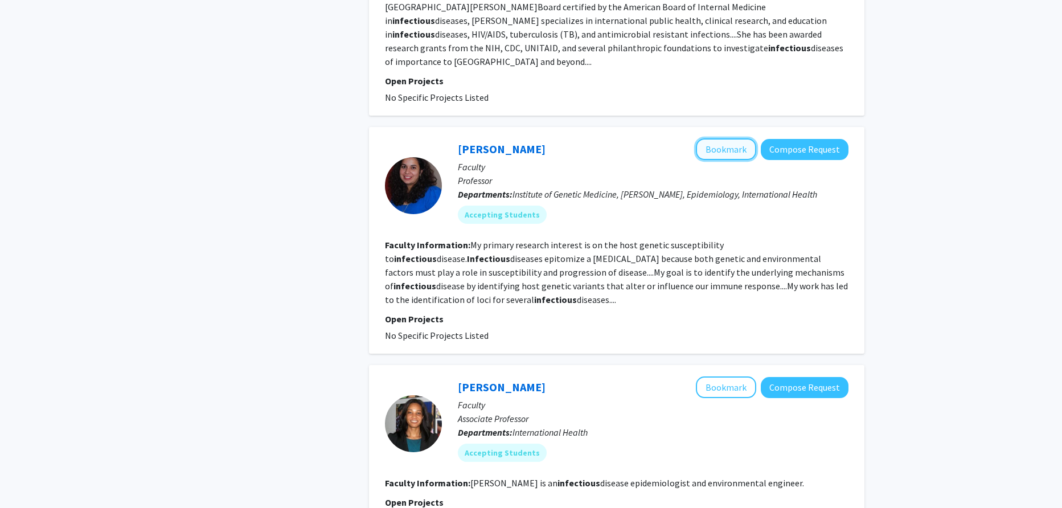
click at [712, 138] on button "Bookmark" at bounding box center [726, 149] width 60 height 22
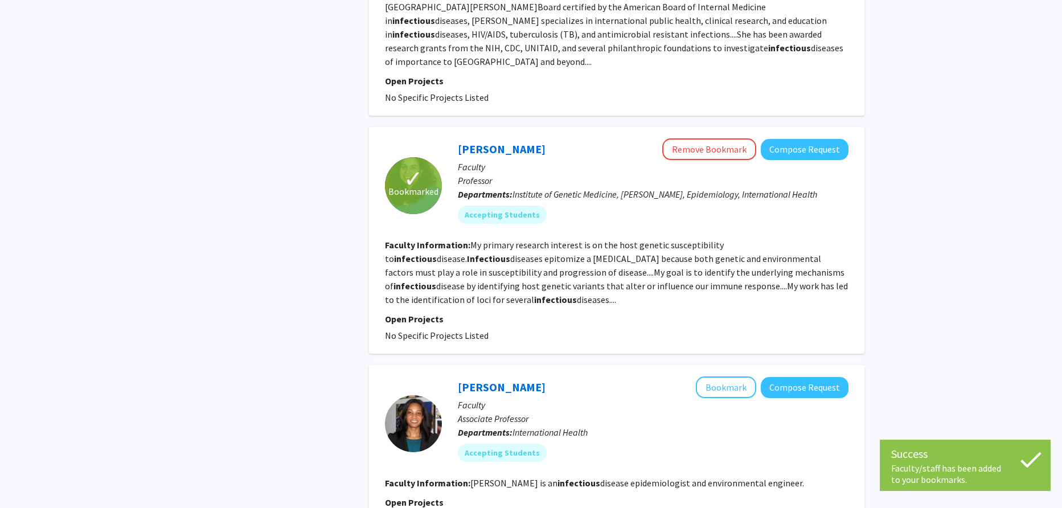
click at [675, 239] on fg-read-more "My primary research interest is on the host genetic susceptibility to infectiou…" at bounding box center [616, 272] width 463 height 66
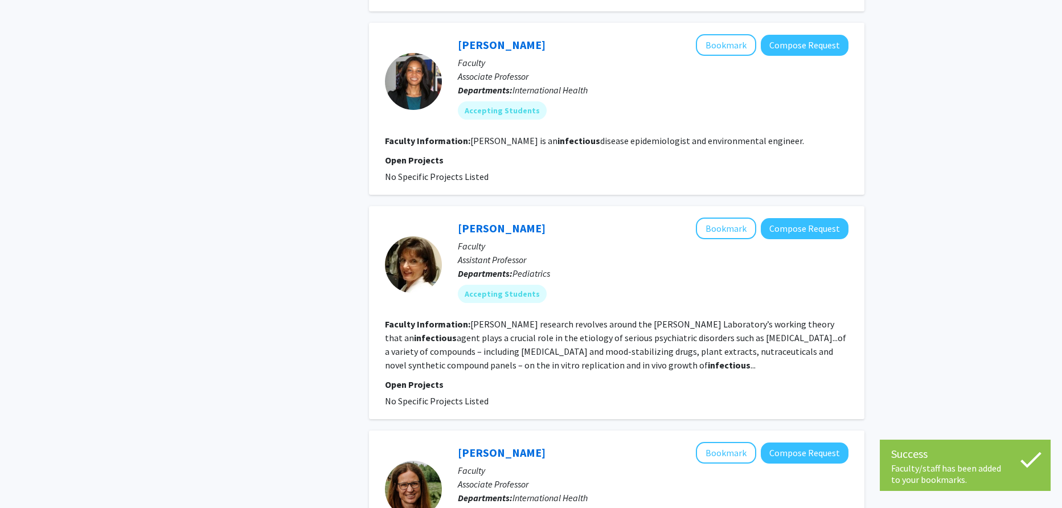
scroll to position [1366, 0]
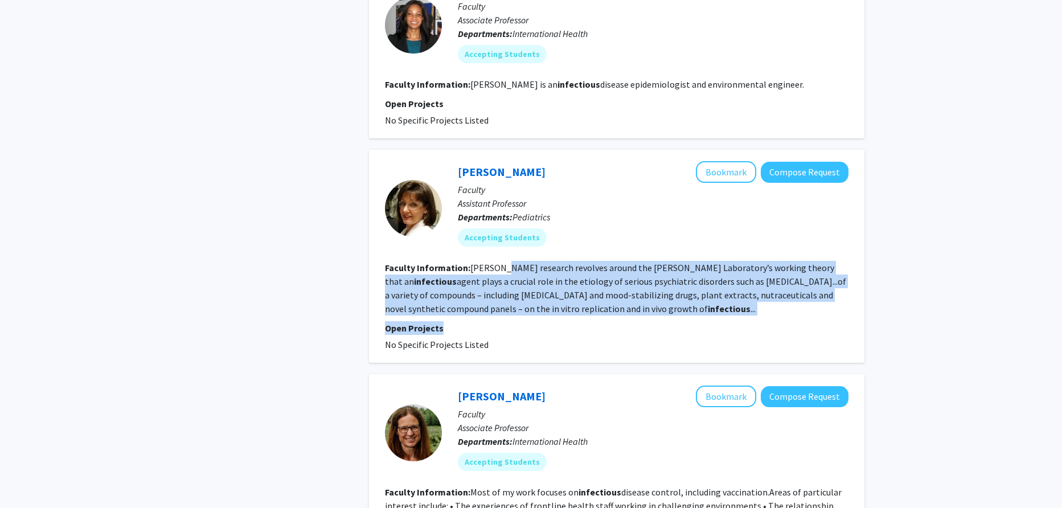
drag, startPoint x: 553, startPoint y: 302, endPoint x: 502, endPoint y: 247, distance: 75.4
click at [502, 247] on fg-search-faculty "Lori Jones-Brando Bookmark Compose Request Faculty Assistant Professor Departme…" at bounding box center [616, 256] width 463 height 190
click at [502, 262] on fg-read-more "Jones-Brando’s research revolves around the Stanley Neurovirology Laboratory’s …" at bounding box center [615, 288] width 461 height 52
drag, startPoint x: 502, startPoint y: 250, endPoint x: 507, endPoint y: 290, distance: 40.8
click at [507, 290] on fg-read-more "Jones-Brando’s research revolves around the Stanley Neurovirology Laboratory’s …" at bounding box center [615, 288] width 461 height 52
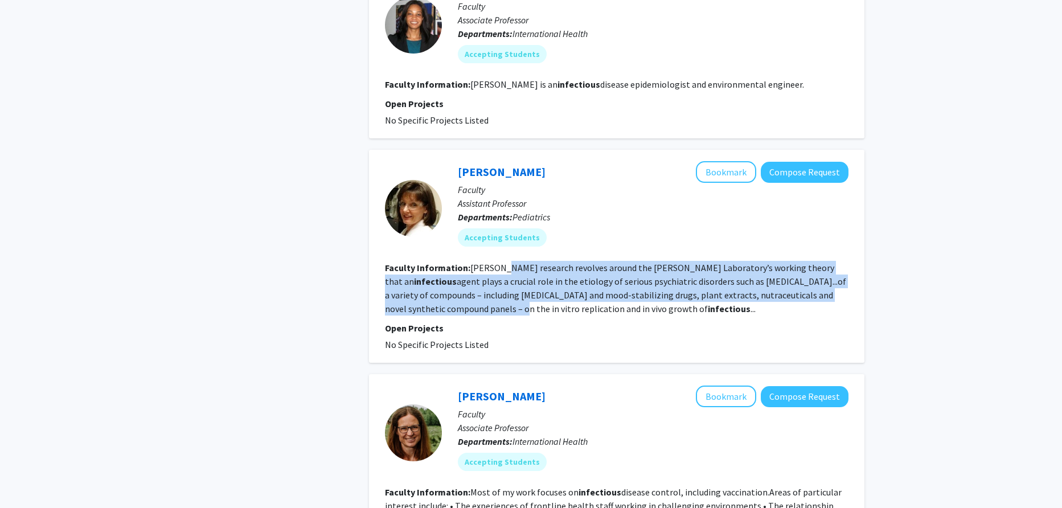
click at [507, 290] on fg-read-more "Jones-Brando’s research revolves around the Stanley Neurovirology Laboratory’s …" at bounding box center [615, 288] width 461 height 52
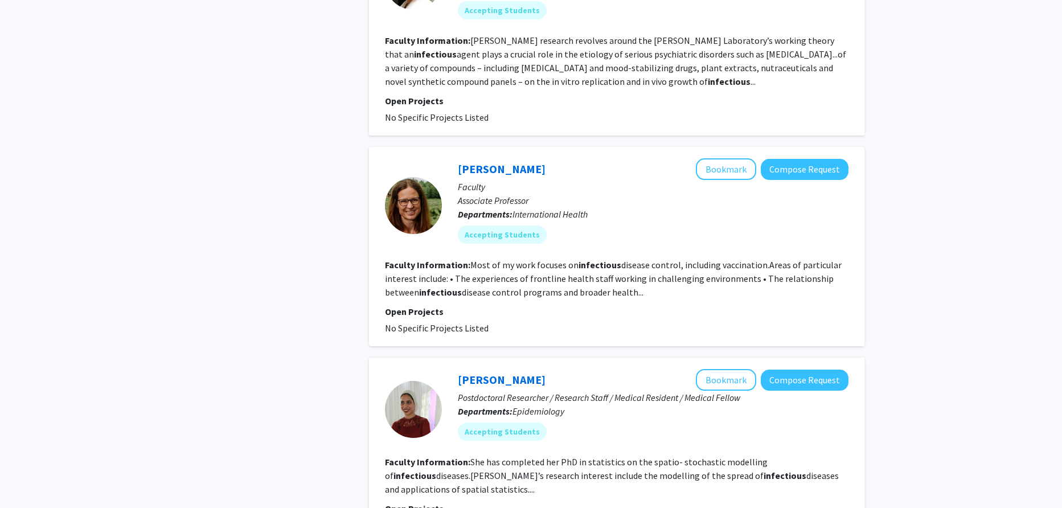
scroll to position [1594, 0]
drag, startPoint x: 508, startPoint y: 313, endPoint x: 430, endPoint y: 245, distance: 103.8
click at [430, 245] on fg-search-faculty "Svea Closser Bookmark Compose Request Faculty Associate Professor Departments: …" at bounding box center [616, 246] width 463 height 177
click at [485, 321] on fg-project-list "No Specific Projects Listed" at bounding box center [616, 328] width 463 height 14
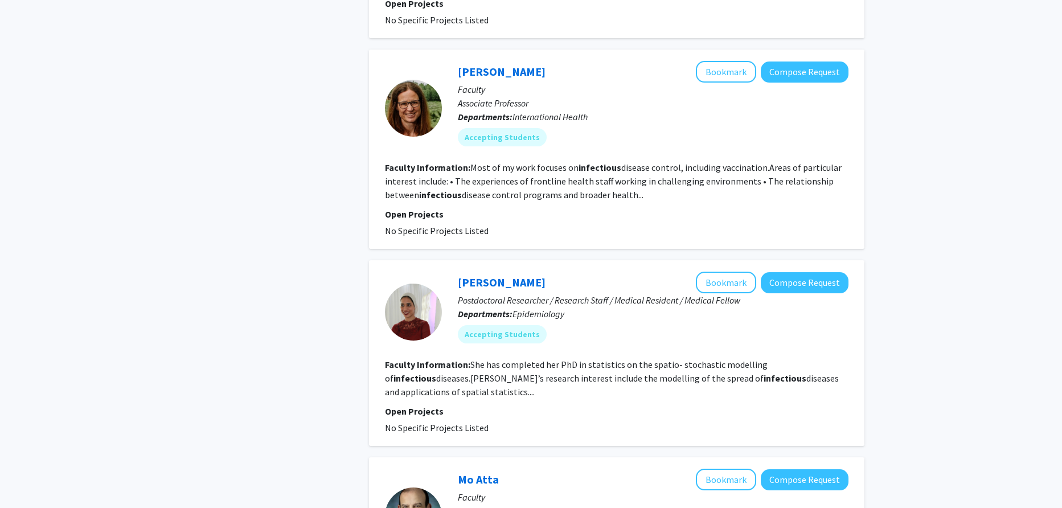
scroll to position [1708, 0]
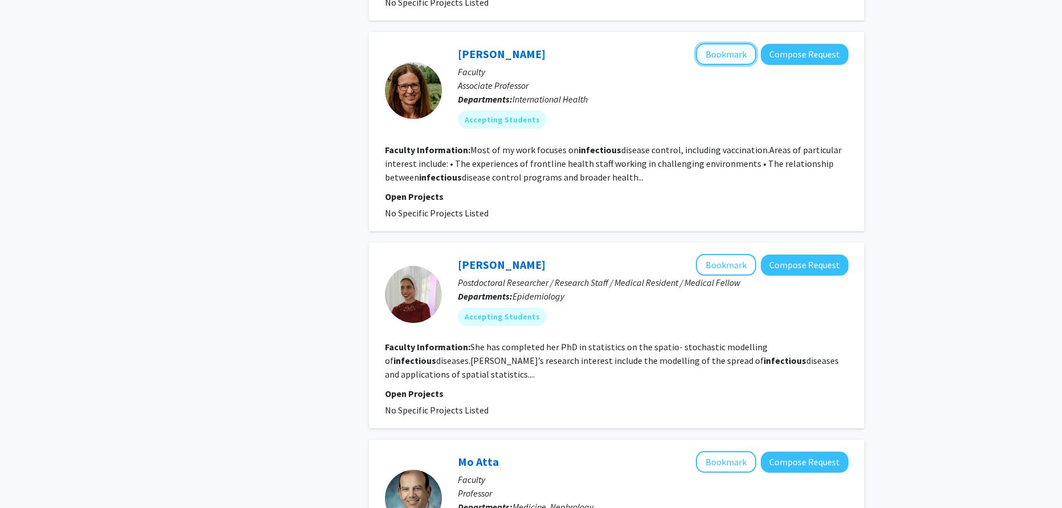
click at [738, 43] on button "Bookmark" at bounding box center [726, 54] width 60 height 22
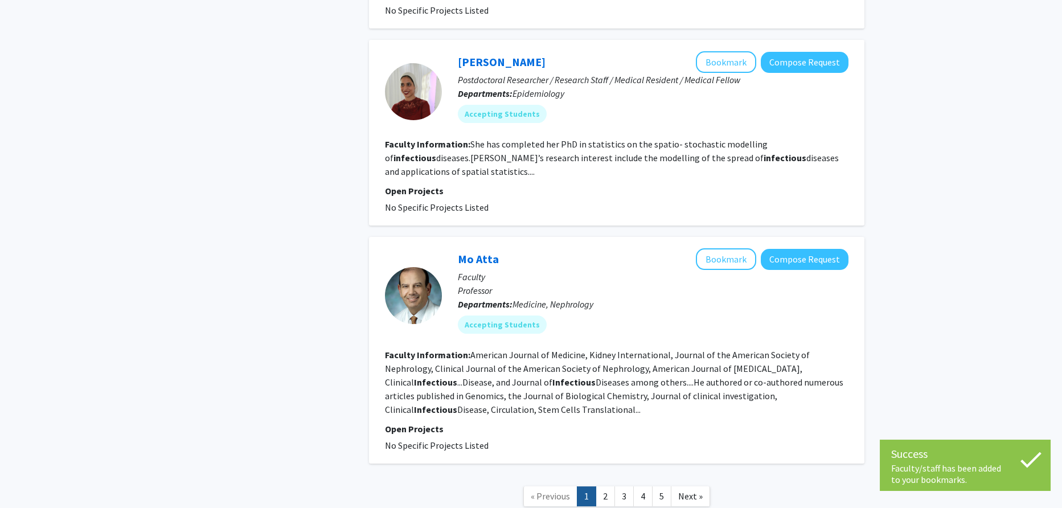
scroll to position [1936, 0]
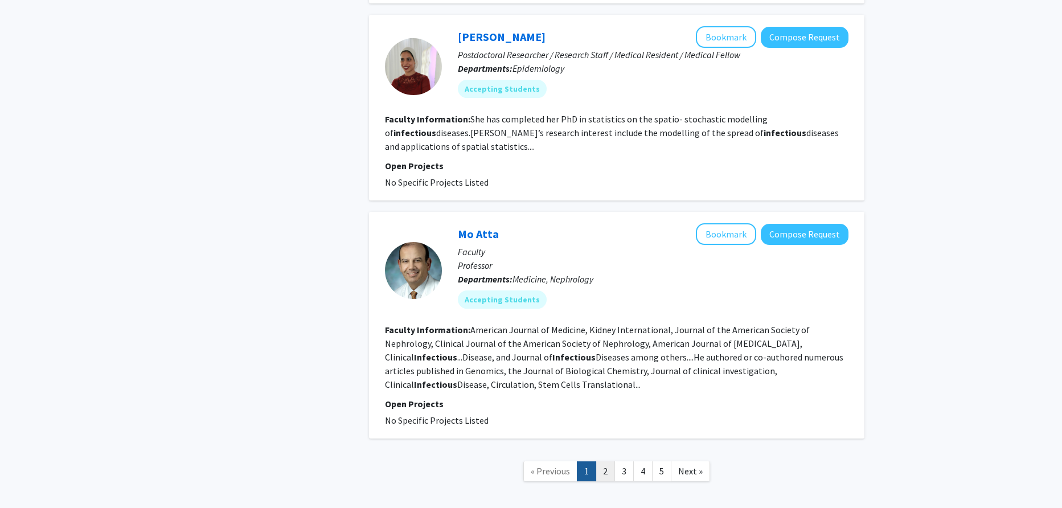
click at [604, 461] on link "2" at bounding box center [605, 471] width 19 height 20
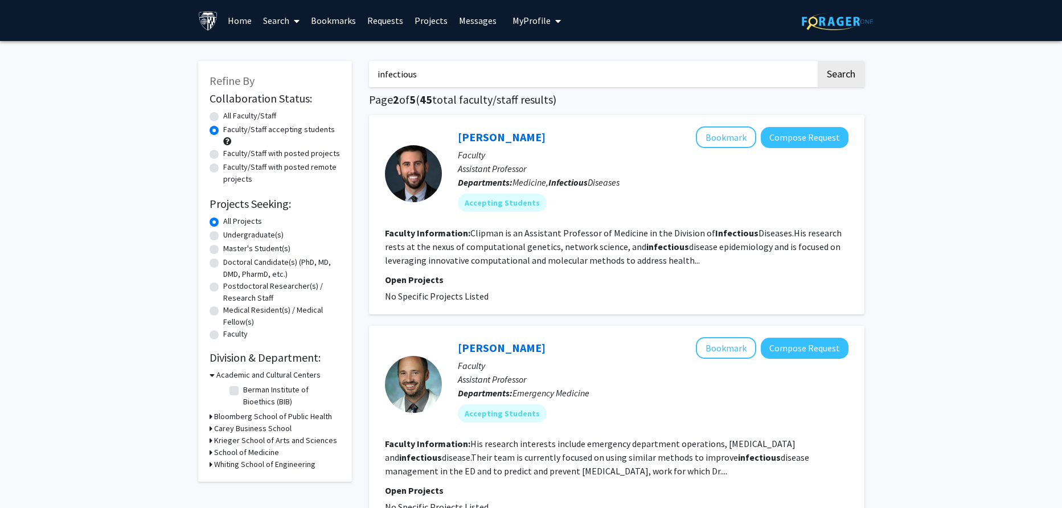
drag, startPoint x: 452, startPoint y: 81, endPoint x: 310, endPoint y: 84, distance: 141.8
type input "infection control"
click at [818, 61] on button "Search" at bounding box center [841, 74] width 47 height 26
radio input "true"
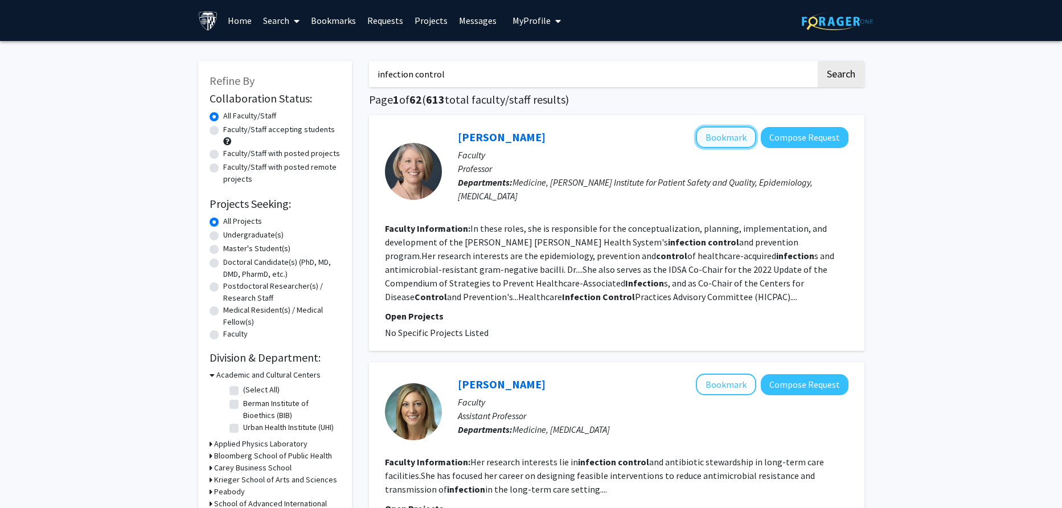
click at [727, 138] on button "Bookmark" at bounding box center [726, 137] width 60 height 22
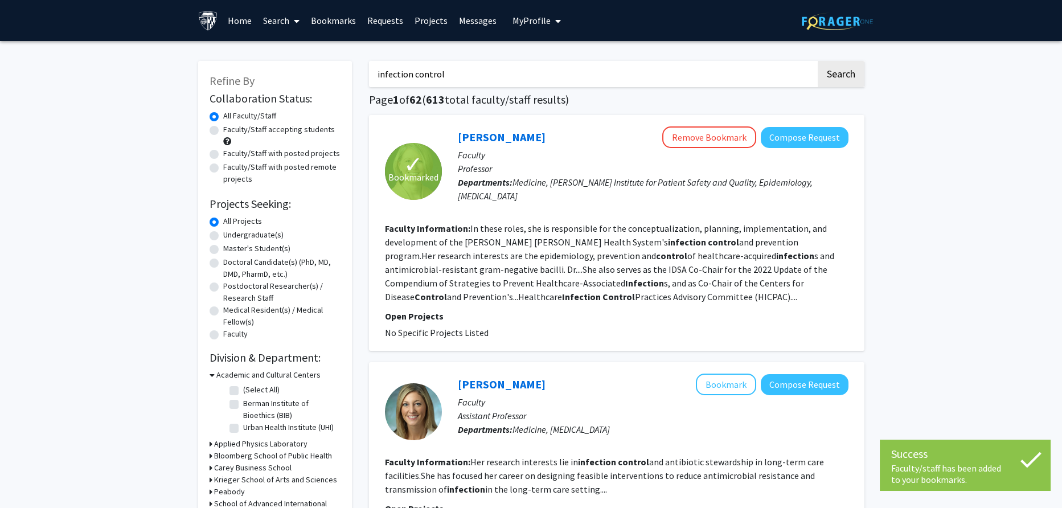
click at [727, 294] on section "Faculty Information: In these roles, she is responsible for the conceptualizati…" at bounding box center [616, 262] width 463 height 82
drag, startPoint x: 703, startPoint y: 292, endPoint x: 688, endPoint y: 224, distance: 69.9
click at [688, 224] on section "Faculty Information: In these roles, she is responsible for the conceptualizati…" at bounding box center [616, 262] width 463 height 82
click at [688, 224] on fg-read-more "In these roles, she is responsible for the conceptualization, planning, impleme…" at bounding box center [609, 263] width 449 height 80
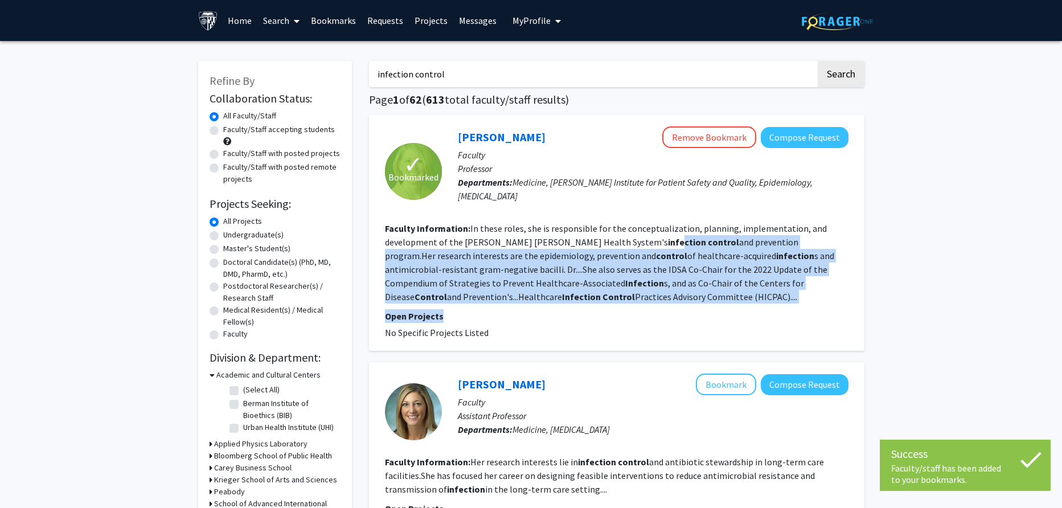
drag, startPoint x: 621, startPoint y: 308, endPoint x: 597, endPoint y: 247, distance: 66.2
click at [597, 247] on fg-search-faculty "✓ Bookmarked Lisa Maragakis Remove Bookmark Compose Request Faculty Professor D…" at bounding box center [616, 232] width 463 height 213
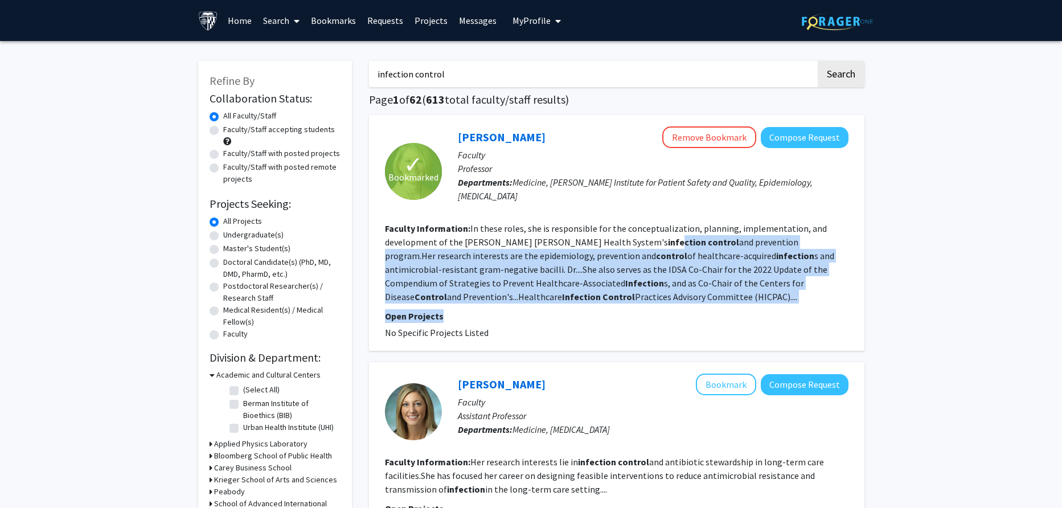
click at [668, 247] on b "infection" at bounding box center [687, 241] width 38 height 11
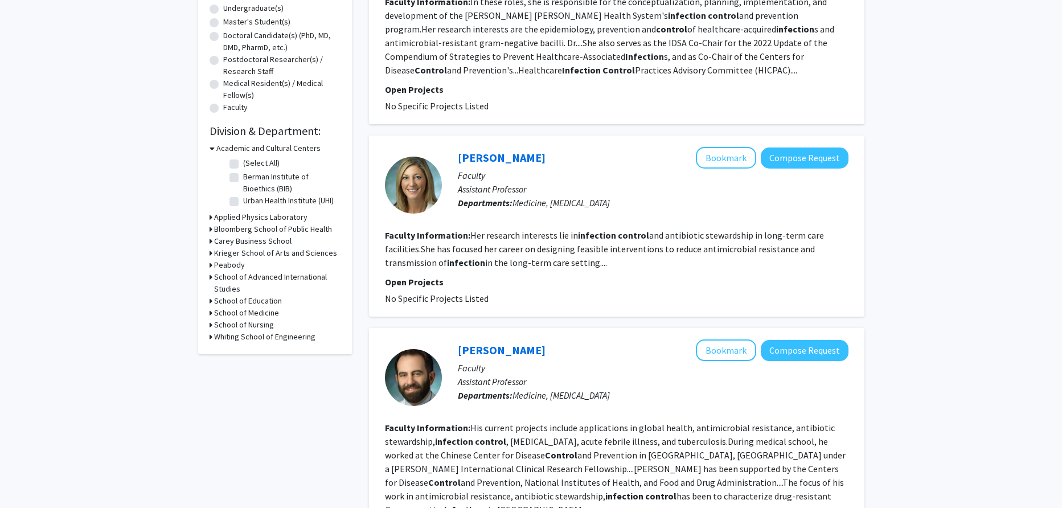
scroll to position [227, 0]
drag, startPoint x: 598, startPoint y: 264, endPoint x: 556, endPoint y: 231, distance: 53.1
click at [556, 231] on fg-read-more "Her research interests lie in infection control and antibiotic stewardship in l…" at bounding box center [604, 248] width 439 height 39
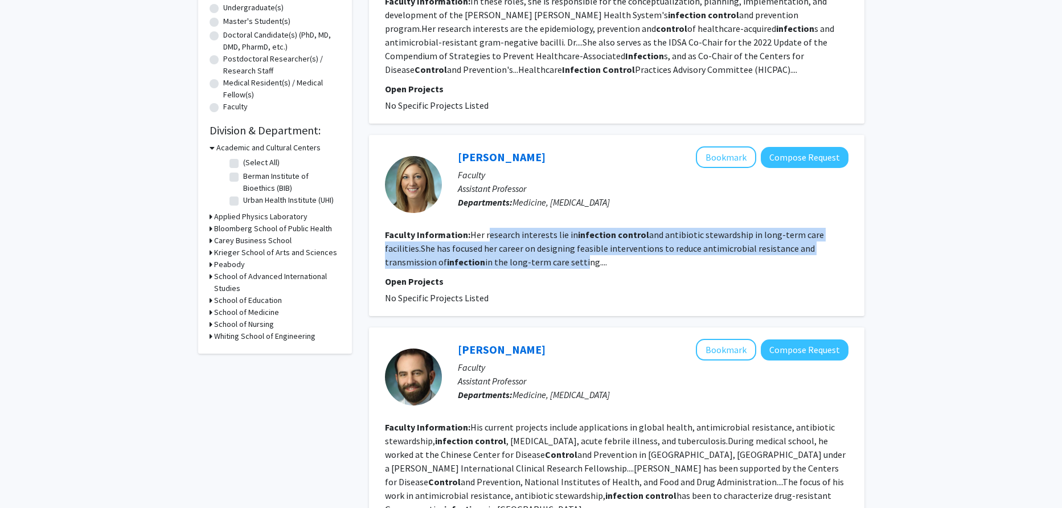
drag, startPoint x: 489, startPoint y: 229, endPoint x: 577, endPoint y: 258, distance: 92.7
click at [577, 258] on fg-read-more "Her research interests lie in infection control and antibiotic stewardship in l…" at bounding box center [604, 248] width 439 height 39
click at [578, 258] on fg-read-more "Her research interests lie in infection control and antibiotic stewardship in l…" at bounding box center [604, 248] width 439 height 39
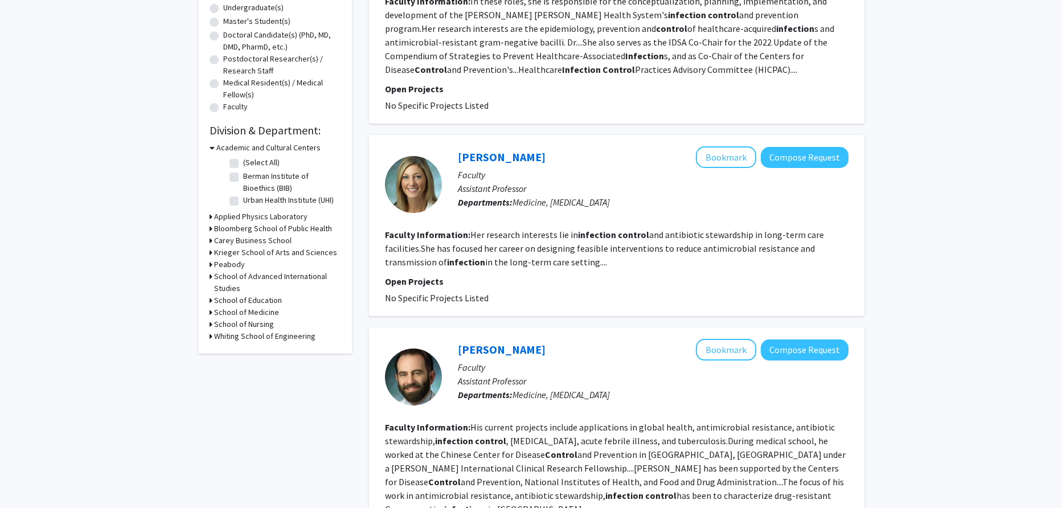
drag, startPoint x: 576, startPoint y: 242, endPoint x: 623, endPoint y: 268, distance: 53.8
click at [622, 267] on fg-search-faculty "Morgan Katz Bookmark Compose Request Faculty Assistant Professor Departments: M…" at bounding box center [616, 225] width 463 height 158
click at [625, 268] on fg-search-faculty "Morgan Katz Bookmark Compose Request Faculty Assistant Professor Departments: M…" at bounding box center [616, 225] width 463 height 158
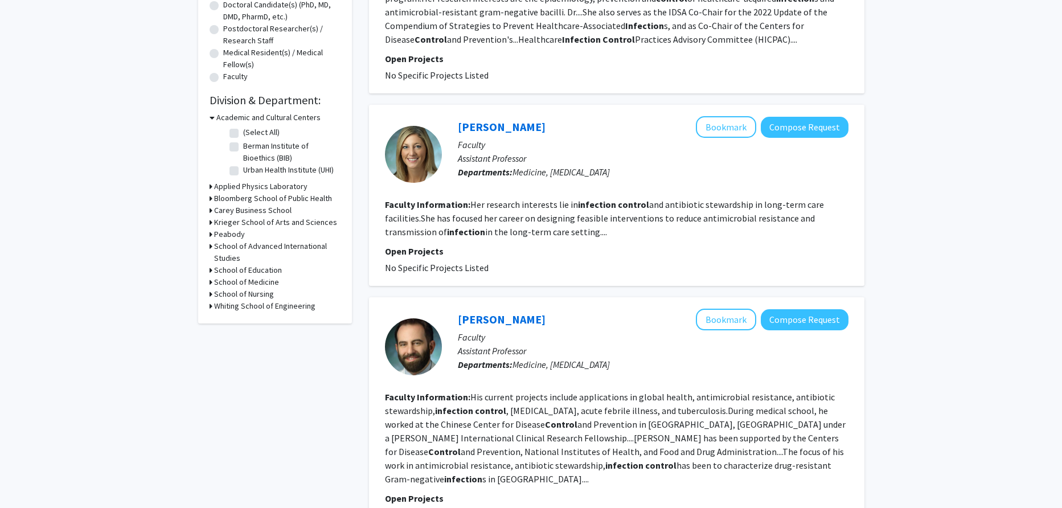
scroll to position [0, 0]
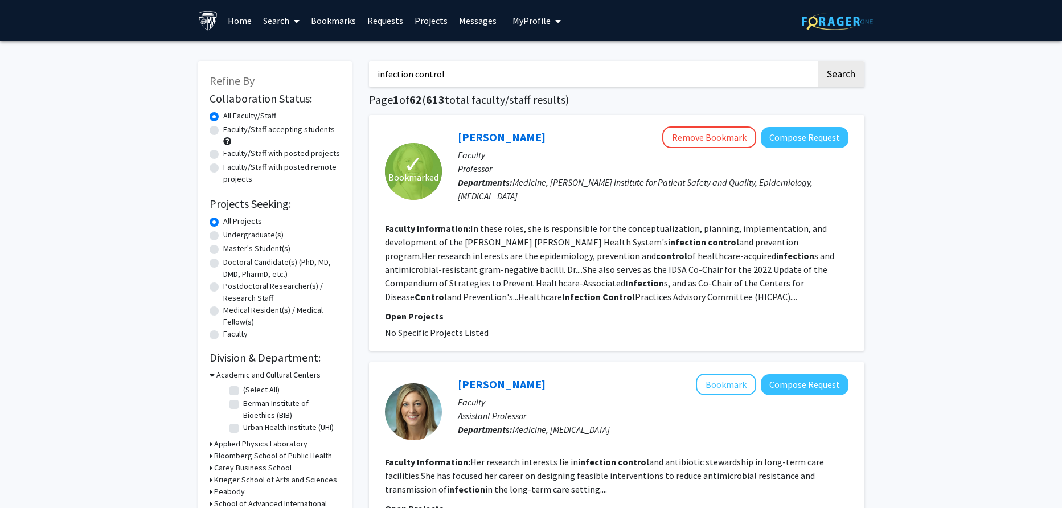
click at [289, 131] on label "Faculty/Staff accepting students" at bounding box center [279, 130] width 112 height 12
click at [231, 131] on input "Faculty/Staff accepting students" at bounding box center [226, 127] width 7 height 7
radio input "true"
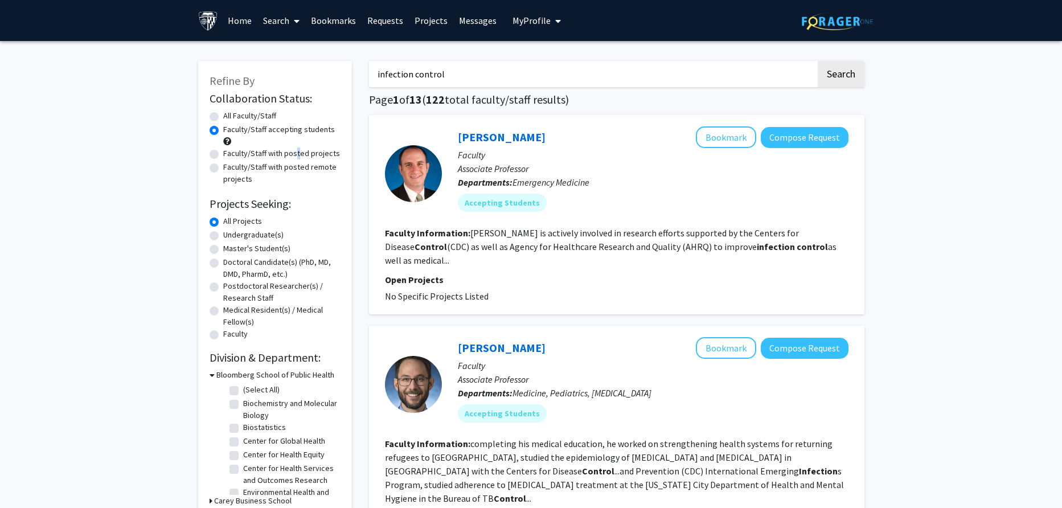
click at [293, 154] on label "Faculty/Staff with posted projects" at bounding box center [281, 153] width 117 height 12
click at [223, 155] on label "Faculty/Staff with posted projects" at bounding box center [281, 153] width 117 height 12
click at [223, 155] on input "Faculty/Staff with posted projects" at bounding box center [226, 150] width 7 height 7
radio input "true"
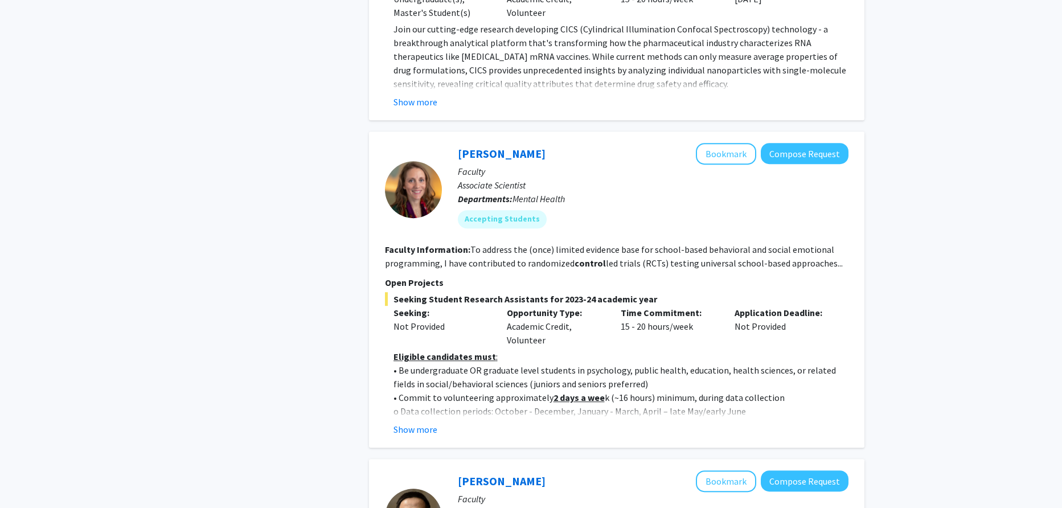
scroll to position [2847, 0]
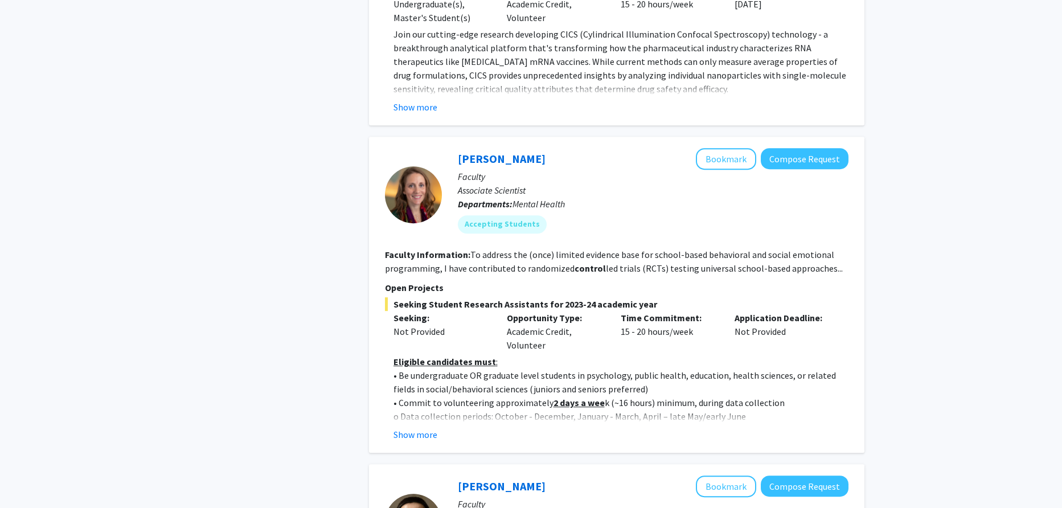
click at [433, 428] on button "Show more" at bounding box center [415, 435] width 44 height 14
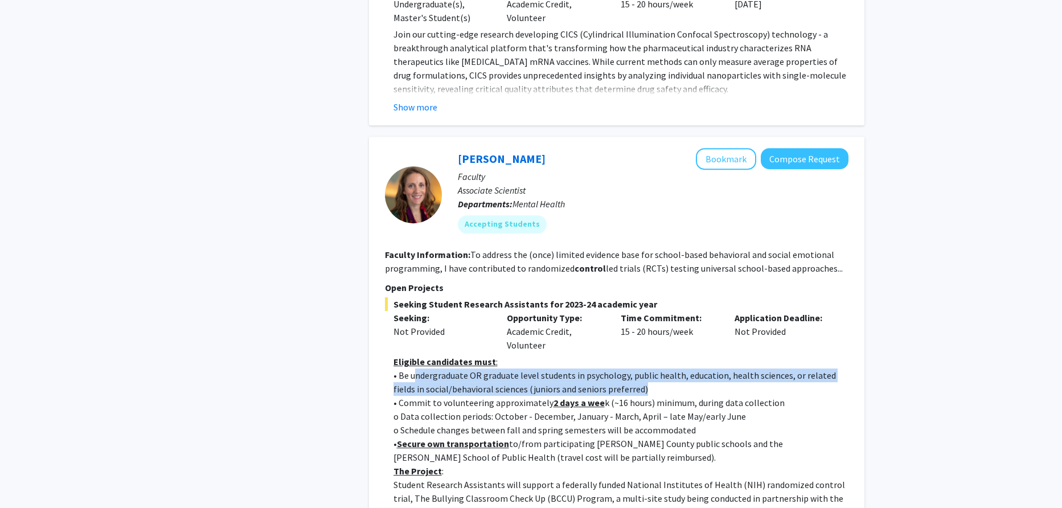
drag, startPoint x: 413, startPoint y: 301, endPoint x: 715, endPoint y: 318, distance: 302.2
click at [715, 368] on p "• Be undergraduate OR graduate level students in psychology, public health, edu…" at bounding box center [620, 381] width 455 height 27
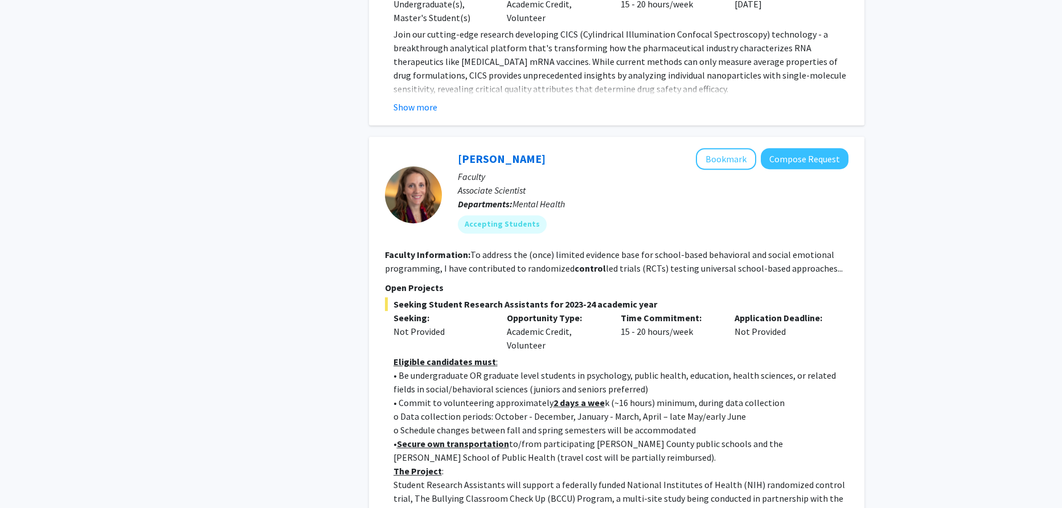
click at [738, 396] on p "• Commit to volunteering approximately 2 days a wee k (~16 hours) minimum, duri…" at bounding box center [620, 403] width 455 height 14
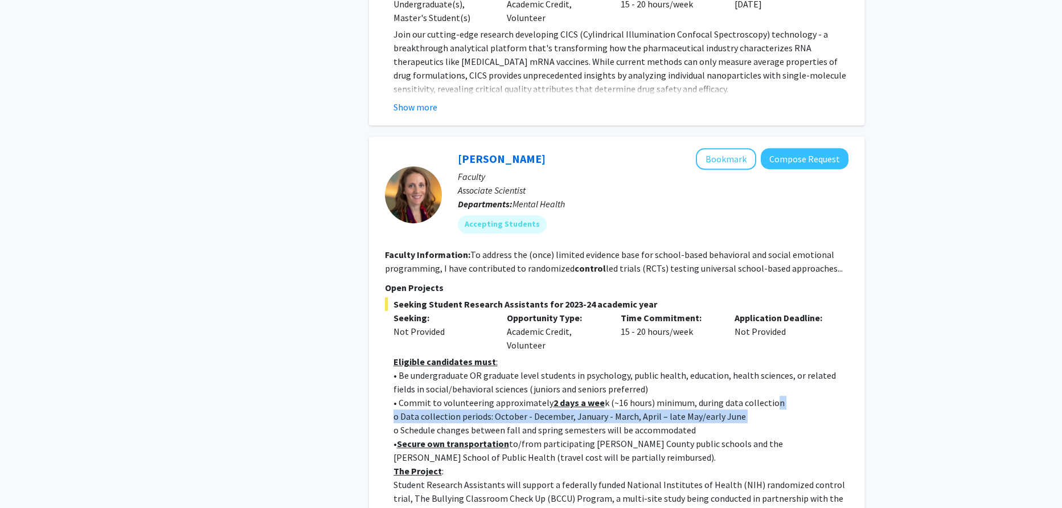
drag, startPoint x: 768, startPoint y: 328, endPoint x: 381, endPoint y: 358, distance: 387.2
click at [381, 358] on div "Elise Pas Bookmark Compose Request Faculty Associate Scientist Departments: Men…" at bounding box center [616, 507] width 495 height 740
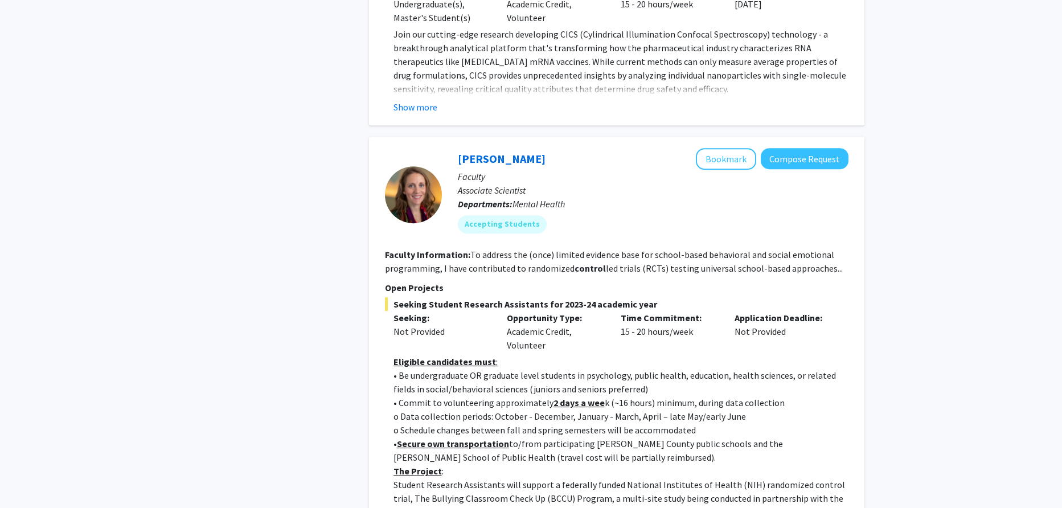
click at [395, 437] on p "• Secure own transportation to/from participating Anne Arundel County public sc…" at bounding box center [620, 450] width 455 height 27
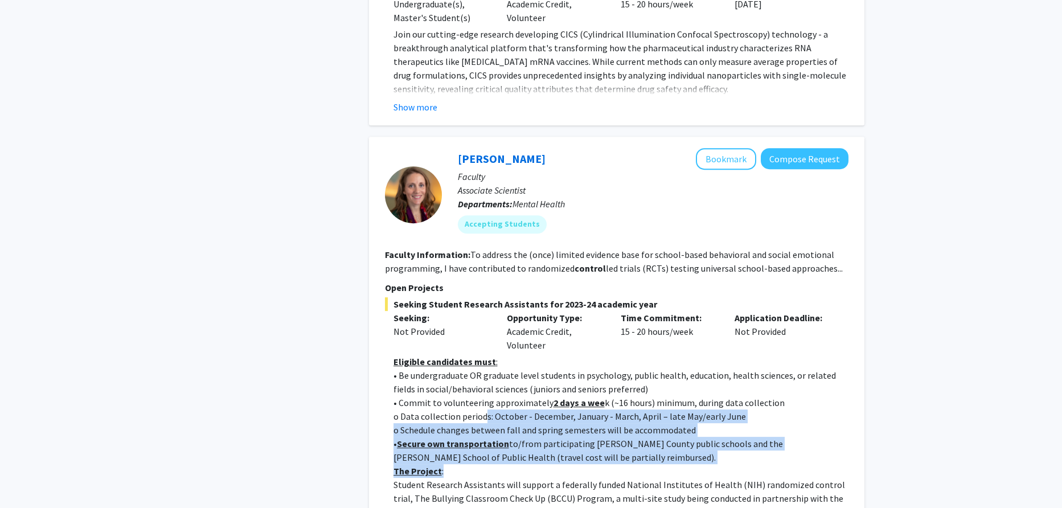
drag, startPoint x: 463, startPoint y: 396, endPoint x: 483, endPoint y: 343, distance: 56.3
click at [548, 464] on p "The Project :" at bounding box center [620, 471] width 455 height 14
click at [712, 464] on p "The Project :" at bounding box center [620, 471] width 455 height 14
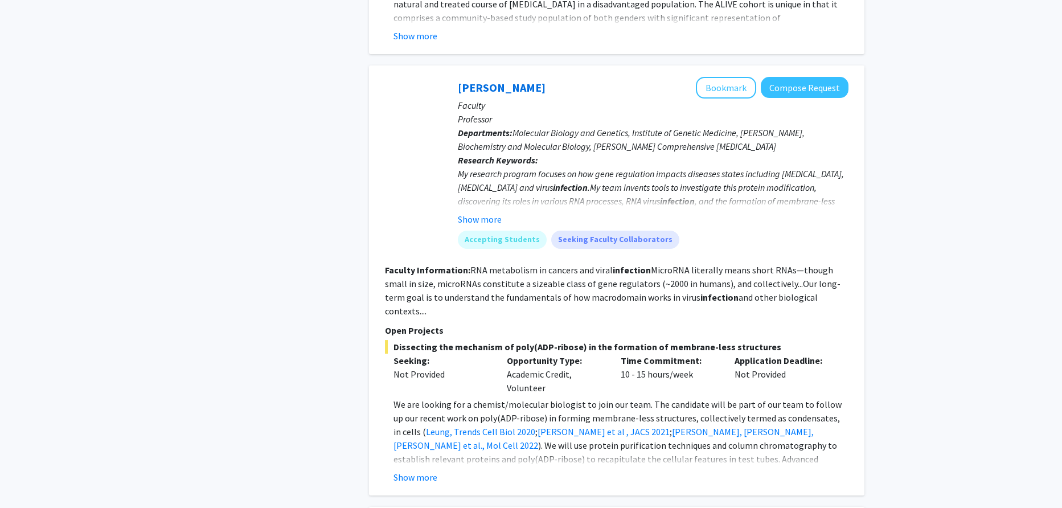
scroll to position [1025, 0]
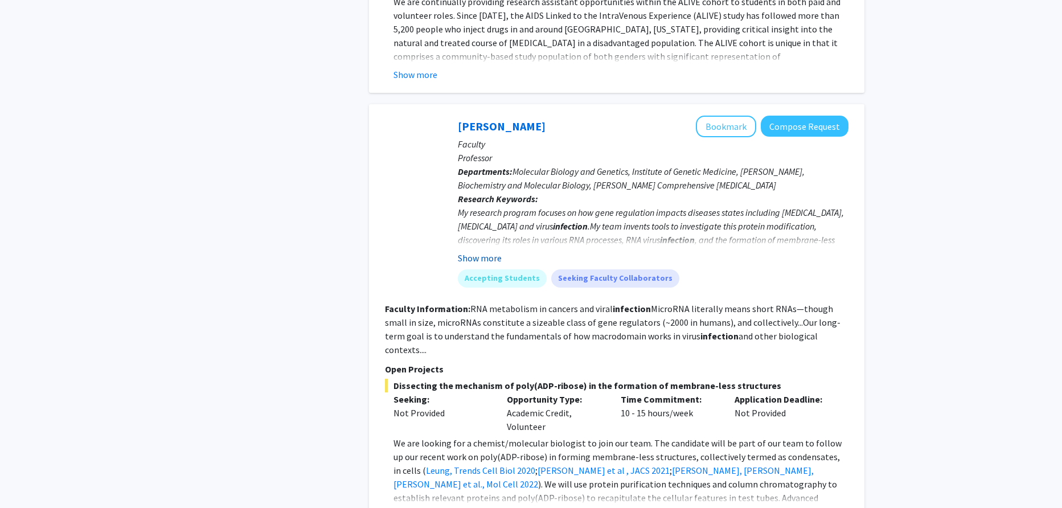
click at [471, 251] on button "Show more" at bounding box center [480, 258] width 44 height 14
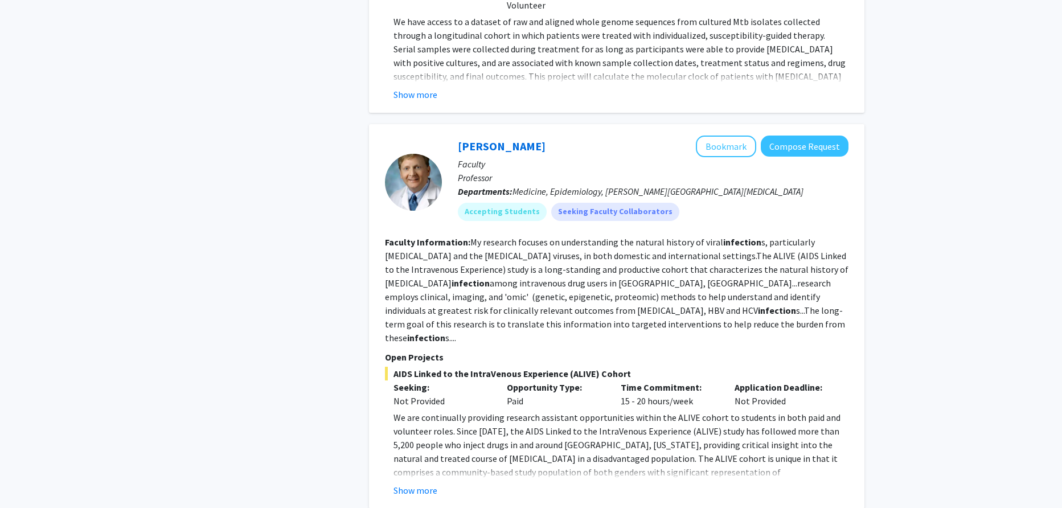
scroll to position [626, 0]
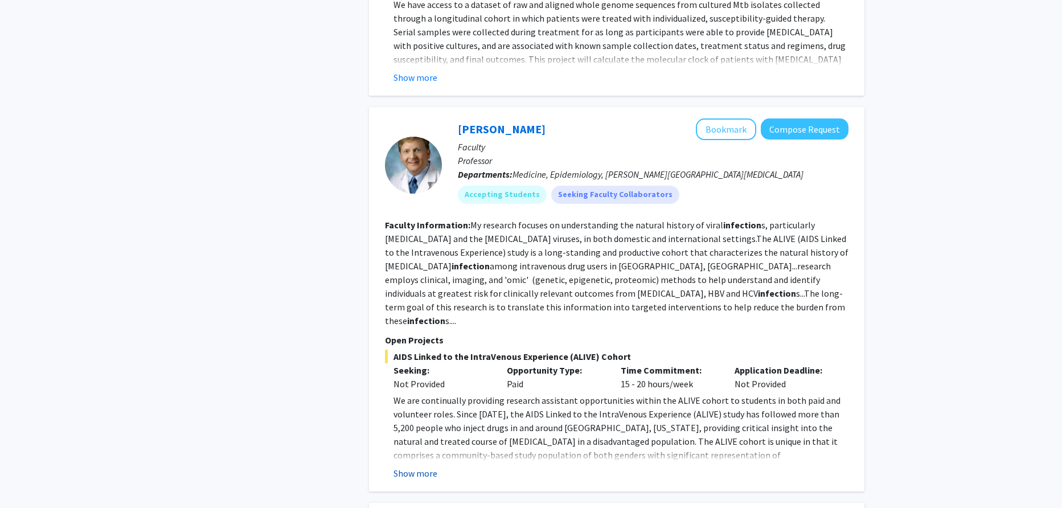
click at [425, 466] on button "Show more" at bounding box center [415, 473] width 44 height 14
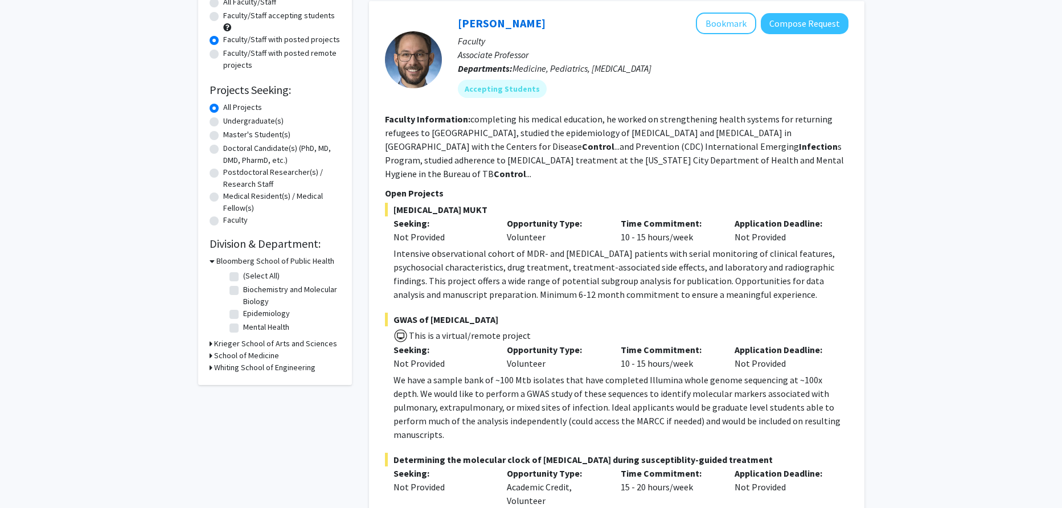
scroll to position [56, 0]
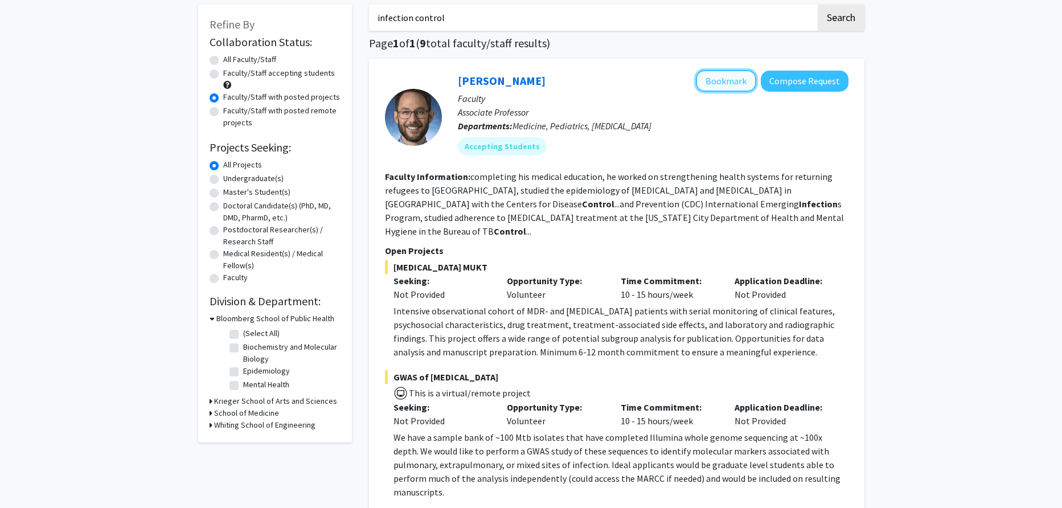
click at [720, 80] on button "Bookmark" at bounding box center [726, 81] width 60 height 22
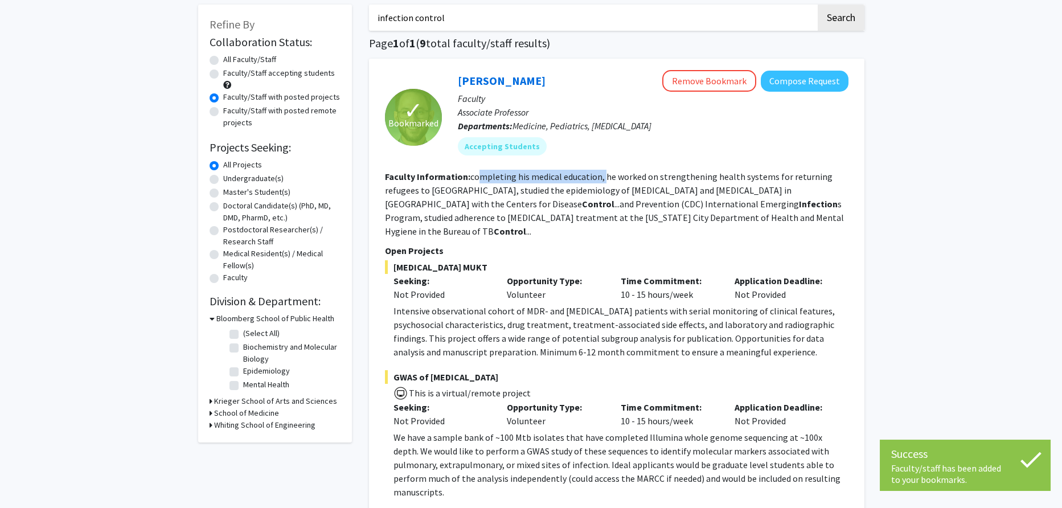
drag, startPoint x: 480, startPoint y: 176, endPoint x: 602, endPoint y: 179, distance: 121.9
click at [602, 179] on fg-read-more "completing his medical education, he worked on strengthening health systems for…" at bounding box center [614, 204] width 459 height 66
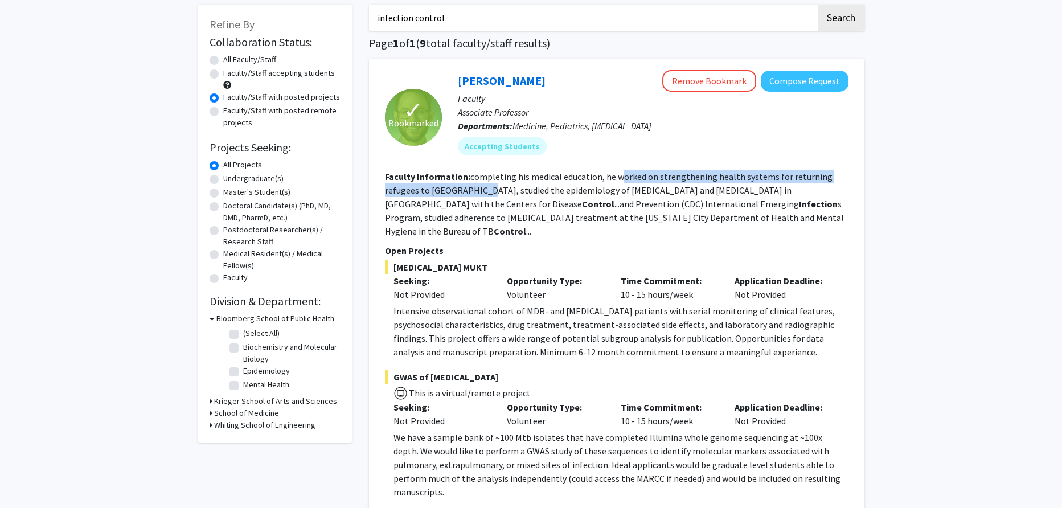
drag, startPoint x: 617, startPoint y: 171, endPoint x: 483, endPoint y: 194, distance: 135.2
click at [483, 194] on section "Faculty Information: completing his medical education, he worked on strengtheni…" at bounding box center [616, 204] width 463 height 68
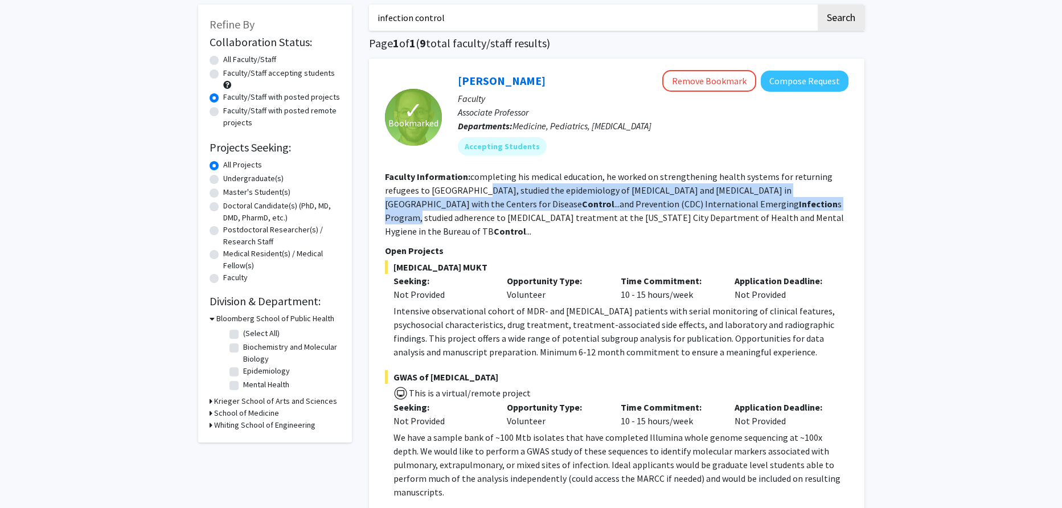
drag, startPoint x: 479, startPoint y: 189, endPoint x: 672, endPoint y: 202, distance: 193.4
click at [672, 202] on fg-read-more "completing his medical education, he worked on strengthening health systems for…" at bounding box center [614, 204] width 459 height 66
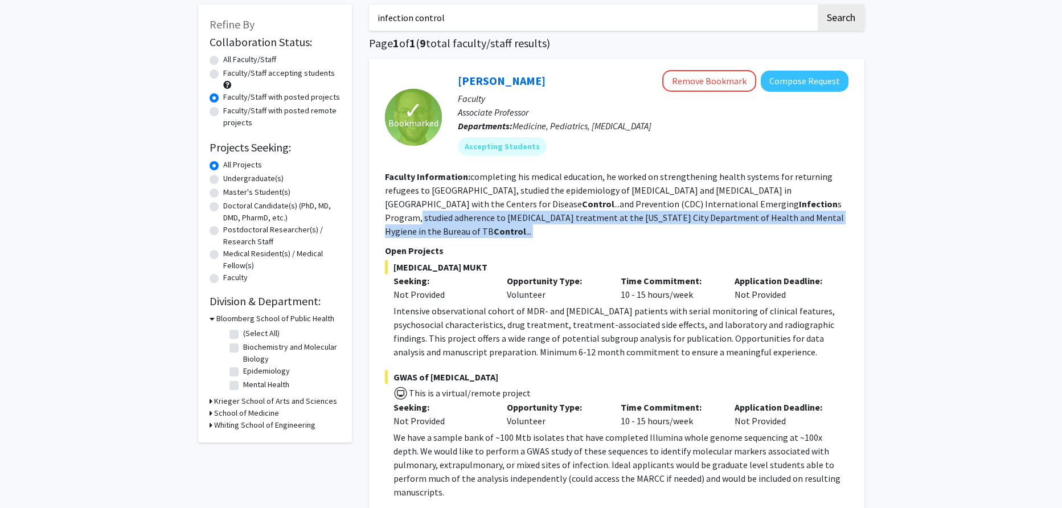
drag, startPoint x: 672, startPoint y: 202, endPoint x: 796, endPoint y: 221, distance: 125.7
click at [796, 221] on section "Faculty Information: completing his medical education, he worked on strengtheni…" at bounding box center [616, 204] width 463 height 68
click at [798, 223] on section "Faculty Information: completing his medical education, he worked on strengtheni…" at bounding box center [616, 204] width 463 height 68
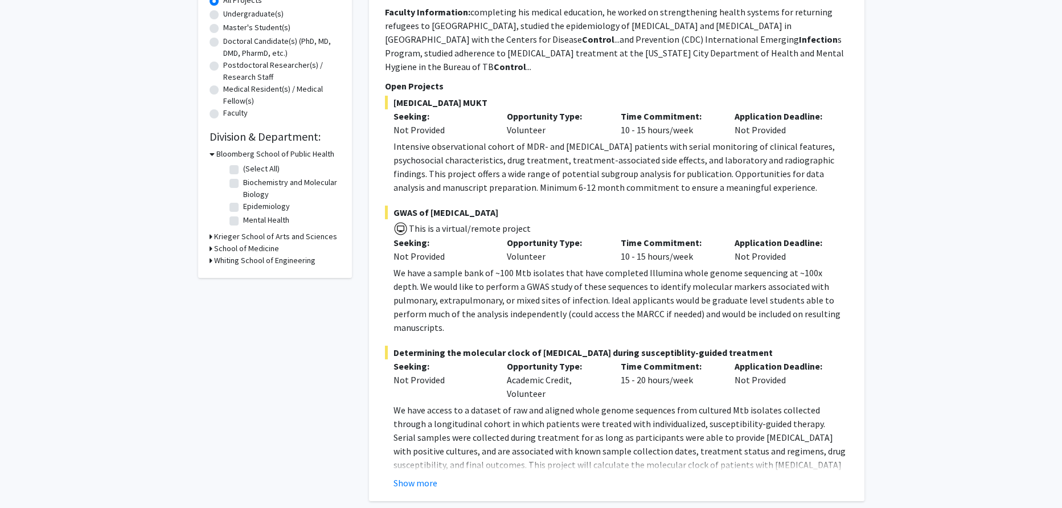
scroll to position [227, 0]
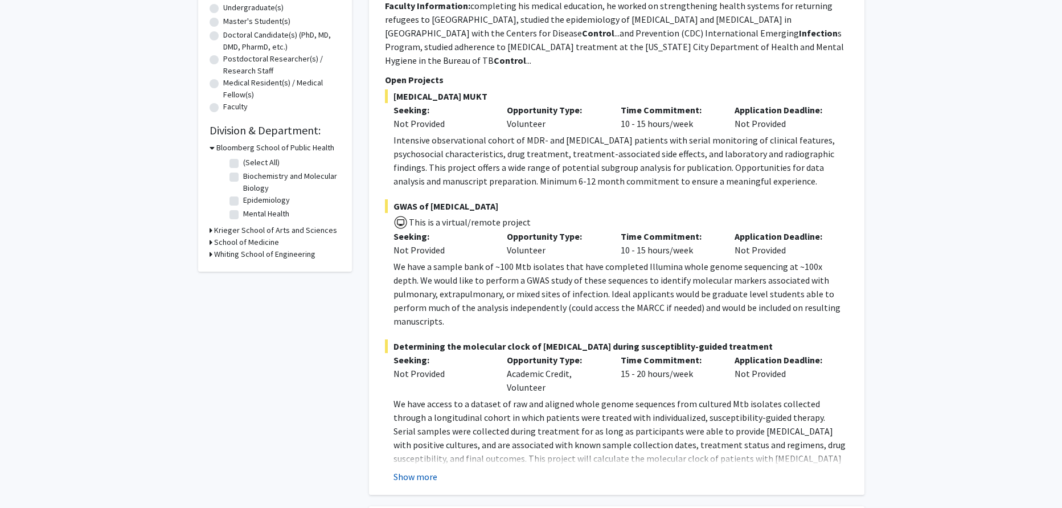
click at [411, 470] on button "Show more" at bounding box center [415, 477] width 44 height 14
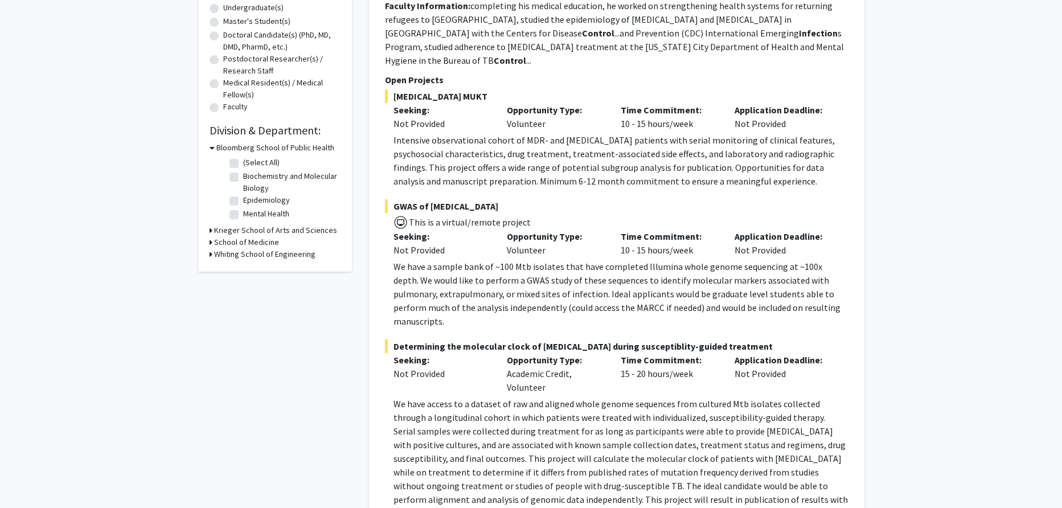
scroll to position [0, 0]
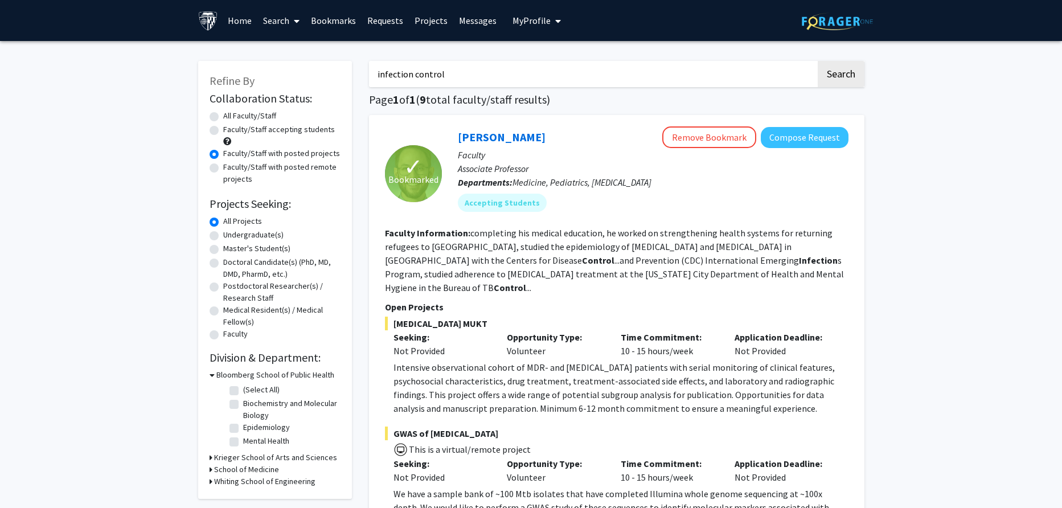
click at [318, 128] on label "Faculty/Staff accepting students" at bounding box center [279, 130] width 112 height 12
click at [231, 128] on input "Faculty/Staff accepting students" at bounding box center [226, 127] width 7 height 7
radio input "true"
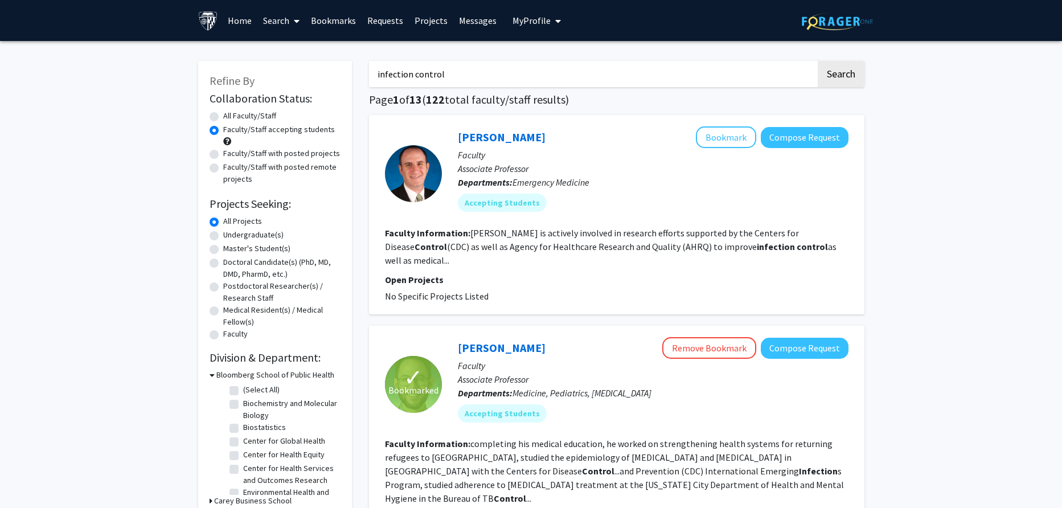
click at [247, 154] on label "Faculty/Staff with posted projects" at bounding box center [281, 153] width 117 height 12
click at [231, 154] on input "Faculty/Staff with posted projects" at bounding box center [226, 150] width 7 height 7
radio input "true"
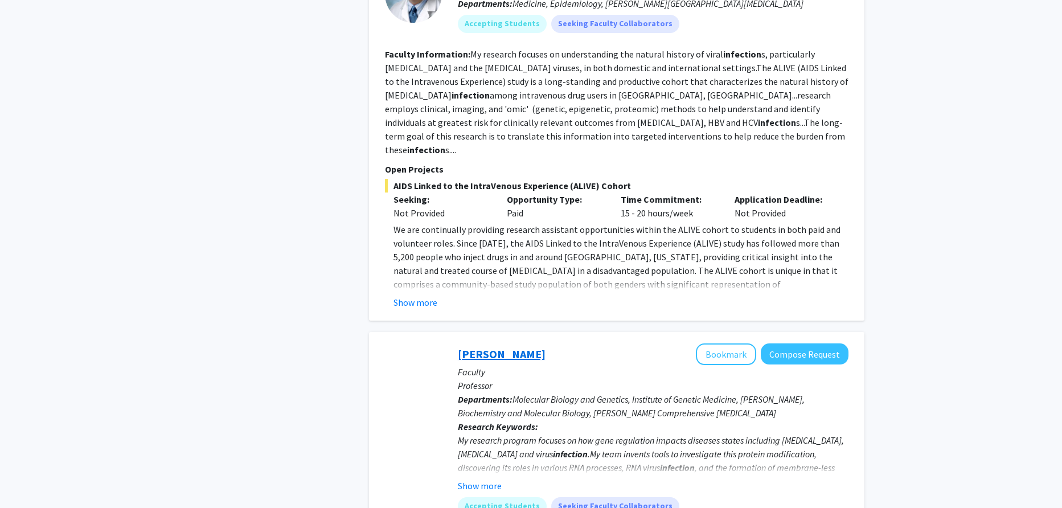
scroll to position [854, 0]
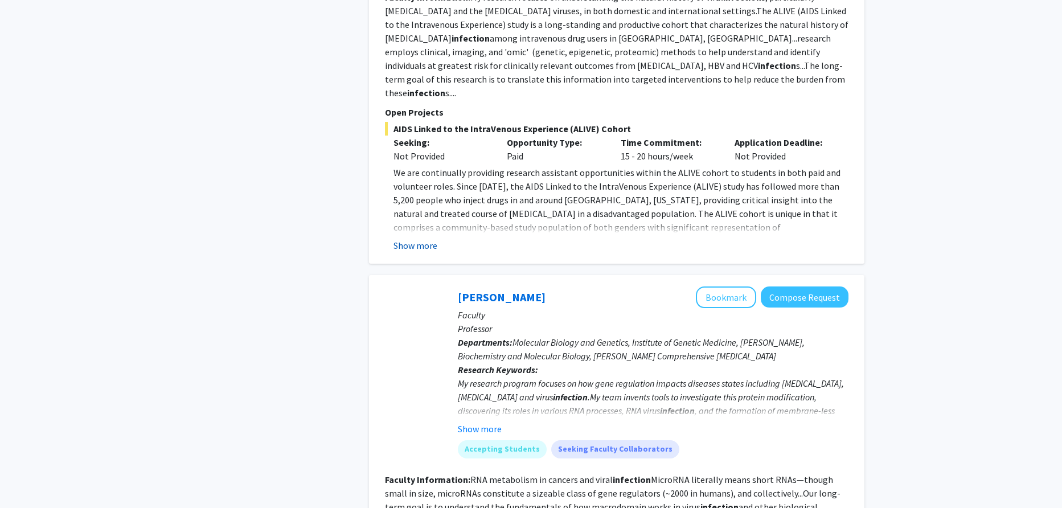
click at [430, 239] on button "Show more" at bounding box center [415, 246] width 44 height 14
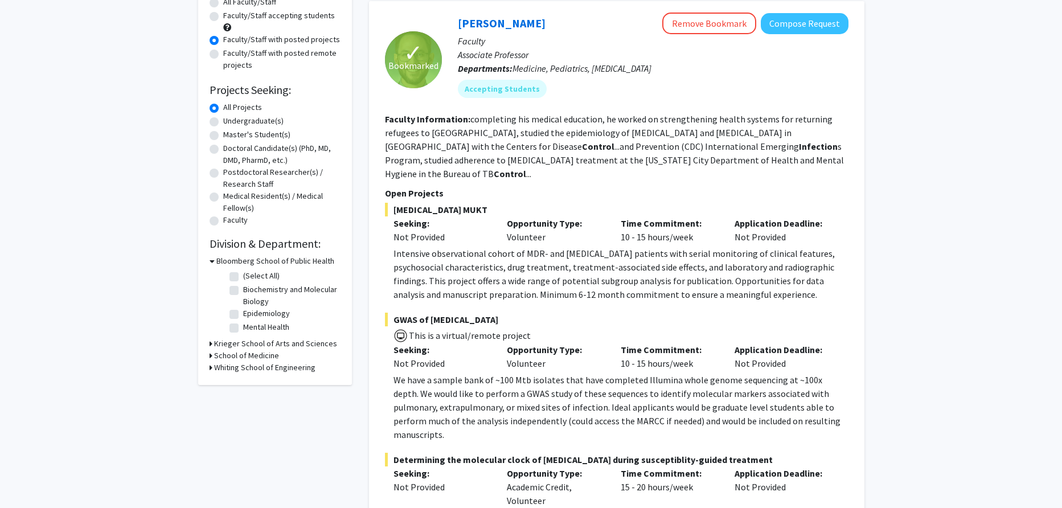
scroll to position [0, 0]
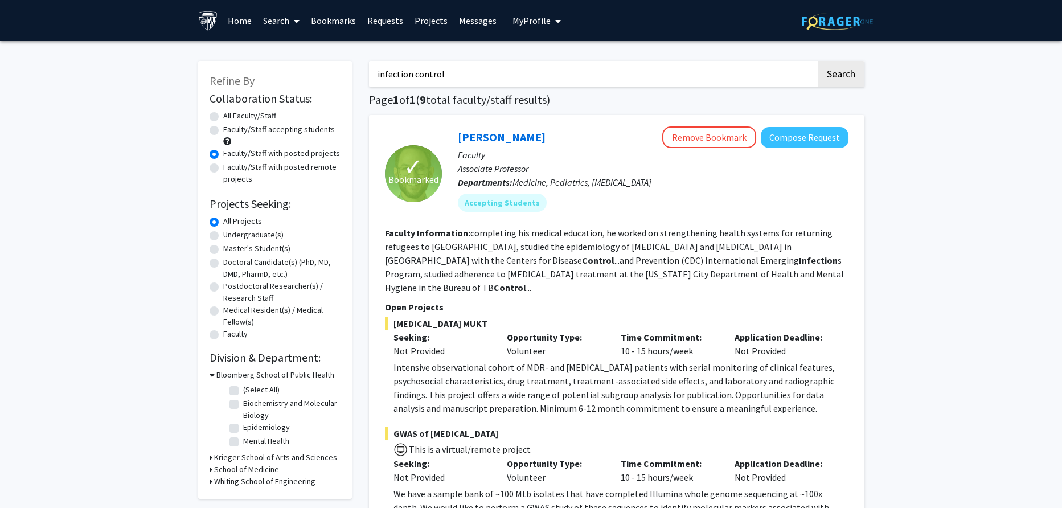
drag, startPoint x: 444, startPoint y: 79, endPoint x: 339, endPoint y: 58, distance: 107.3
type input "emerging infection"
click at [818, 61] on button "Search" at bounding box center [841, 74] width 47 height 26
radio input "true"
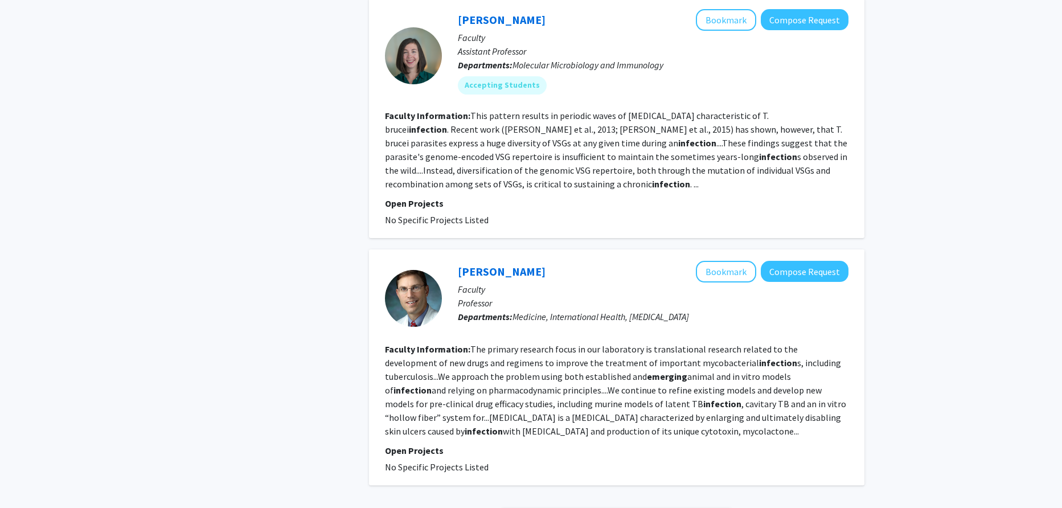
scroll to position [2466, 0]
click at [596, 507] on link "3" at bounding box center [602, 517] width 19 height 20
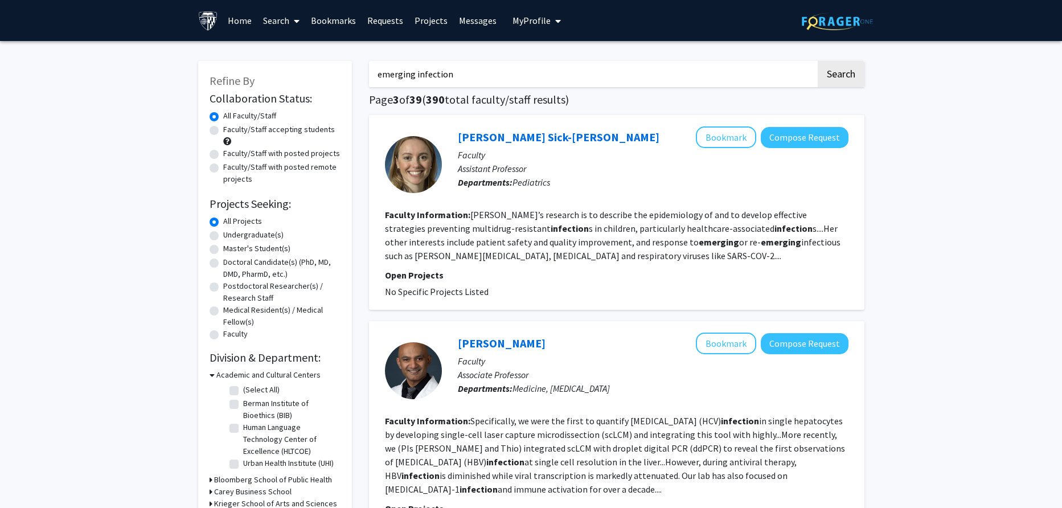
click at [538, 31] on button "My Profile" at bounding box center [536, 20] width 55 height 41
click at [549, 47] on span "[PERSON_NAME] [PERSON_NAME]" at bounding box center [586, 59] width 74 height 25
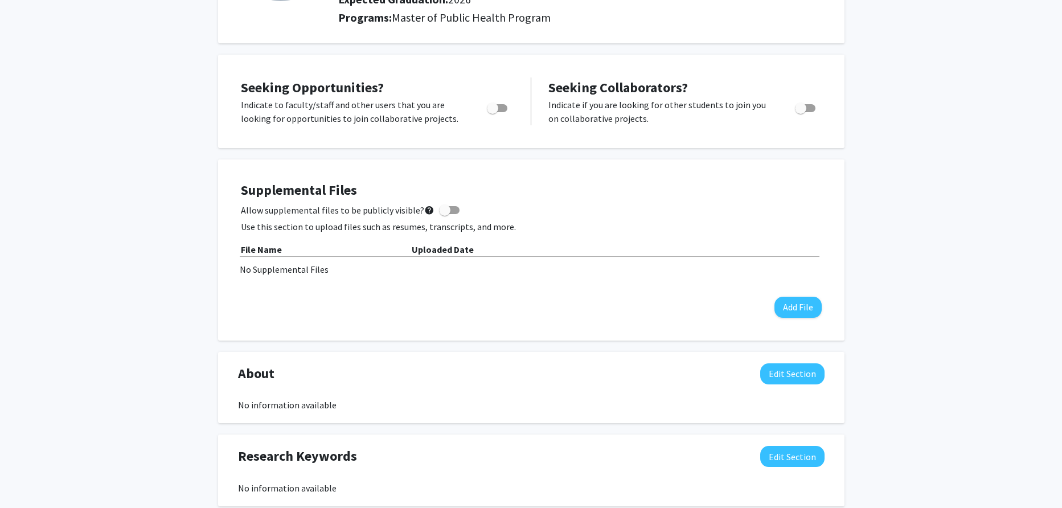
scroll to position [227, 0]
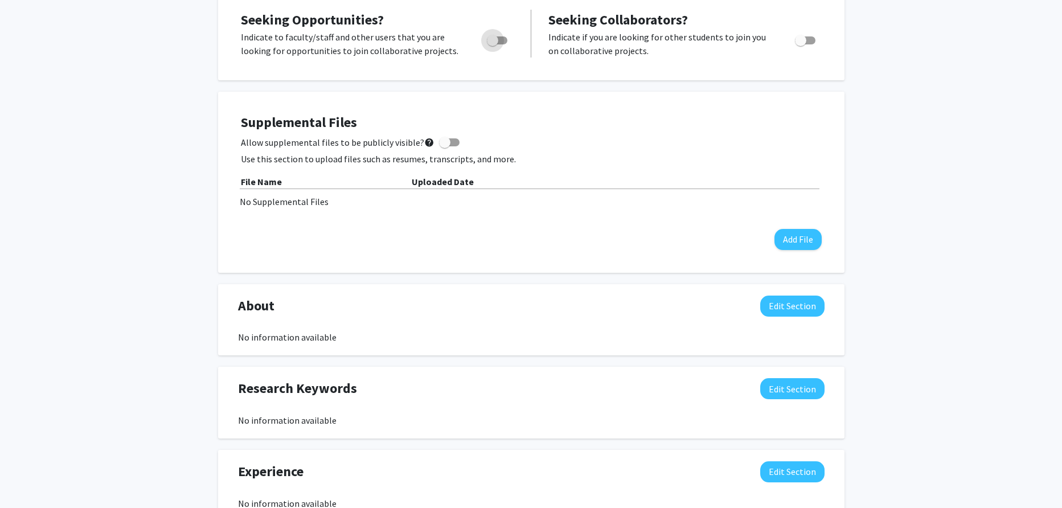
click at [498, 42] on span "Toggle" at bounding box center [497, 40] width 20 height 8
click at [493, 44] on input "Are you actively seeking opportunities?" at bounding box center [492, 44] width 1 height 1
checkbox input "true"
drag, startPoint x: 466, startPoint y: 143, endPoint x: 457, endPoint y: 145, distance: 8.8
click at [464, 143] on div "Allow supplemental files to be publicly visible? help" at bounding box center [531, 143] width 581 height 14
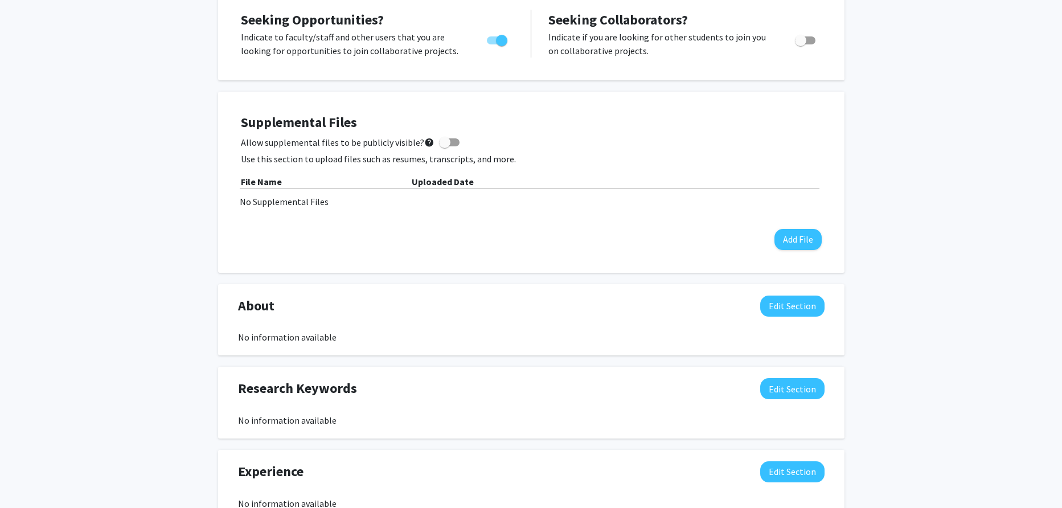
click at [457, 145] on div "Allow supplemental files to be publicly visible? help" at bounding box center [531, 143] width 581 height 14
click at [451, 138] on span at bounding box center [449, 142] width 20 height 8
click at [445, 146] on input "Allow supplemental files to be publicly visible? help" at bounding box center [444, 146] width 1 height 1
checkbox input "true"
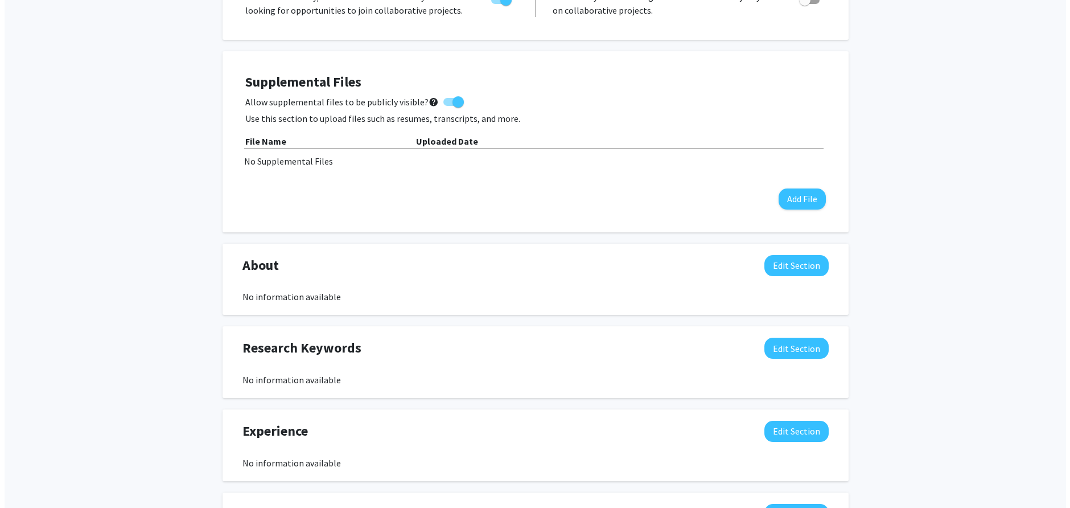
scroll to position [284, 0]
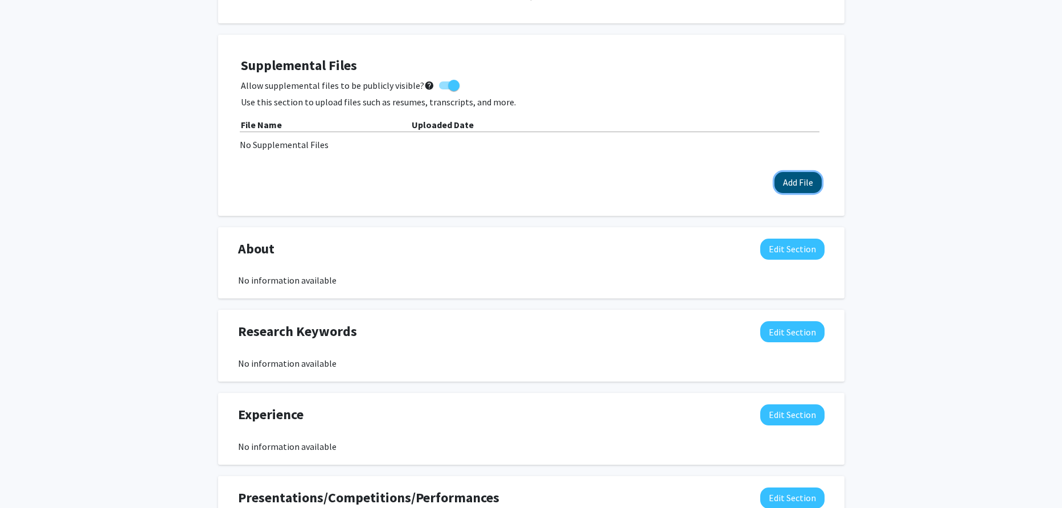
click at [774, 181] on button "Add File" at bounding box center [797, 182] width 47 height 21
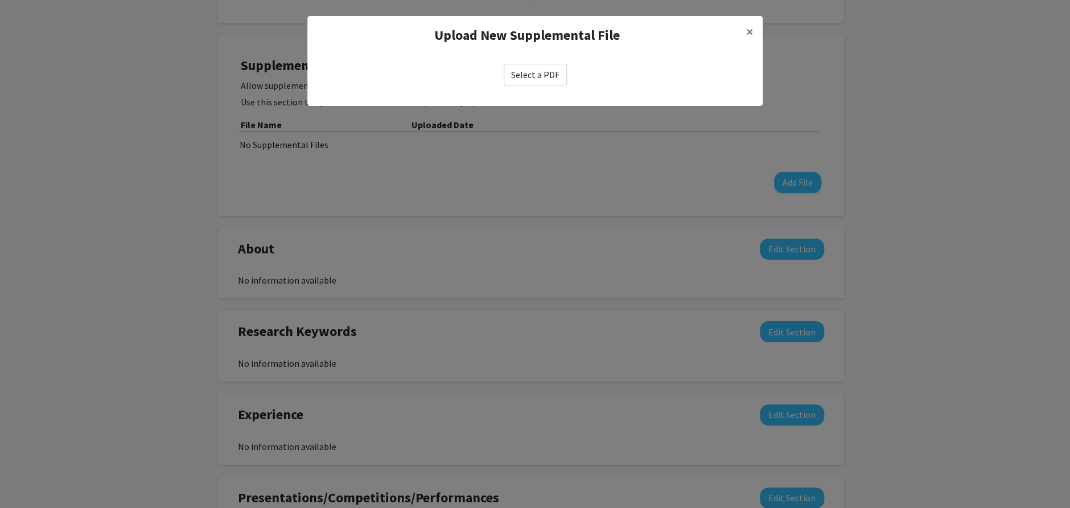
click at [539, 75] on label "Select a PDF" at bounding box center [535, 75] width 63 height 22
click at [0, 0] on input "Select a PDF" at bounding box center [0, 0] width 0 height 0
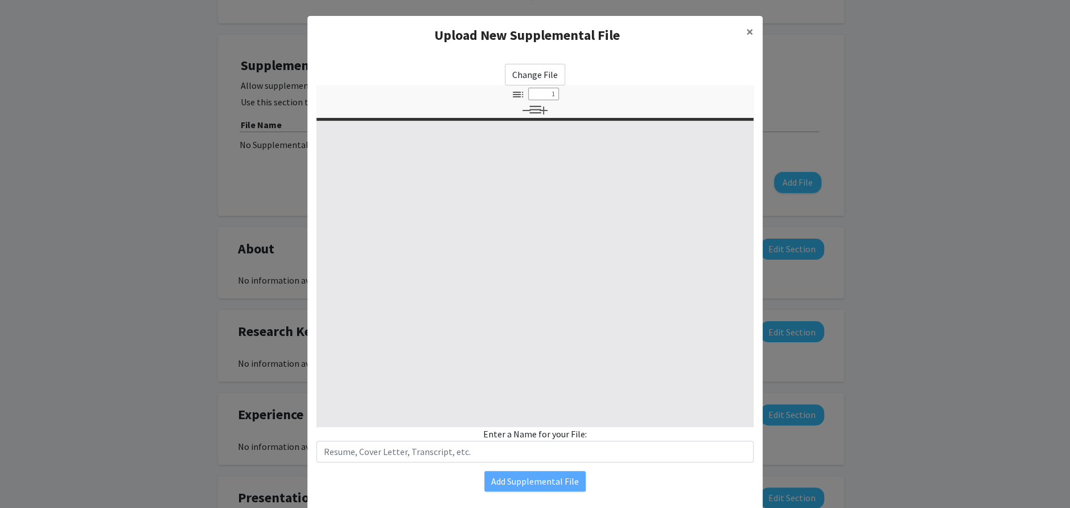
select select "custom"
type input "0"
select select "custom"
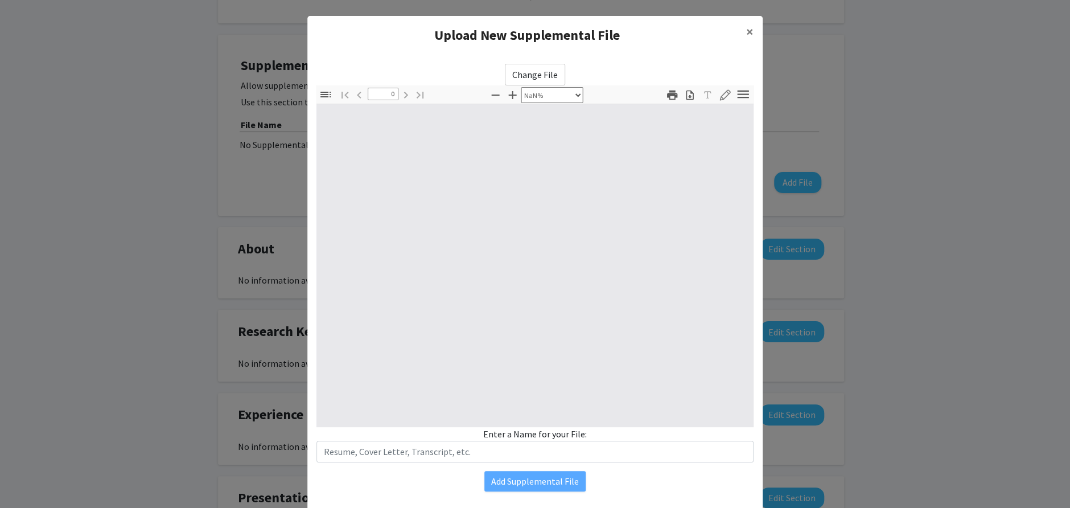
type input "1"
select select "auto"
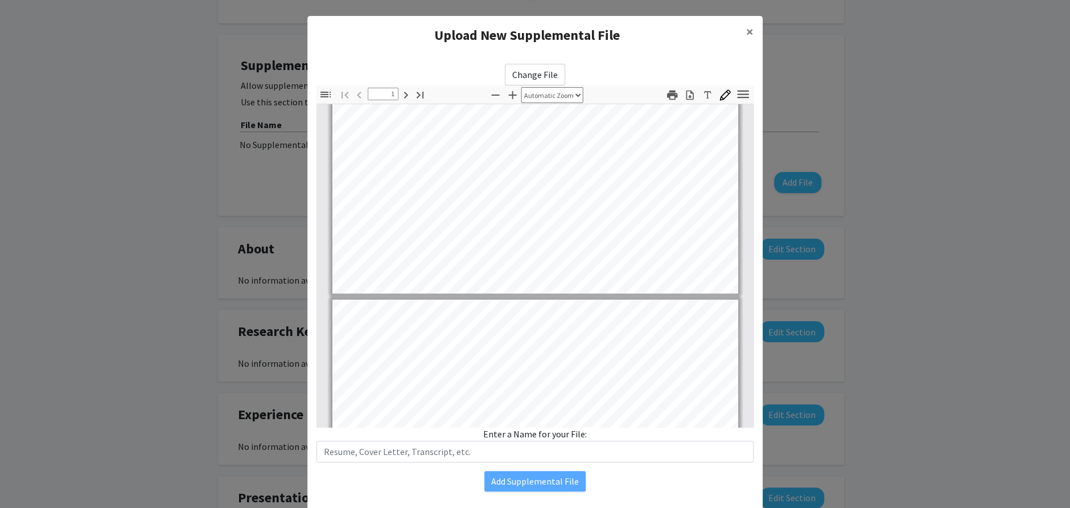
scroll to position [0, 0]
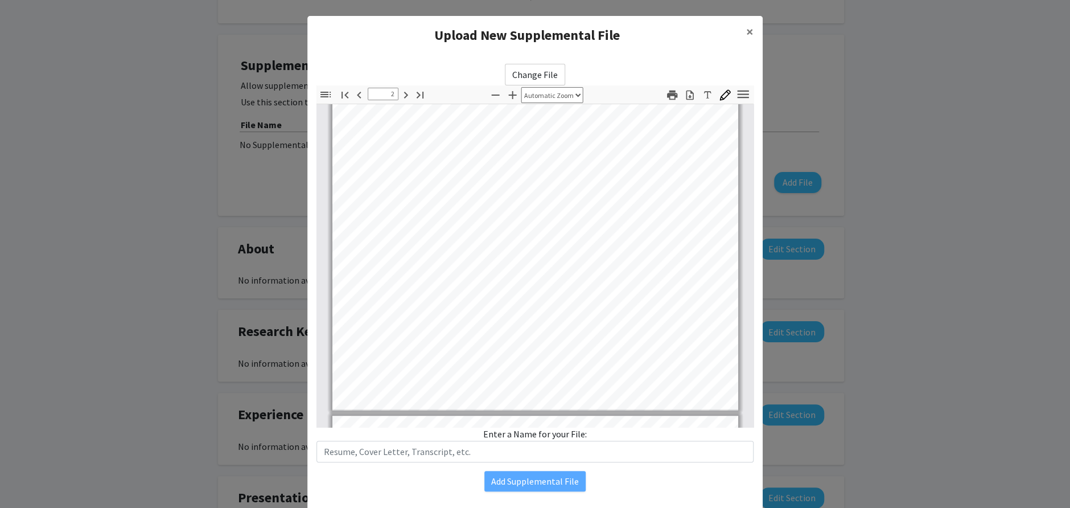
type input "3"
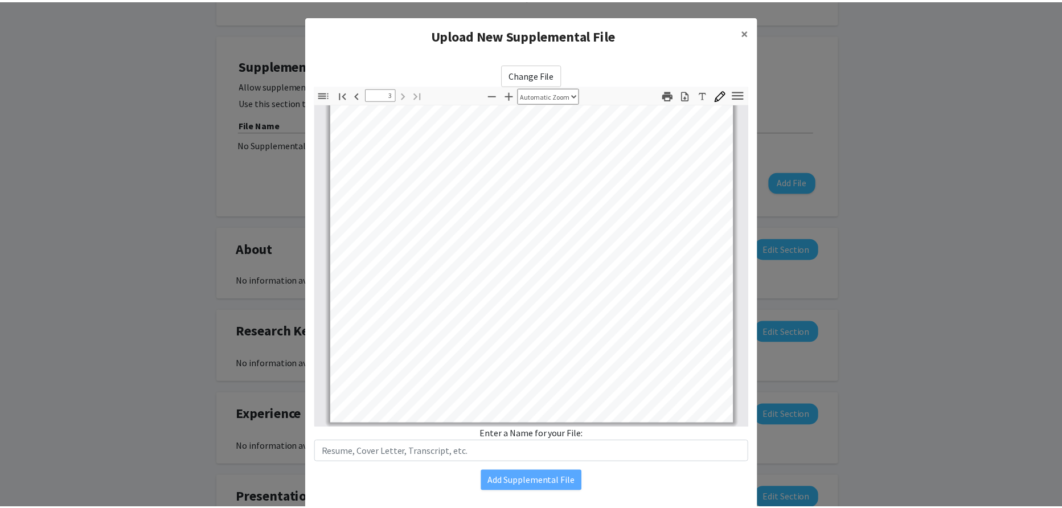
scroll to position [30, 0]
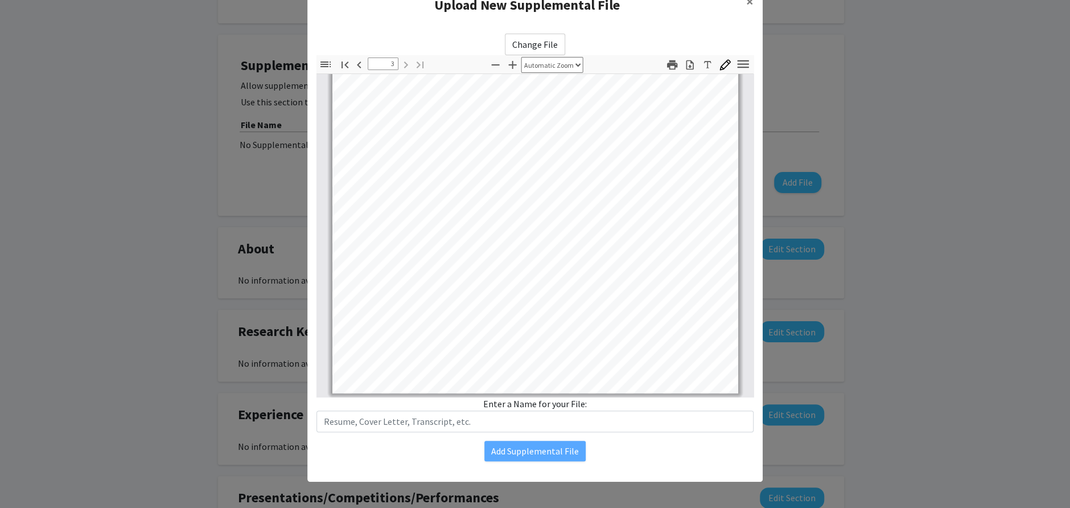
click at [534, 401] on div "Enter a Name for your File:" at bounding box center [535, 414] width 437 height 35
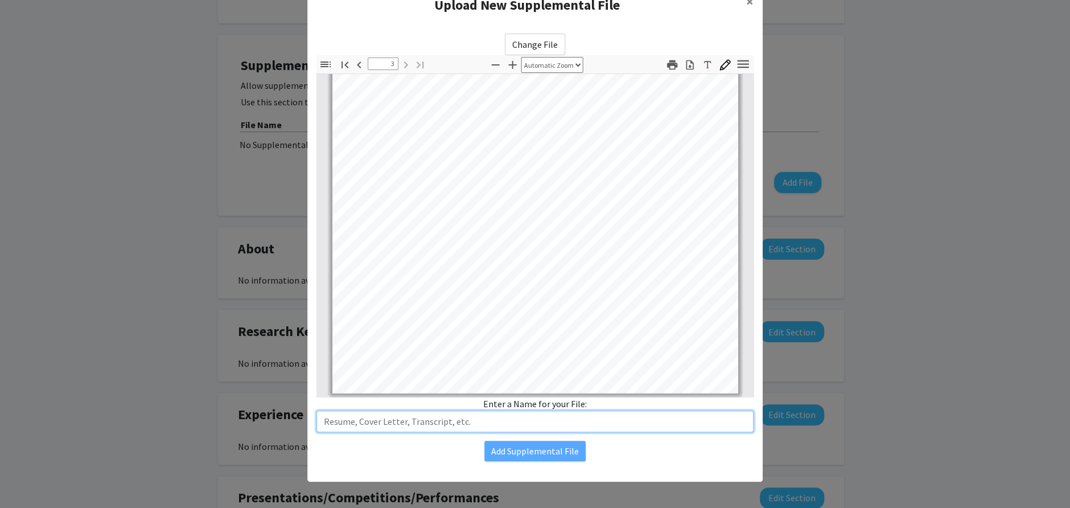
click at [512, 417] on input "text" at bounding box center [535, 422] width 437 height 22
type input "Resume"
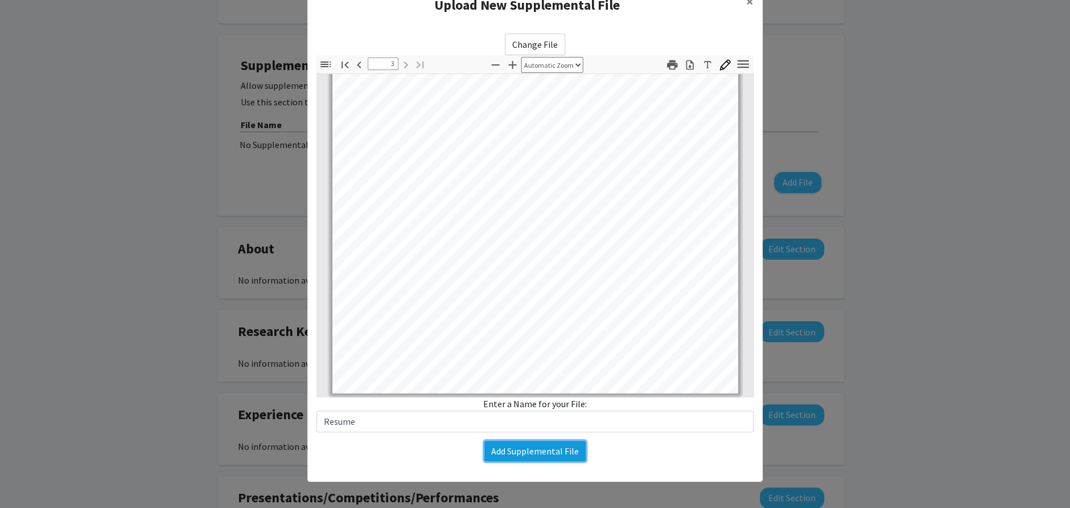
click at [518, 445] on button "Add Supplemental File" at bounding box center [535, 451] width 101 height 20
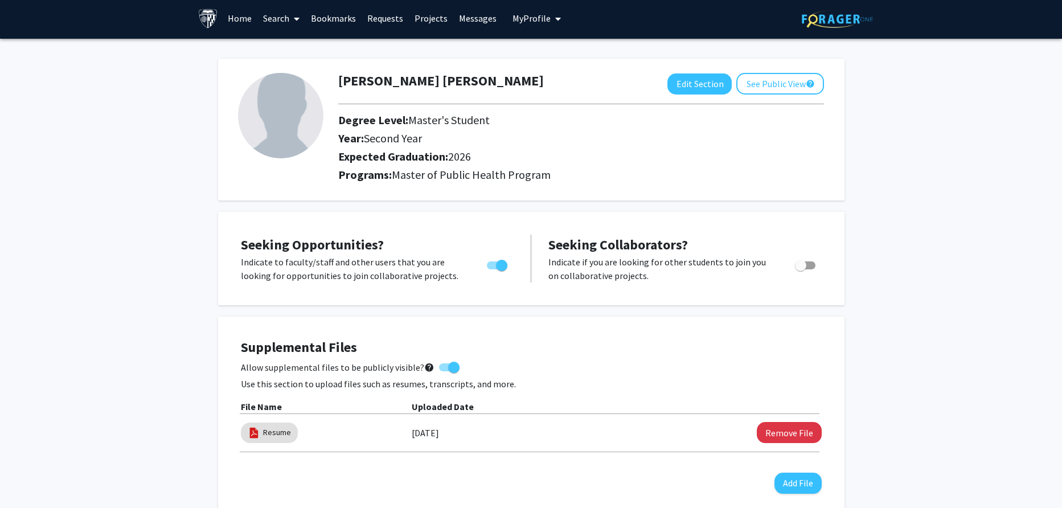
scroll to position [0, 0]
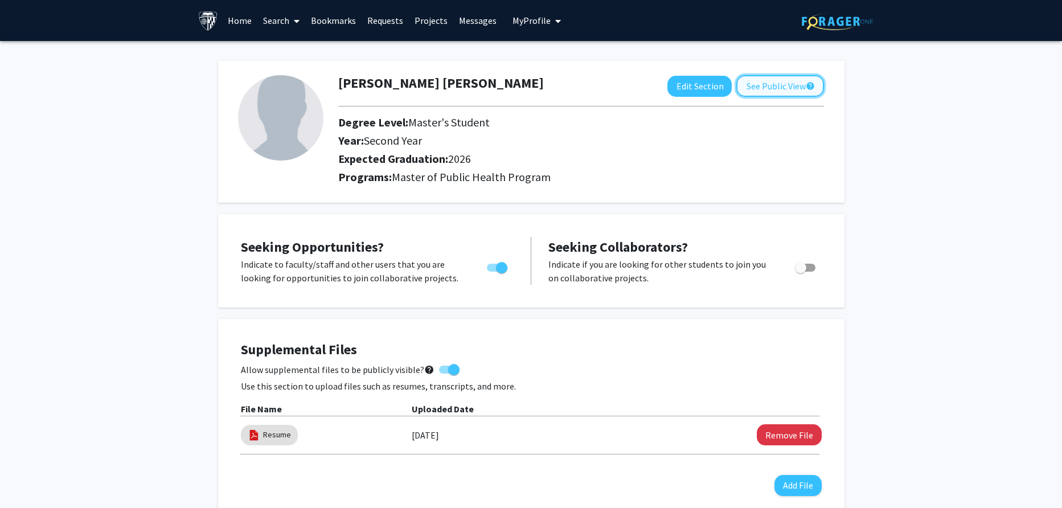
click at [782, 83] on button "See Public View help" at bounding box center [780, 86] width 88 height 22
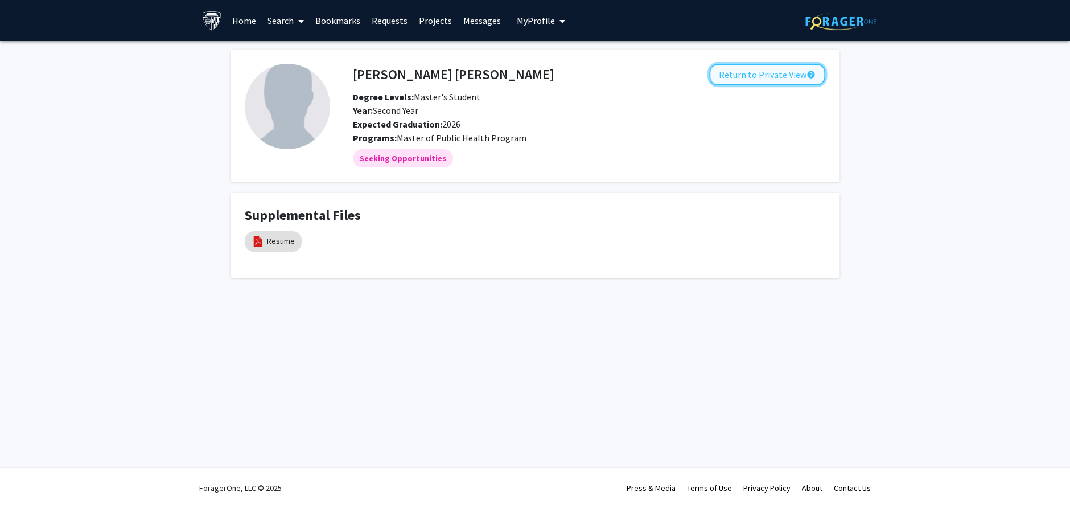
click at [771, 69] on button "Return to Private View help" at bounding box center [767, 75] width 116 height 22
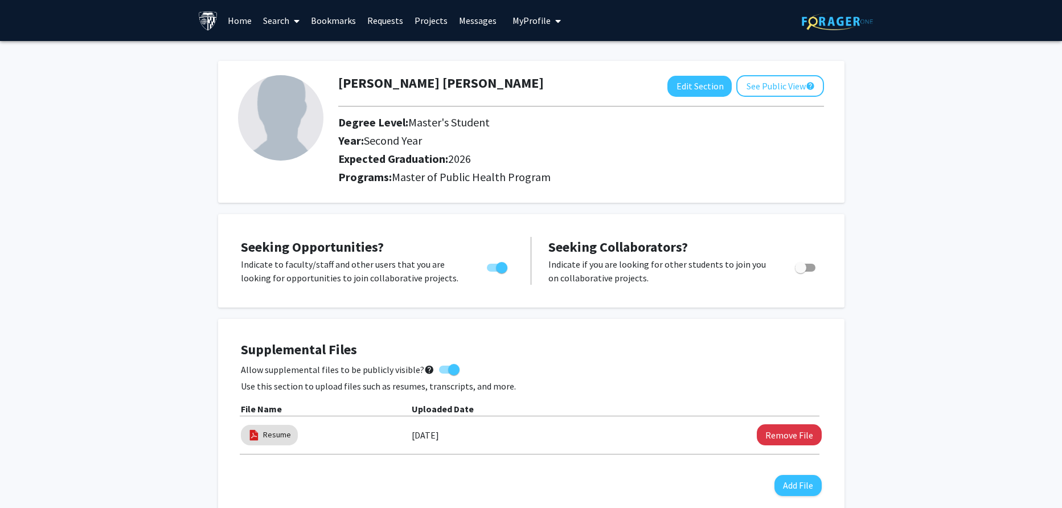
click at [276, 118] on img at bounding box center [280, 117] width 85 height 85
click at [697, 89] on button "Edit Section" at bounding box center [699, 86] width 64 height 21
select select "second_year"
select select "2026"
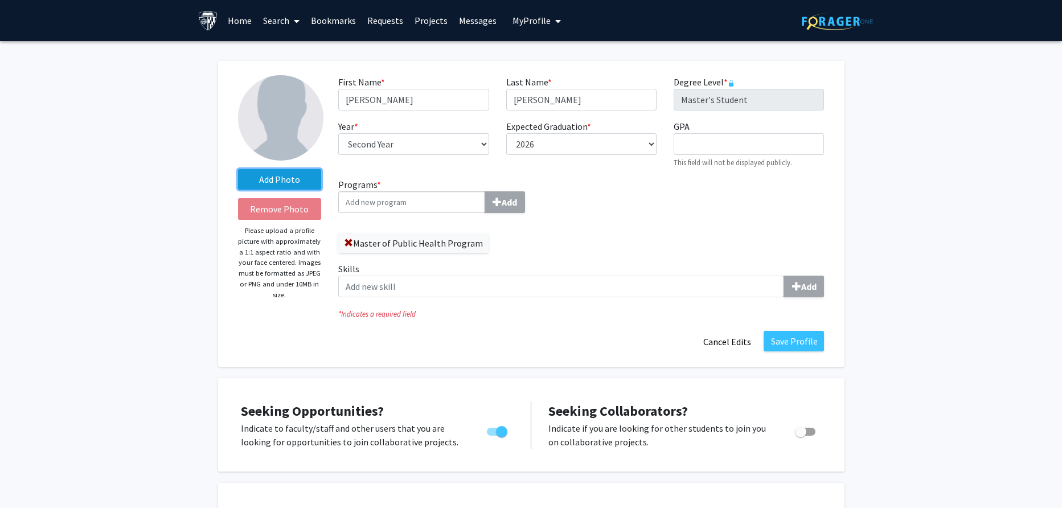
click at [282, 174] on label "Add Photo" at bounding box center [280, 179] width 84 height 20
click at [0, 0] on input "Add Photo" at bounding box center [0, 0] width 0 height 0
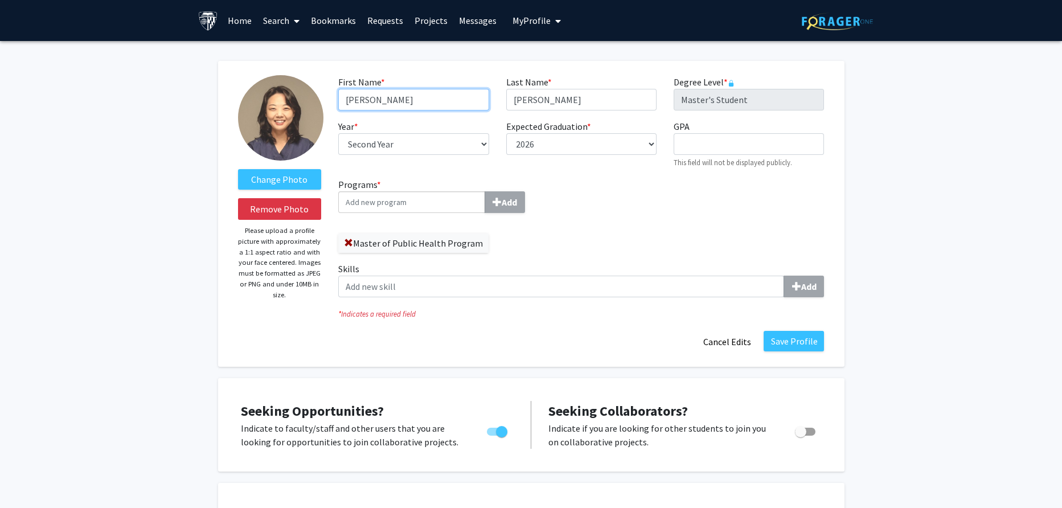
click at [371, 99] on input "Seung yeon" at bounding box center [413, 100] width 150 height 22
type input "Seung-yeon"
click at [618, 184] on div "Programs * Add Master of Public Health Program Skills Add" at bounding box center [581, 242] width 503 height 129
click at [794, 337] on button "Save Profile" at bounding box center [794, 341] width 60 height 20
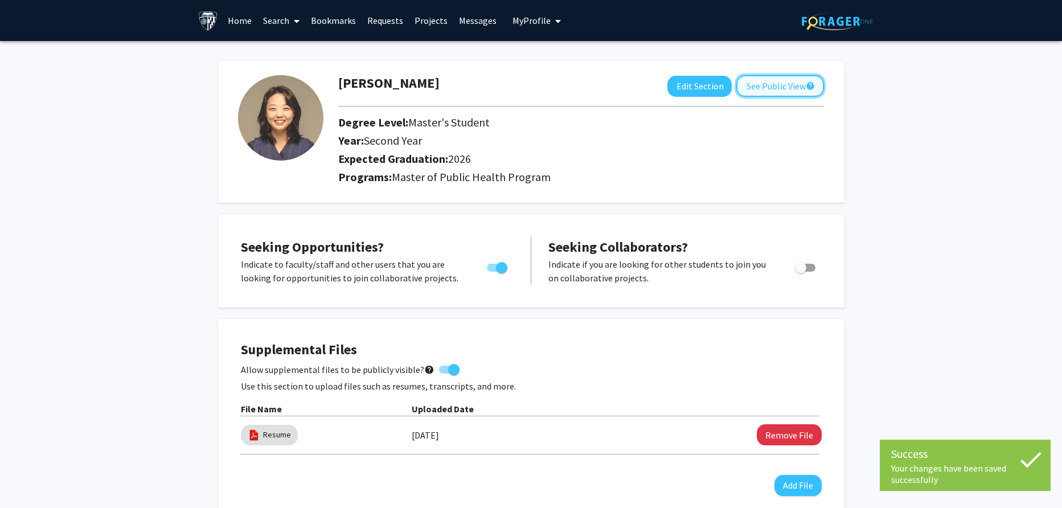
click at [777, 84] on button "See Public View help" at bounding box center [780, 86] width 88 height 22
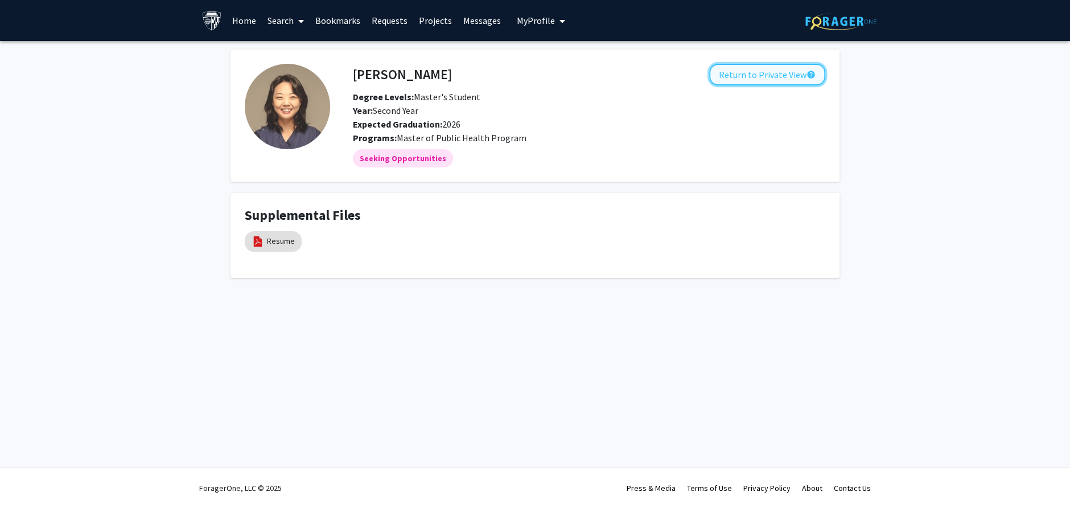
click at [757, 73] on button "Return to Private View help" at bounding box center [767, 75] width 116 height 22
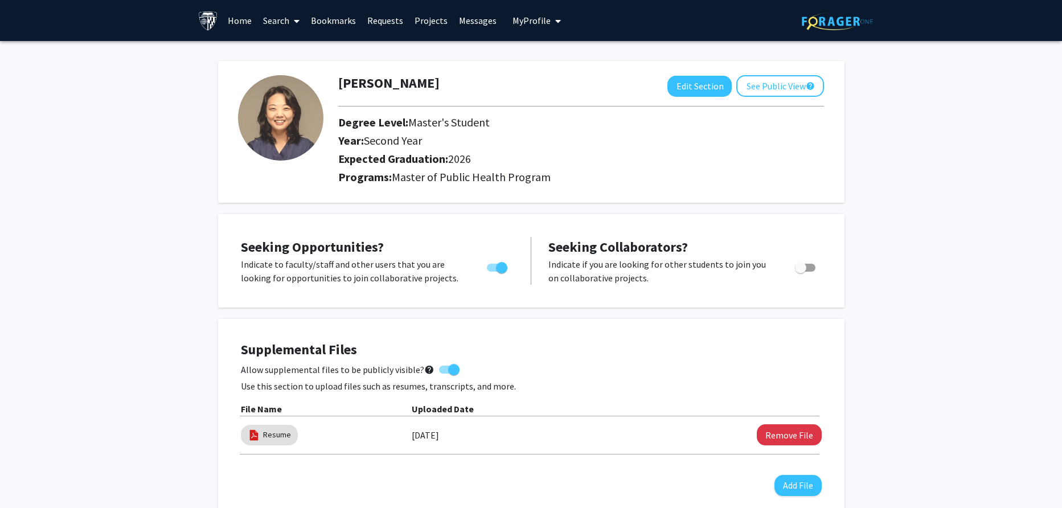
click at [326, 23] on link "Bookmarks" at bounding box center [333, 21] width 56 height 40
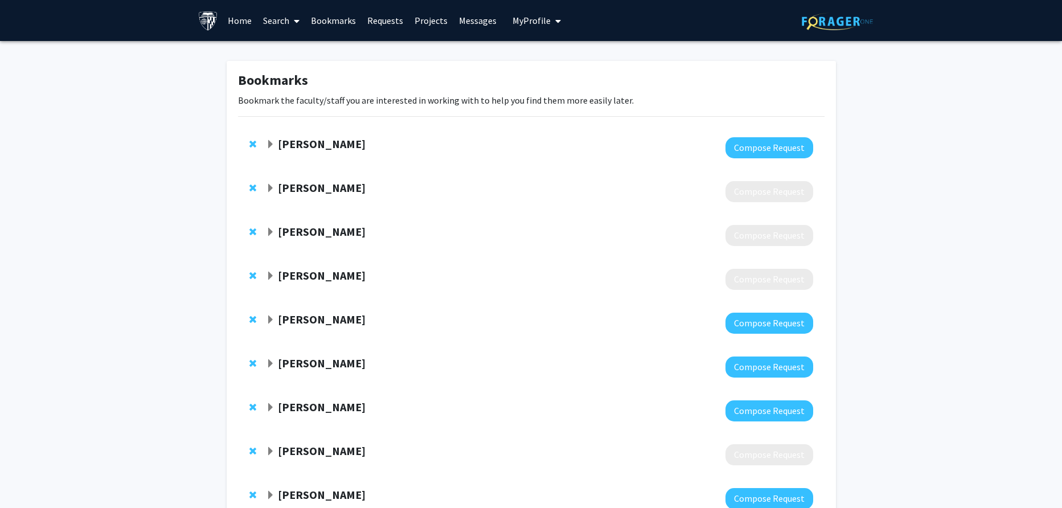
click at [403, 21] on link "Requests" at bounding box center [385, 21] width 47 height 40
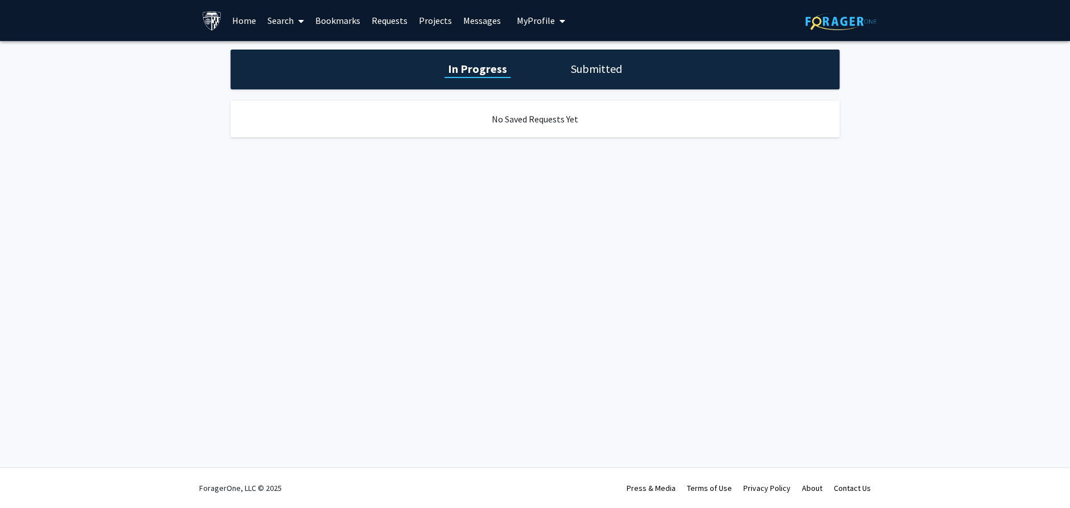
click at [438, 20] on link "Projects" at bounding box center [435, 21] width 44 height 40
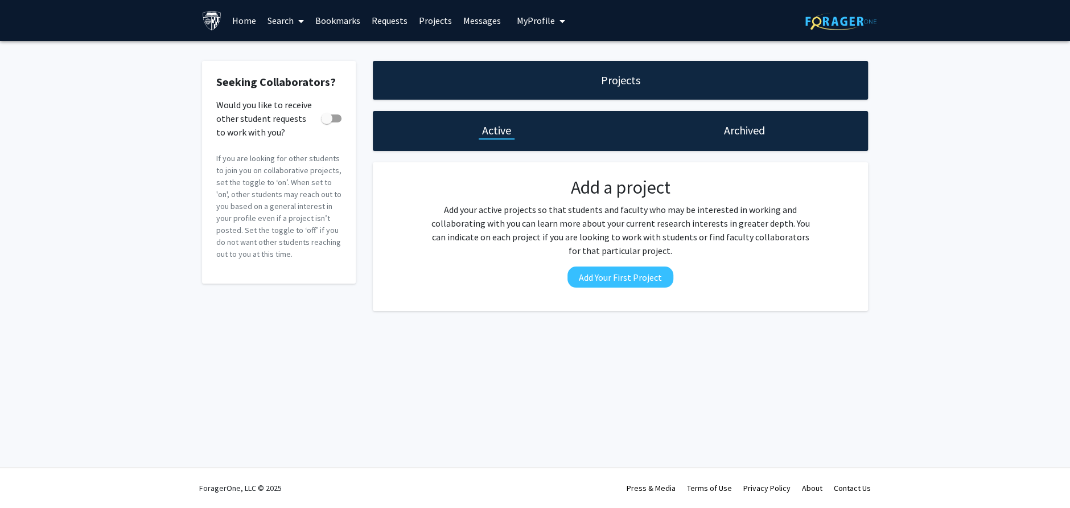
click at [773, 136] on div "Archived" at bounding box center [745, 131] width 248 height 40
click at [765, 134] on div "Archived" at bounding box center [745, 130] width 48 height 16
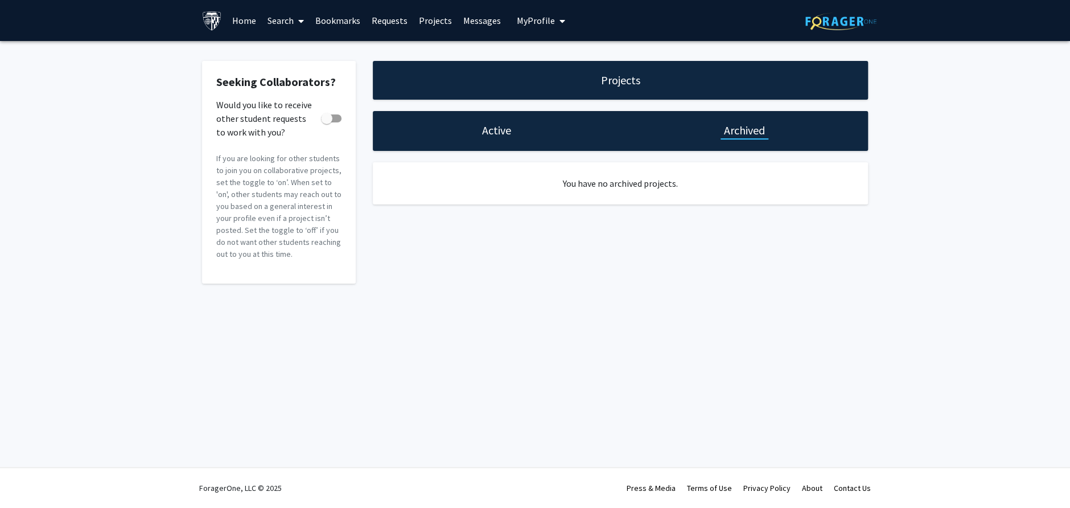
click at [499, 132] on h1 "Active" at bounding box center [496, 130] width 29 height 16
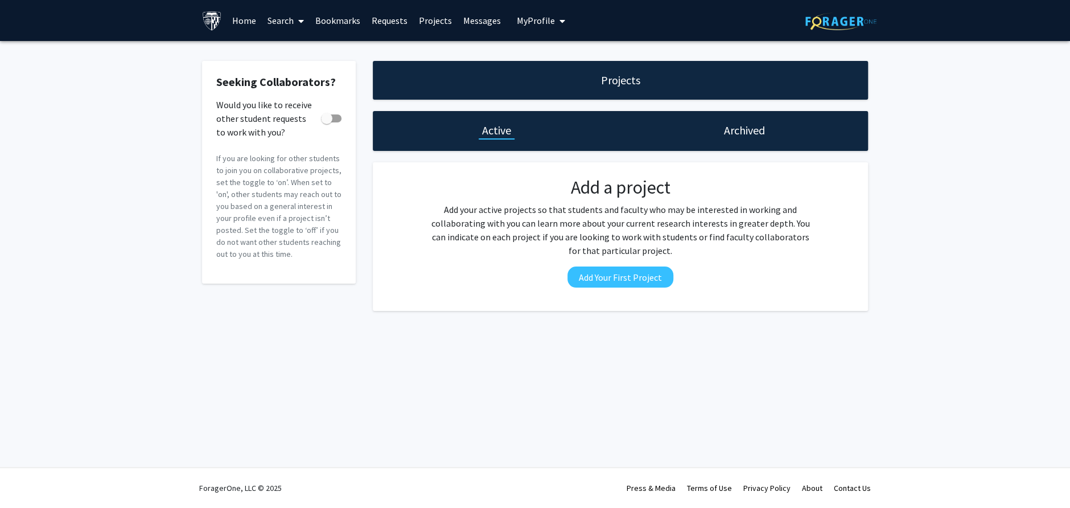
click at [433, 23] on link "Projects" at bounding box center [435, 21] width 44 height 40
click at [482, 20] on link "Messages" at bounding box center [482, 21] width 49 height 40
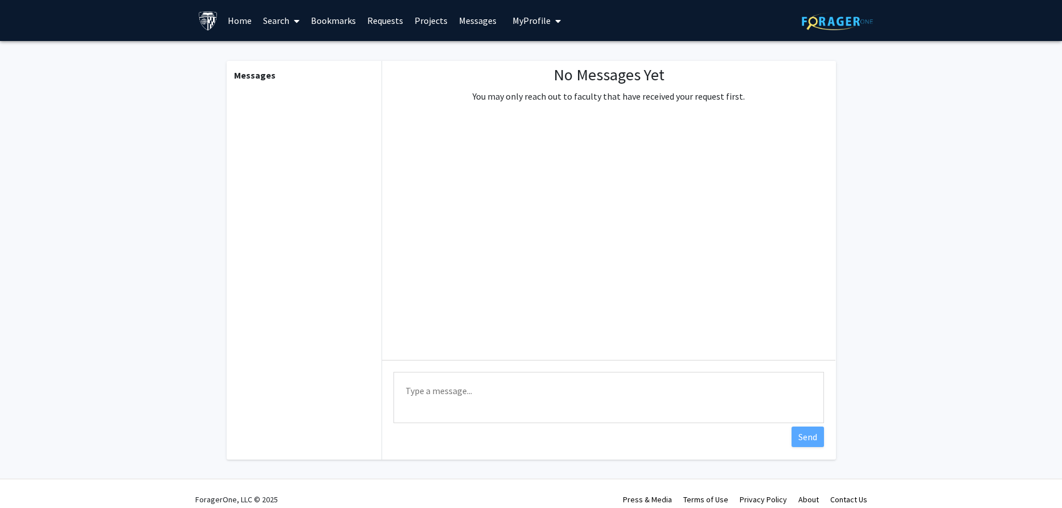
click at [278, 21] on link "Search" at bounding box center [281, 21] width 48 height 40
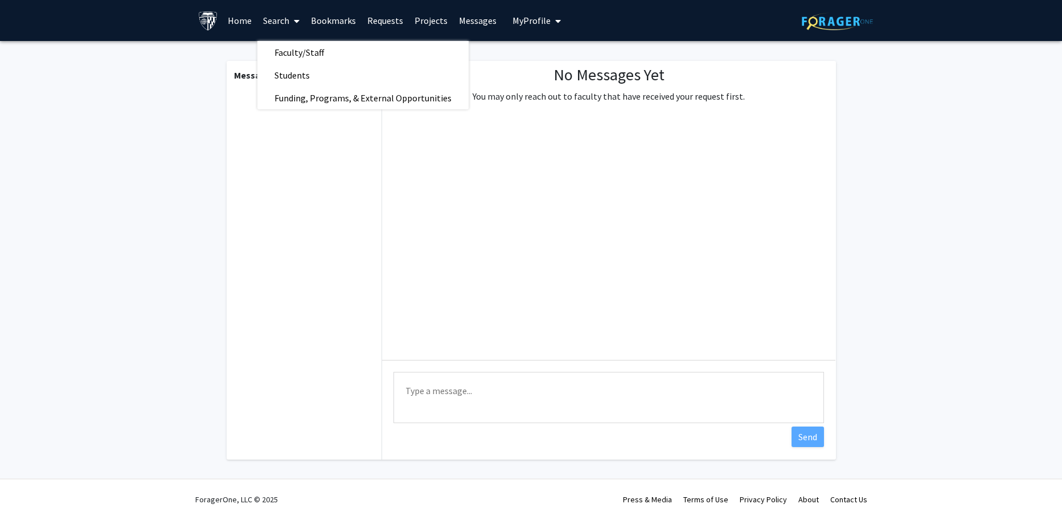
click at [325, 25] on link "Bookmarks" at bounding box center [333, 21] width 56 height 40
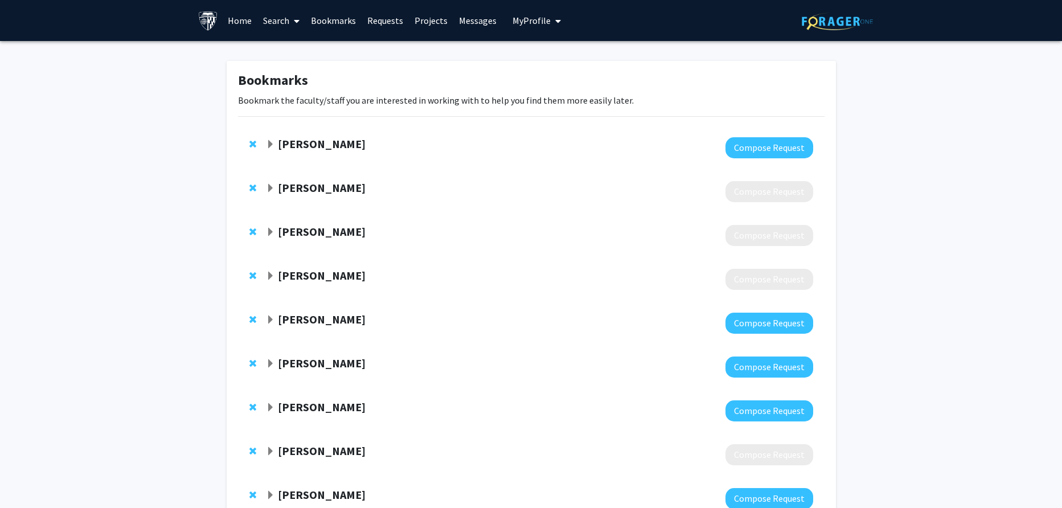
click at [281, 26] on link "Search" at bounding box center [281, 21] width 48 height 40
click at [293, 72] on span "Students" at bounding box center [291, 75] width 69 height 23
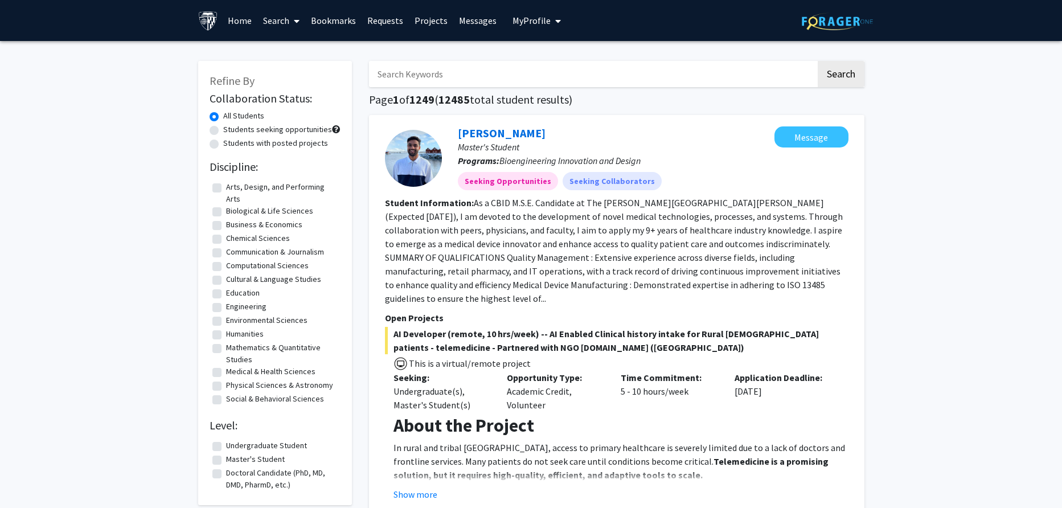
click at [309, 127] on label "Students seeking opportunities" at bounding box center [277, 130] width 109 height 12
click at [231, 127] on input "Students seeking opportunities" at bounding box center [226, 127] width 7 height 7
radio input "true"
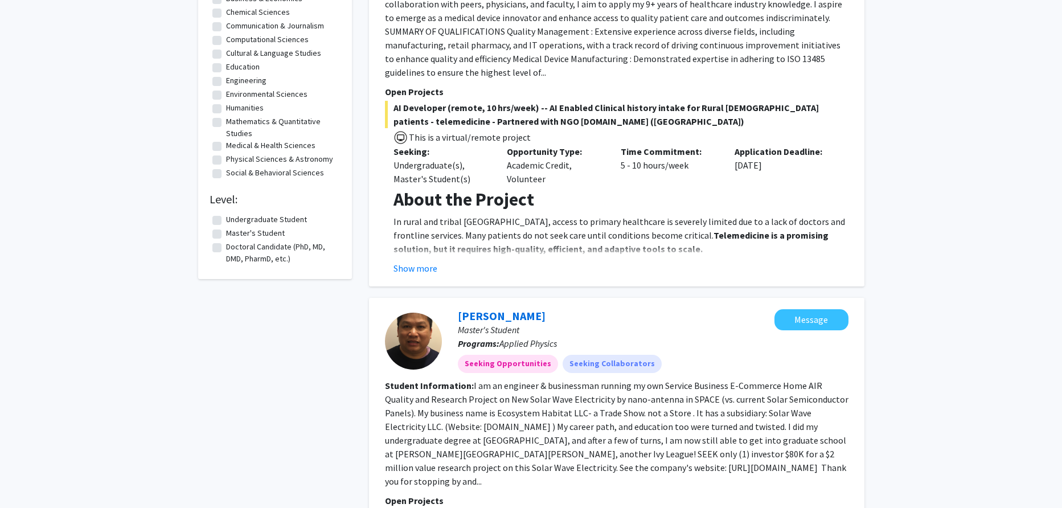
scroll to position [227, 0]
click at [261, 233] on label "Master's Student" at bounding box center [255, 232] width 59 height 12
click at [233, 233] on input "Master's Student" at bounding box center [229, 229] width 7 height 7
checkbox input "true"
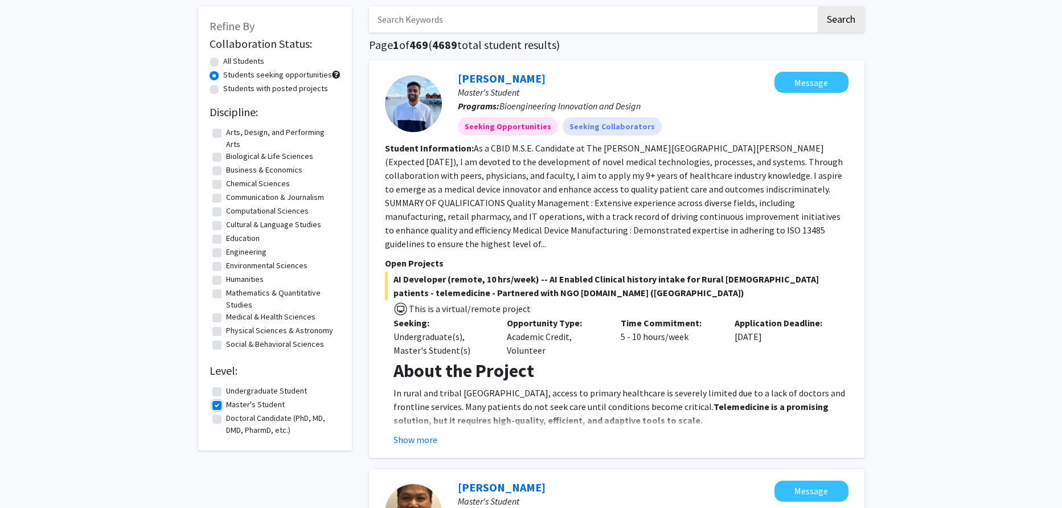
scroll to position [114, 0]
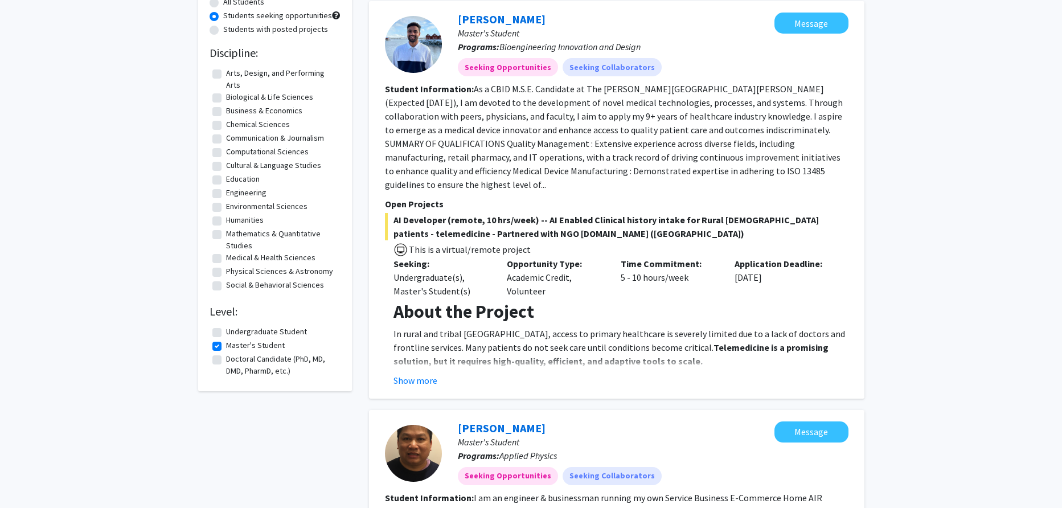
click at [273, 257] on label "Medical & Health Sciences" at bounding box center [270, 258] width 89 height 12
click at [233, 257] on input "Medical & Health Sciences" at bounding box center [229, 255] width 7 height 7
checkbox input "true"
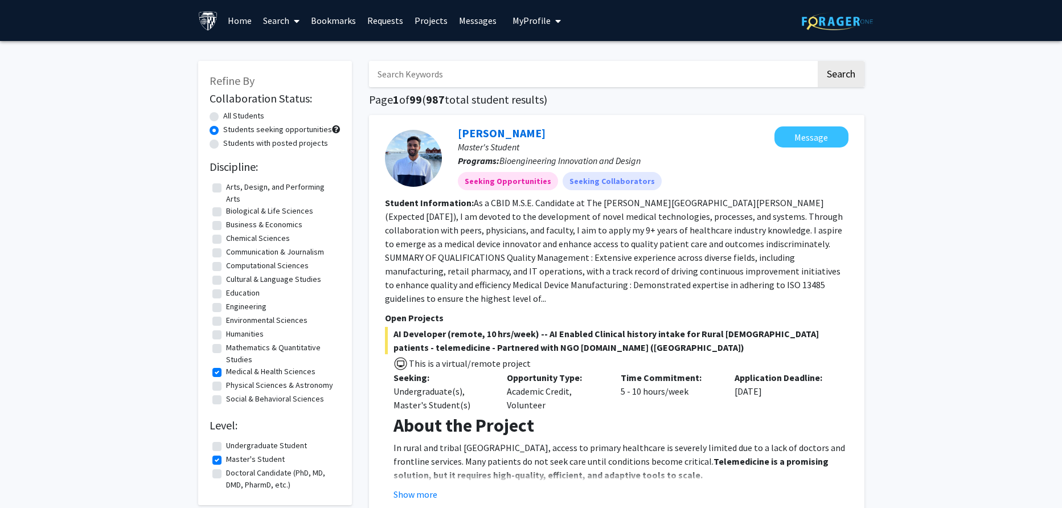
click at [272, 17] on link "Search" at bounding box center [281, 21] width 48 height 40
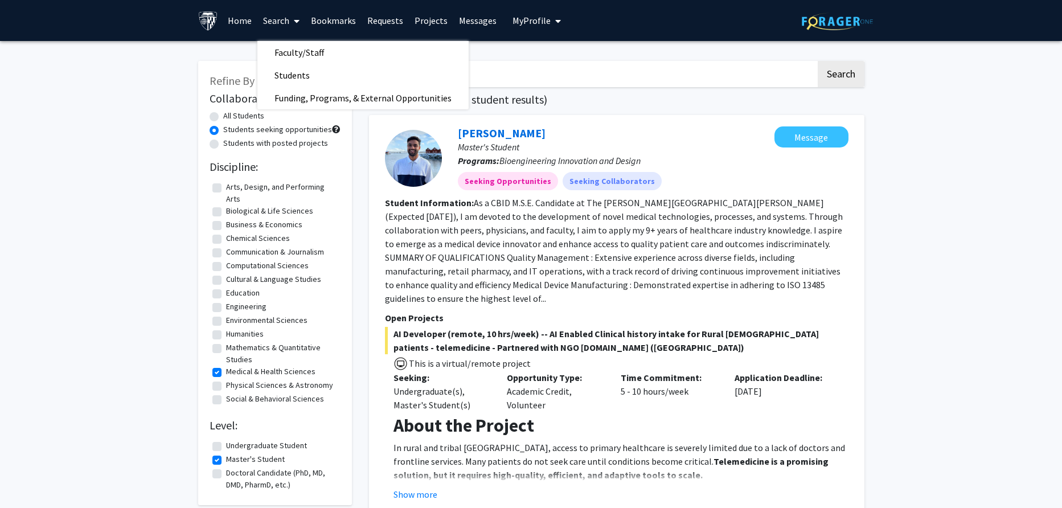
click at [212, 18] on img at bounding box center [208, 21] width 20 height 20
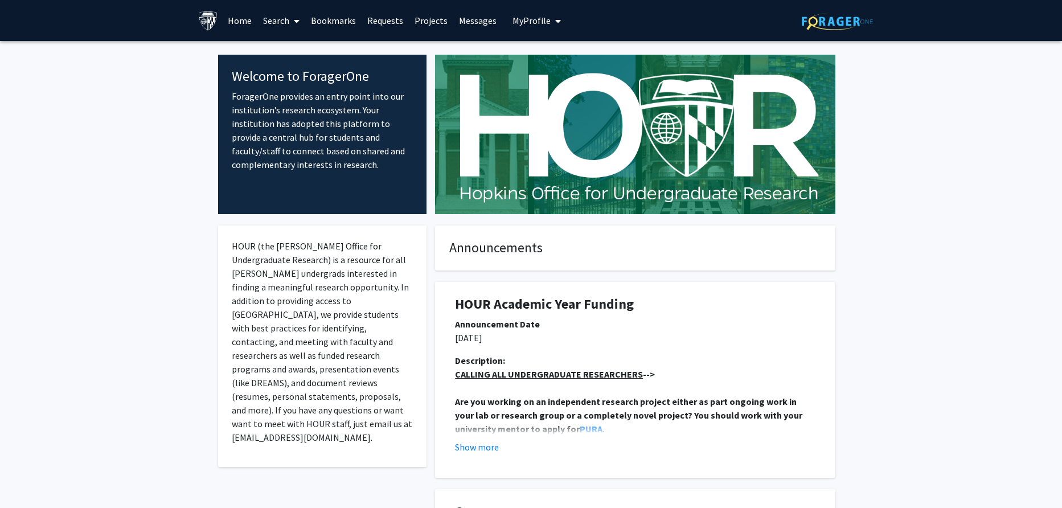
click at [586, 122] on img at bounding box center [635, 134] width 400 height 159
